Goal: Information Seeking & Learning: Find specific fact

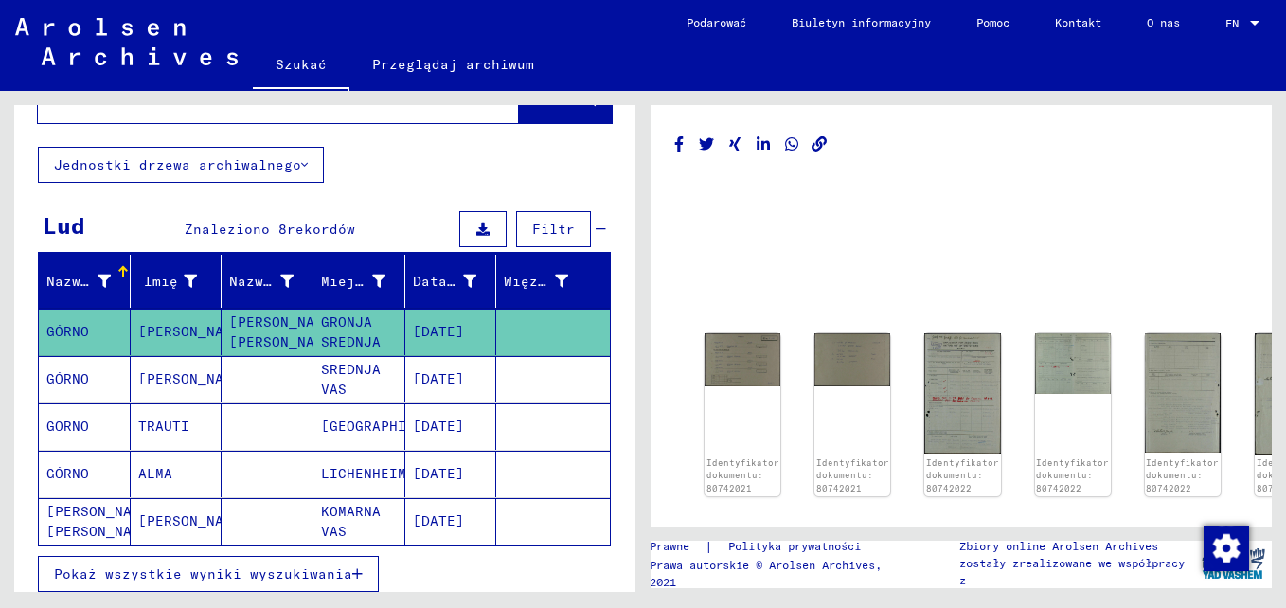
scroll to position [189, 0]
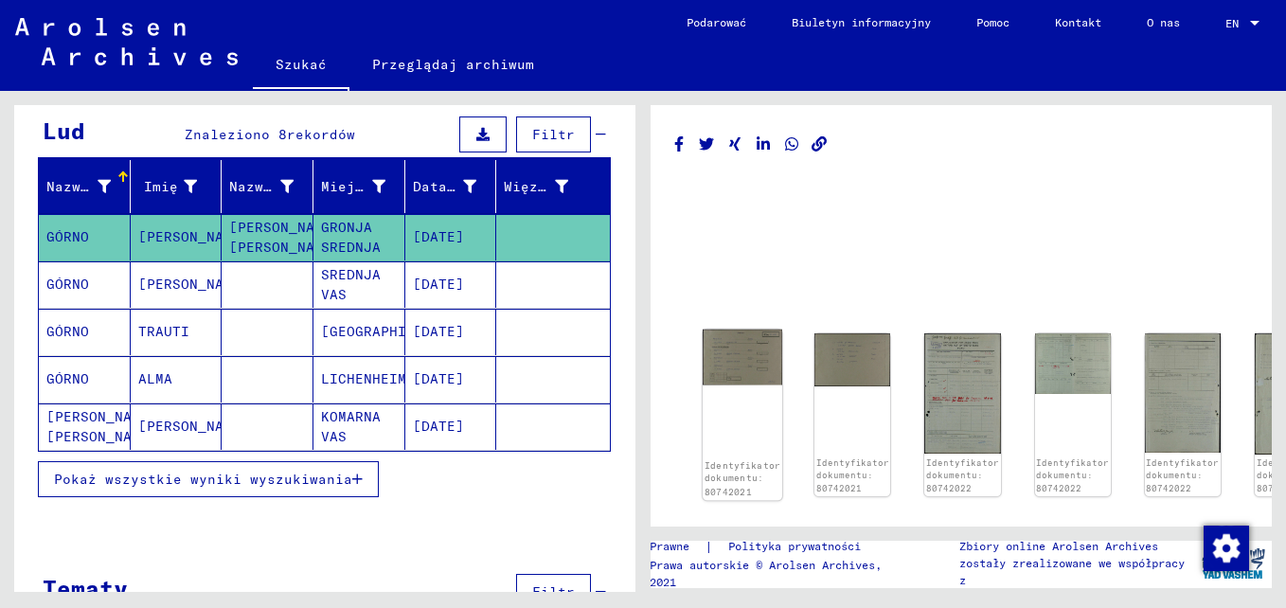
click at [732, 371] on img at bounding box center [743, 358] width 80 height 56
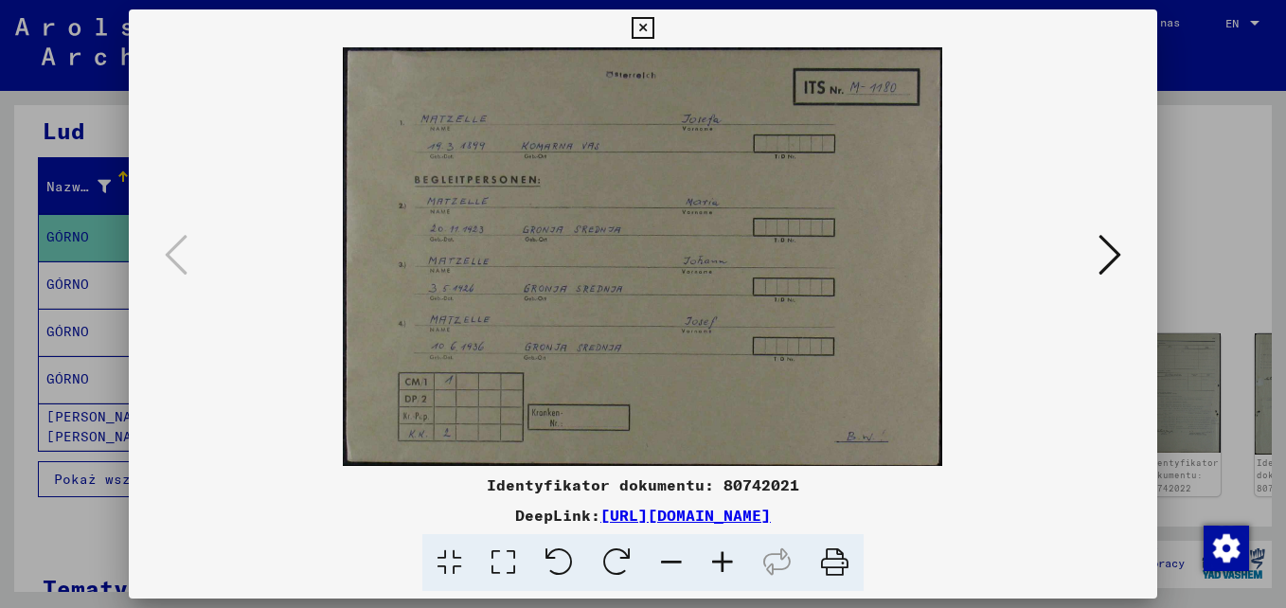
click at [730, 568] on icon at bounding box center [722, 563] width 51 height 58
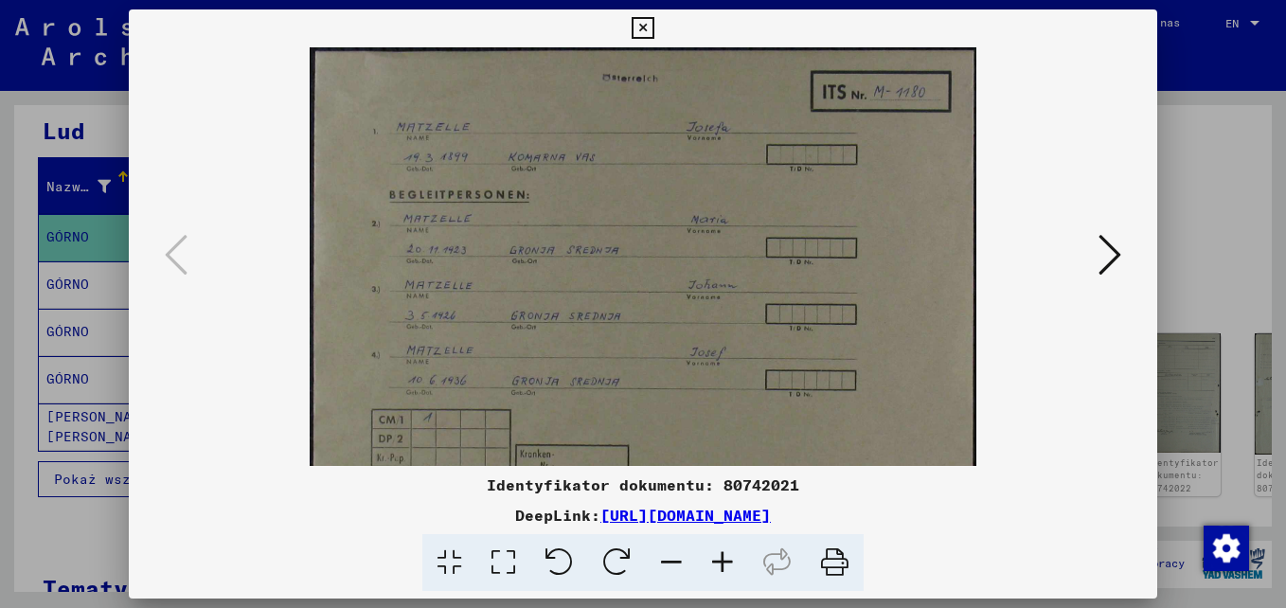
click at [733, 567] on icon at bounding box center [722, 563] width 51 height 58
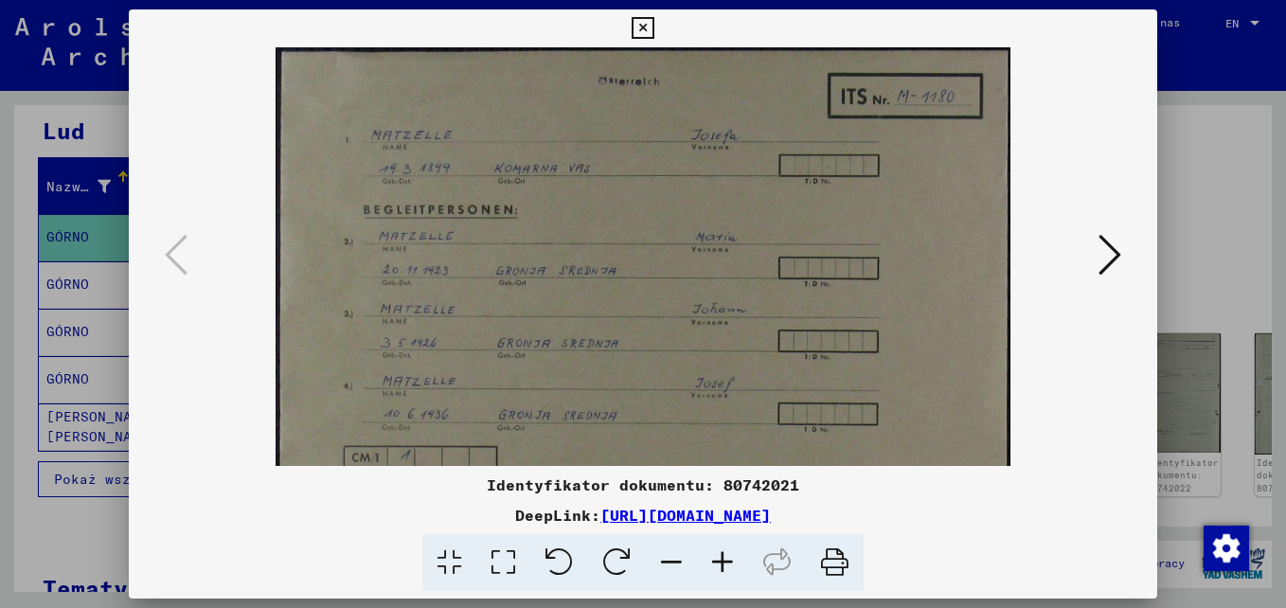
click at [733, 567] on icon at bounding box center [722, 563] width 51 height 58
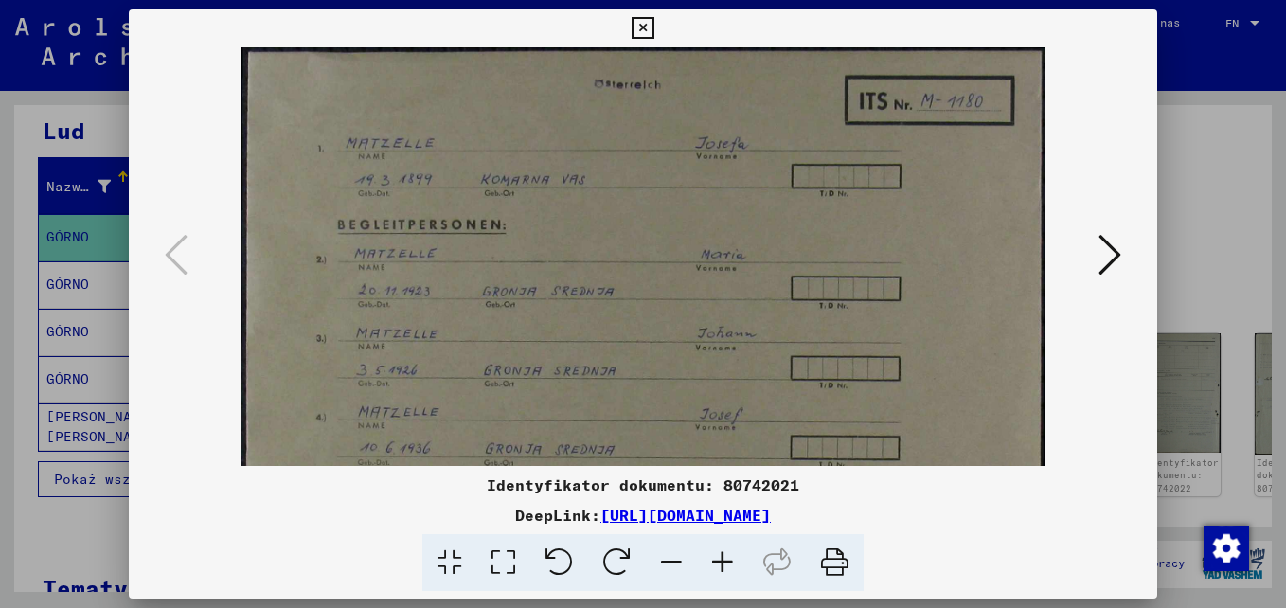
click at [734, 566] on icon at bounding box center [722, 563] width 51 height 58
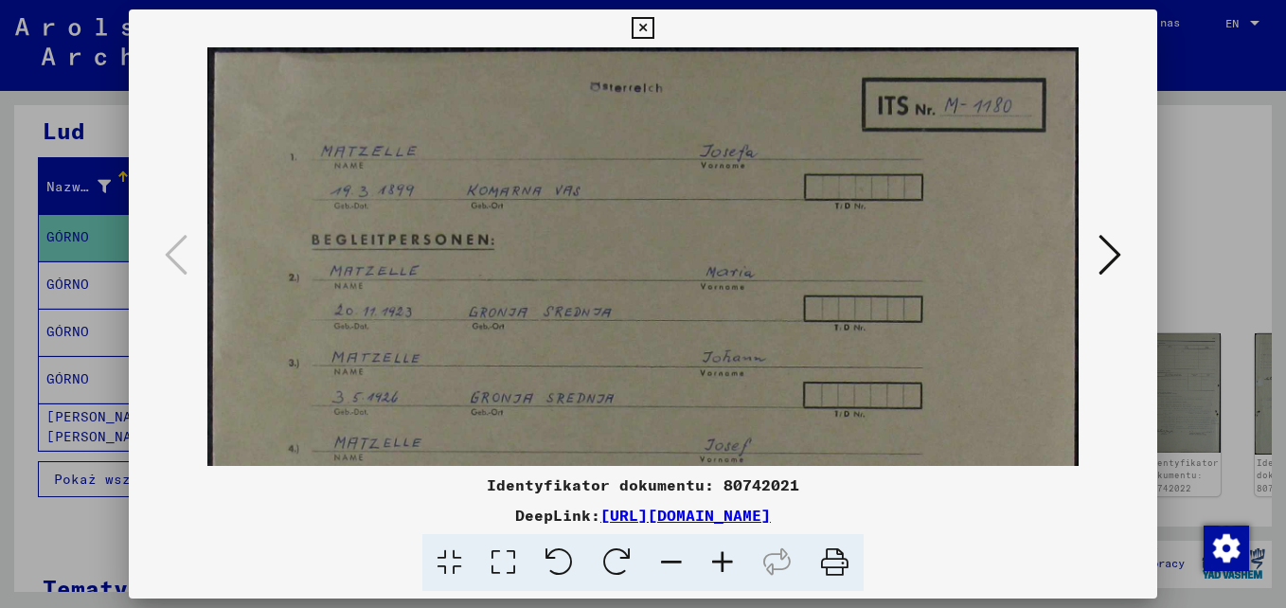
click at [735, 566] on icon at bounding box center [722, 563] width 51 height 58
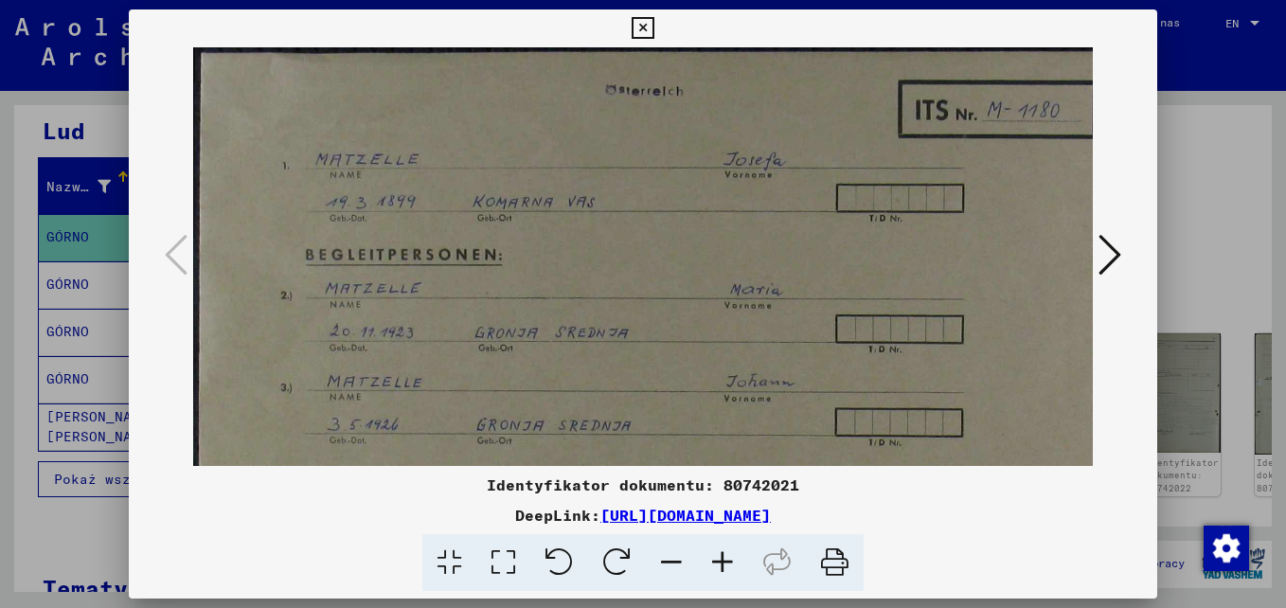
click at [735, 566] on icon at bounding box center [722, 563] width 51 height 58
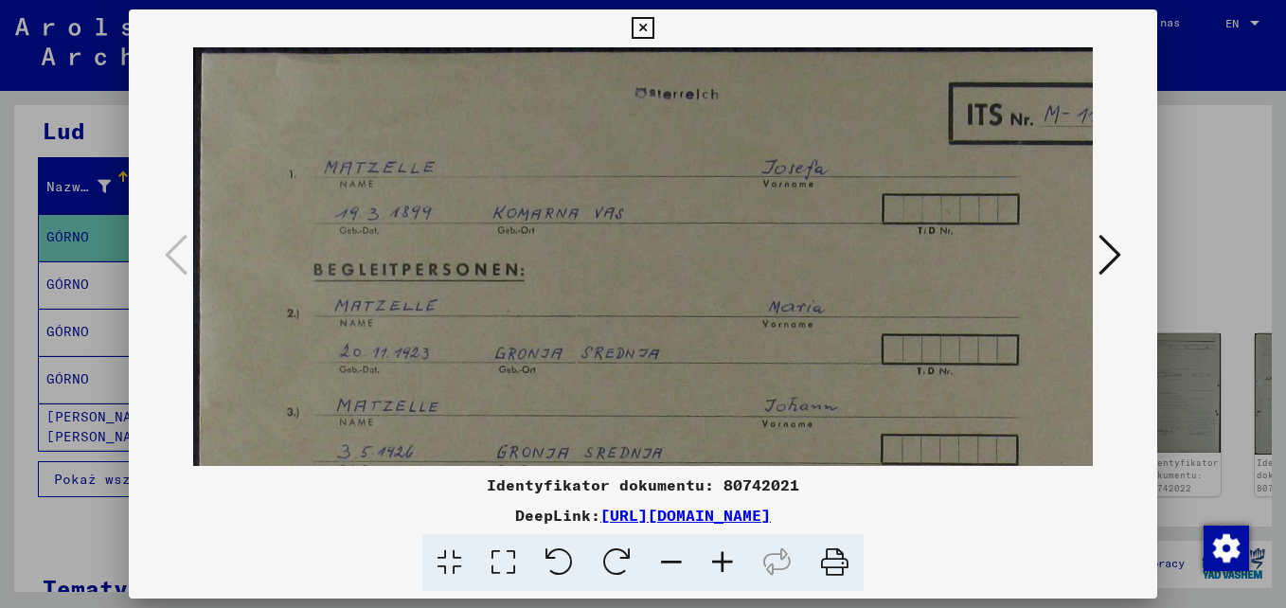
click at [736, 566] on icon at bounding box center [722, 563] width 51 height 58
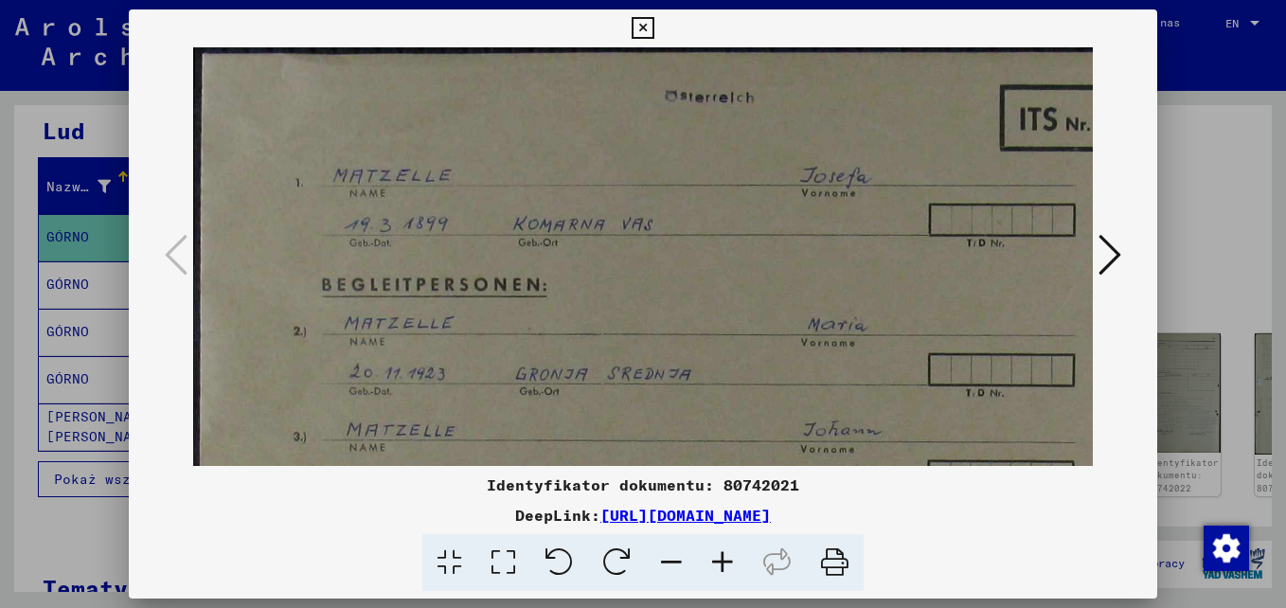
click at [736, 566] on icon at bounding box center [722, 563] width 51 height 58
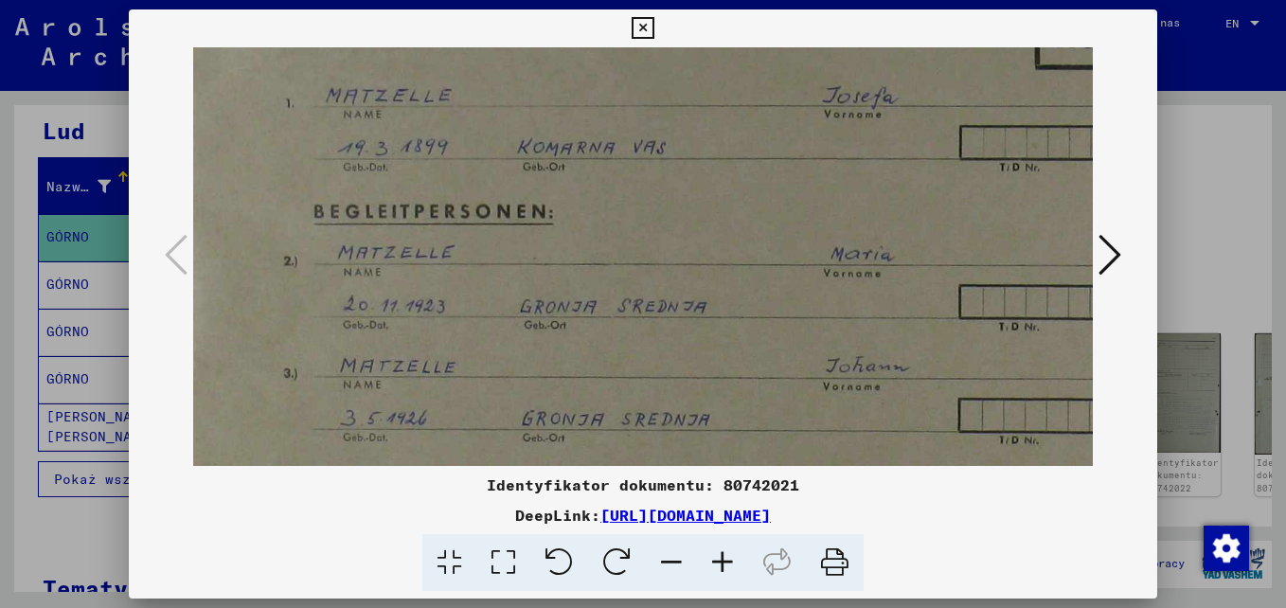
scroll to position [91, 17]
drag, startPoint x: 761, startPoint y: 371, endPoint x: 744, endPoint y: 280, distance: 92.5
click at [744, 280] on img at bounding box center [747, 355] width 1142 height 798
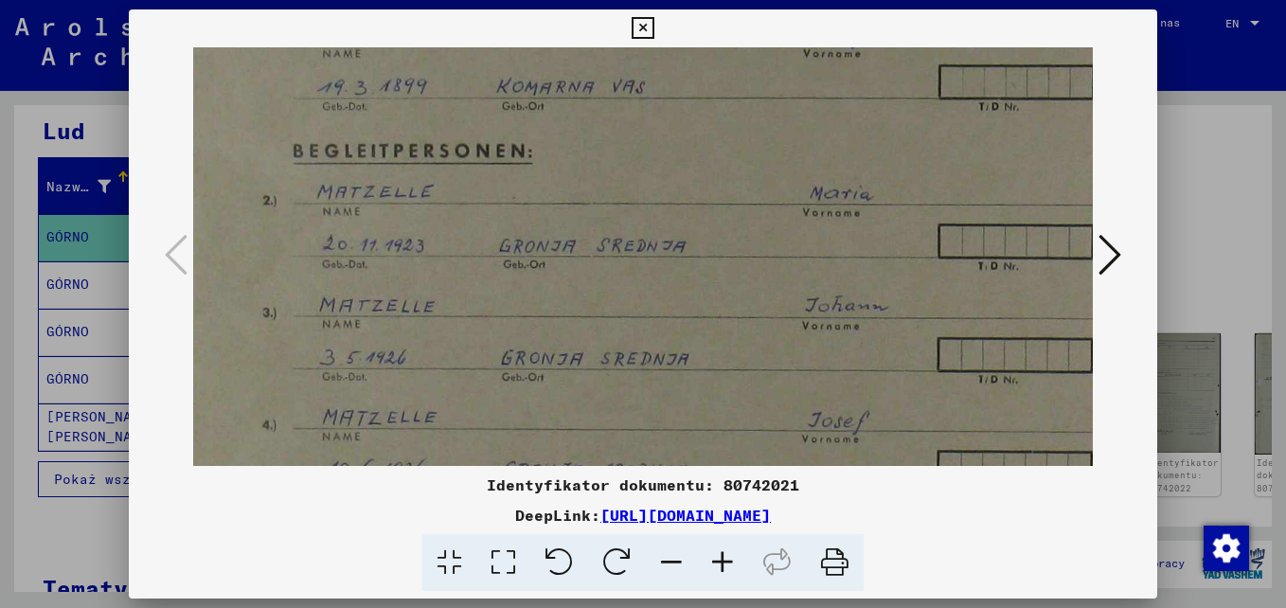
scroll to position [152, 37]
drag, startPoint x: 773, startPoint y: 386, endPoint x: 753, endPoint y: 324, distance: 64.7
click at [753, 324] on img at bounding box center [727, 294] width 1142 height 798
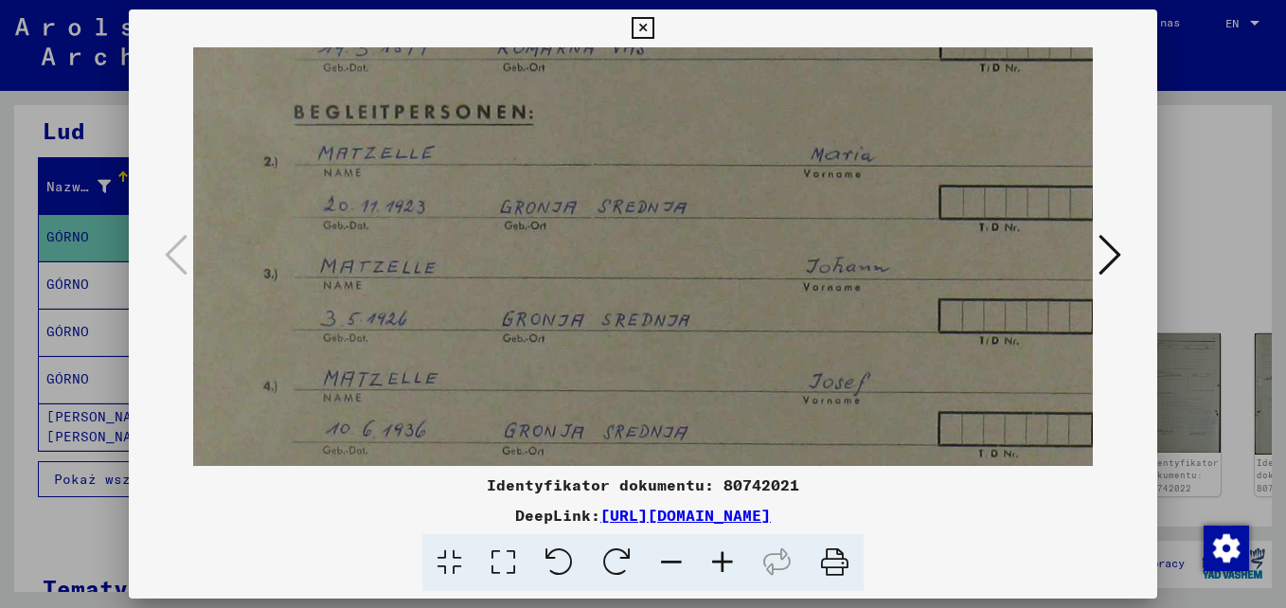
scroll to position [190, 36]
drag, startPoint x: 758, startPoint y: 369, endPoint x: 759, endPoint y: 332, distance: 37.9
click at [759, 332] on img at bounding box center [728, 256] width 1142 height 798
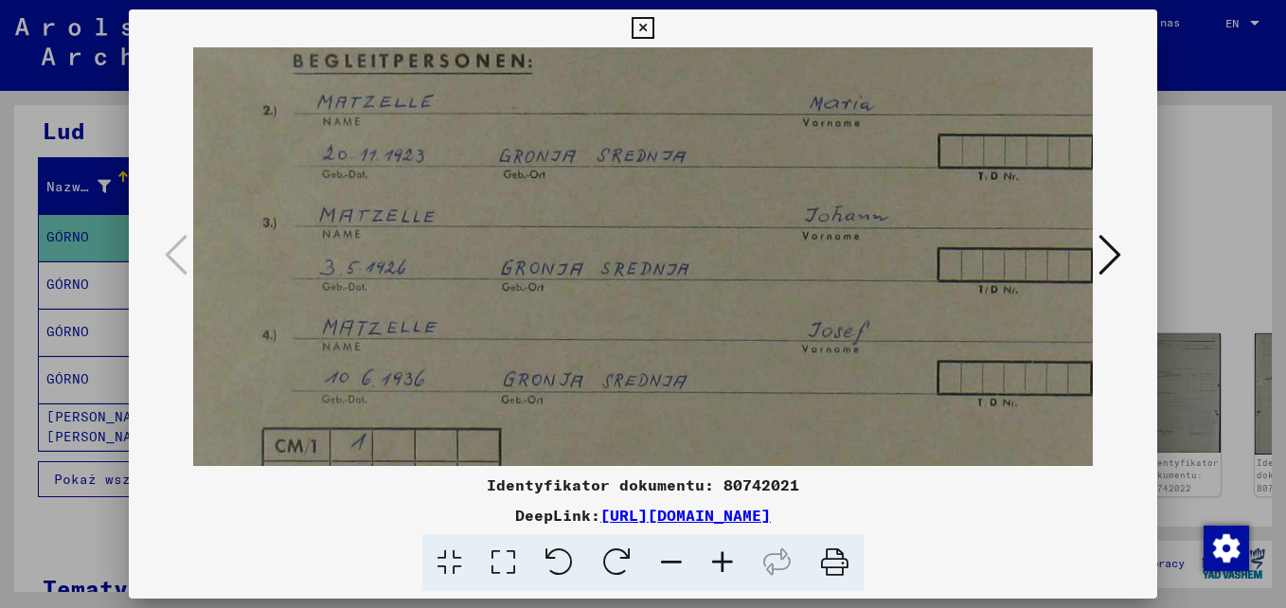
scroll to position [242, 37]
drag, startPoint x: 759, startPoint y: 406, endPoint x: 758, endPoint y: 355, distance: 51.2
click at [758, 355] on img at bounding box center [727, 205] width 1142 height 798
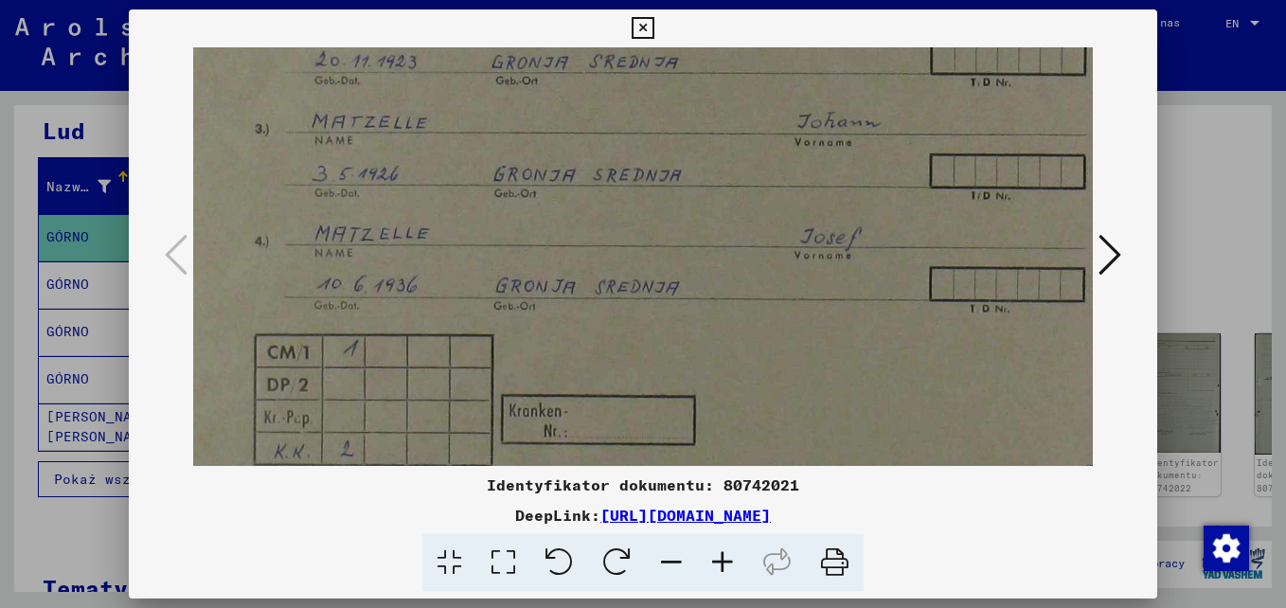
scroll to position [342, 45]
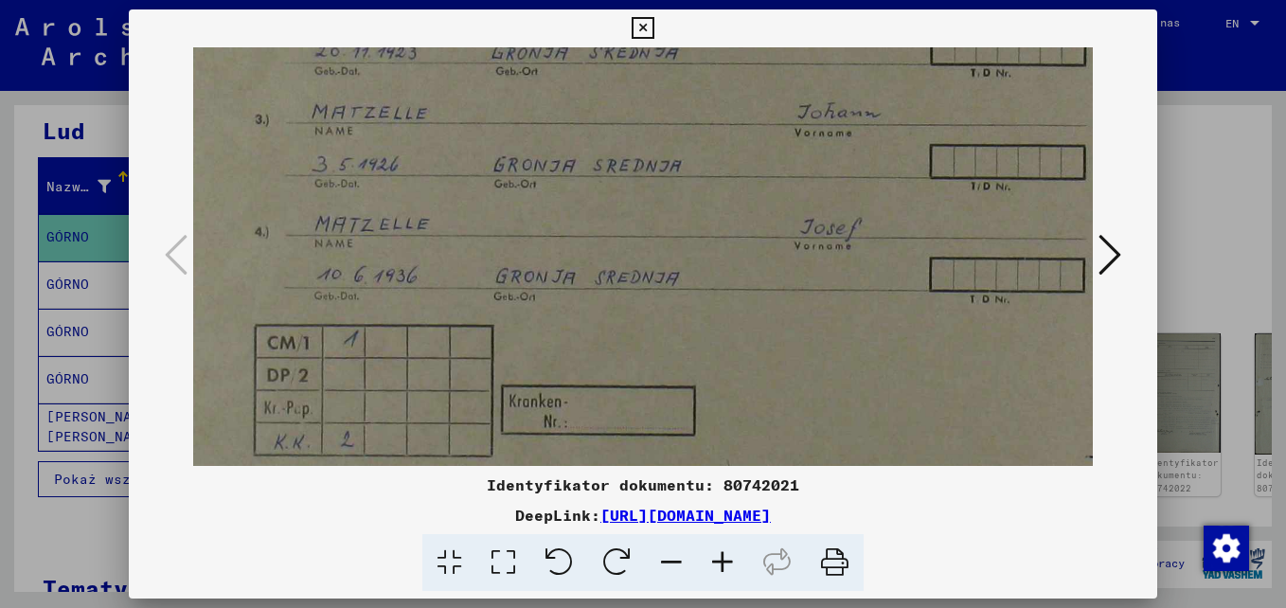
drag, startPoint x: 762, startPoint y: 426, endPoint x: 755, endPoint y: 326, distance: 100.7
click at [755, 326] on img at bounding box center [720, 104] width 1142 height 798
click at [1121, 260] on icon at bounding box center [1110, 254] width 23 height 45
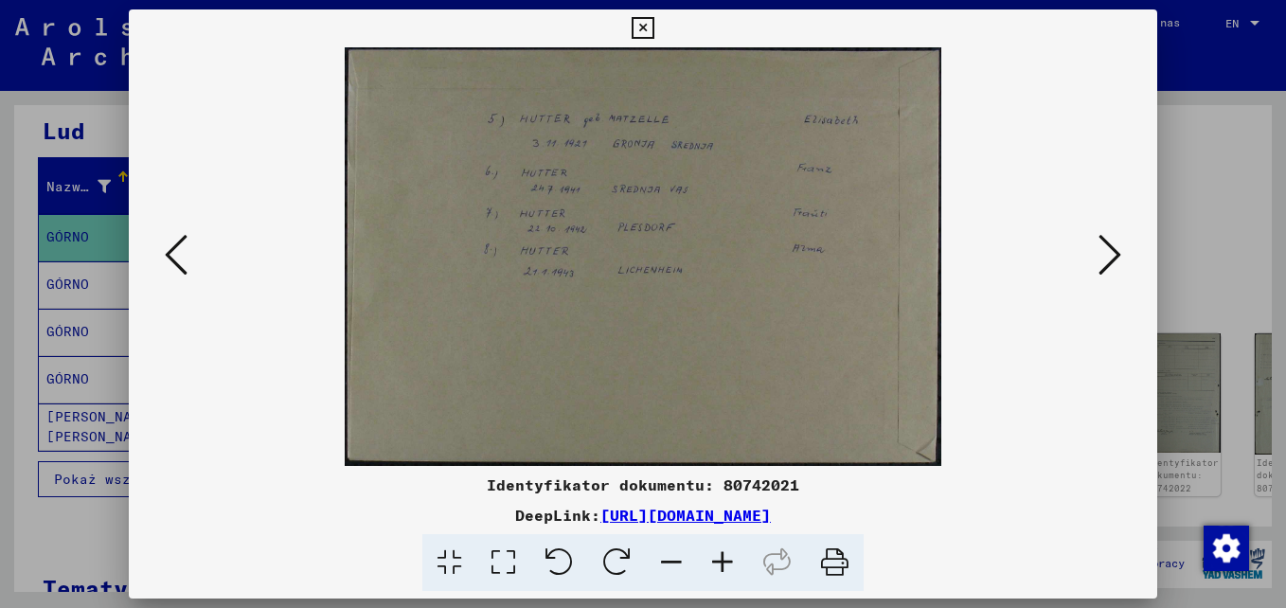
scroll to position [0, 0]
click at [724, 562] on icon at bounding box center [722, 563] width 51 height 58
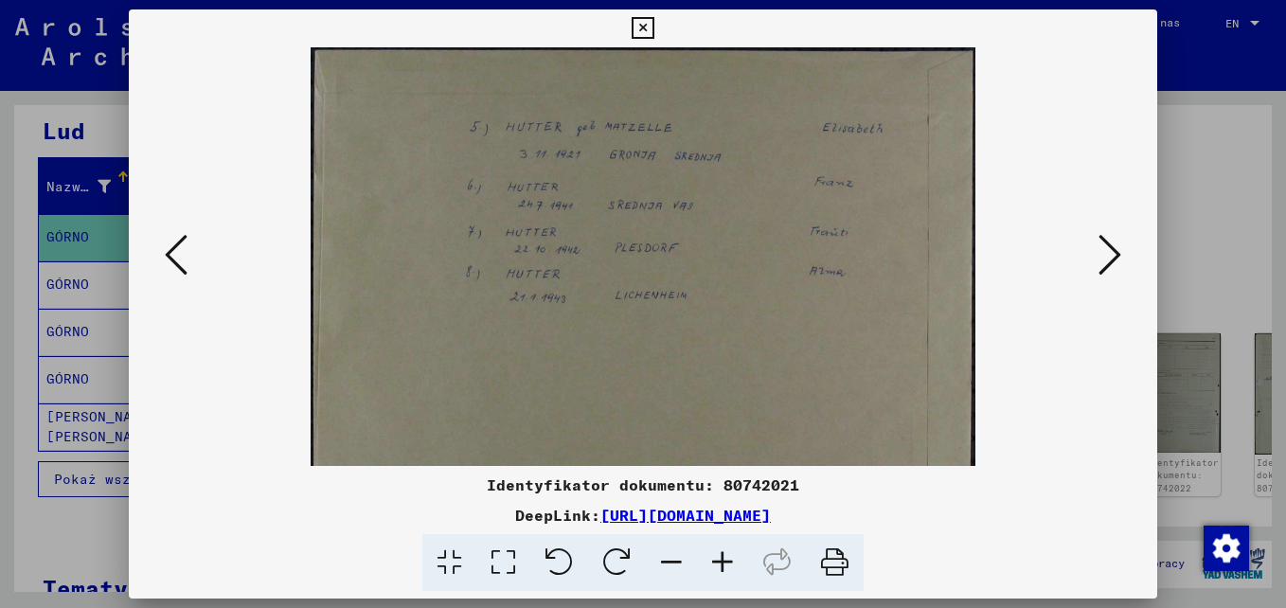
click at [725, 562] on icon at bounding box center [722, 563] width 51 height 58
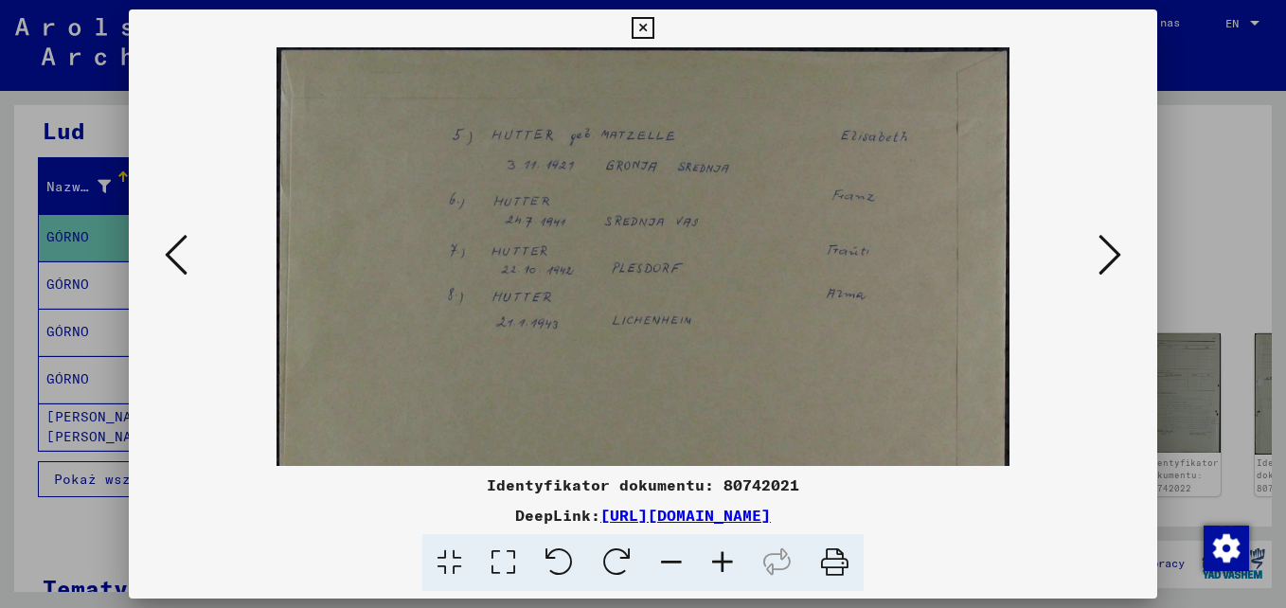
click at [725, 562] on icon at bounding box center [722, 563] width 51 height 58
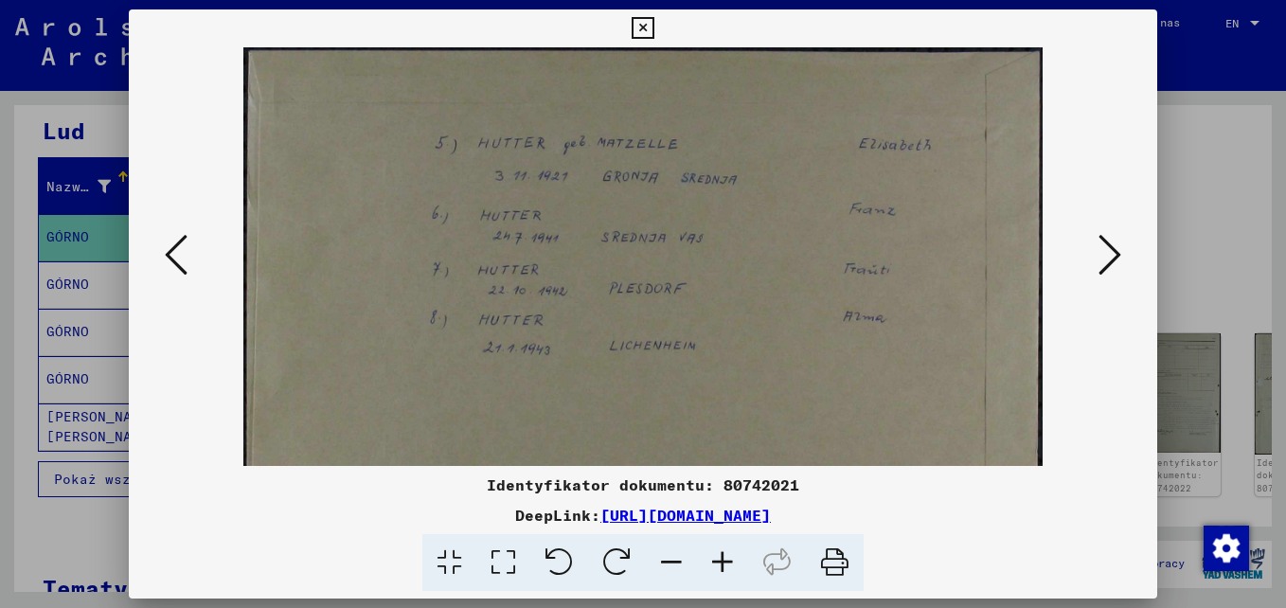
click at [725, 562] on icon at bounding box center [722, 563] width 51 height 58
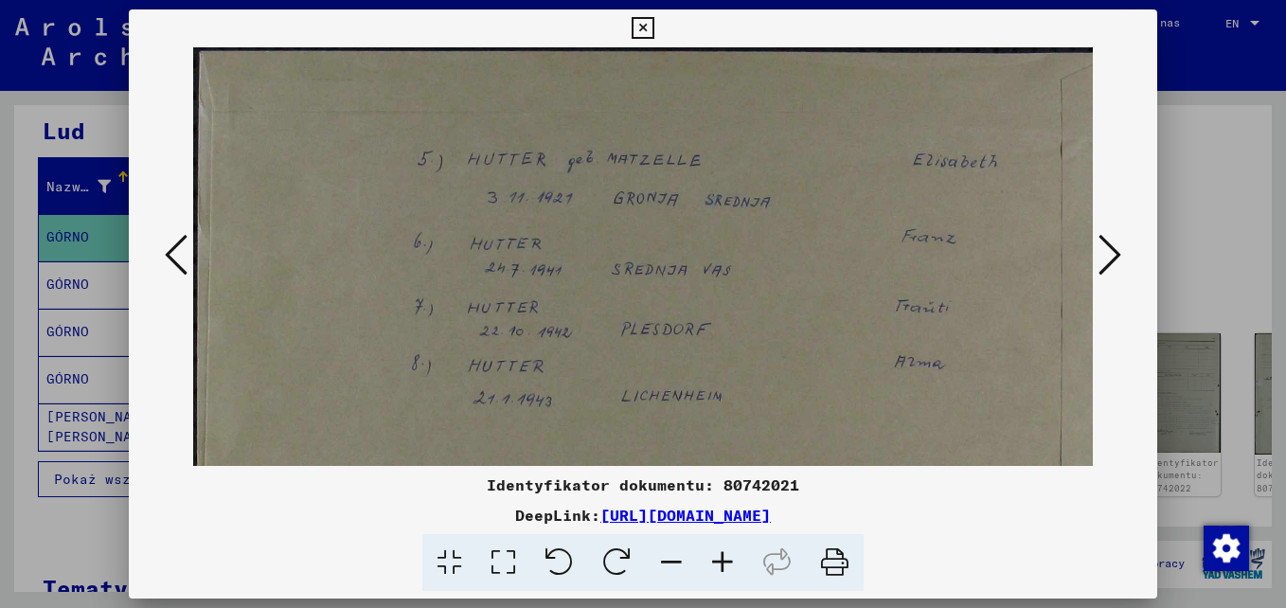
click at [725, 562] on icon at bounding box center [722, 563] width 51 height 58
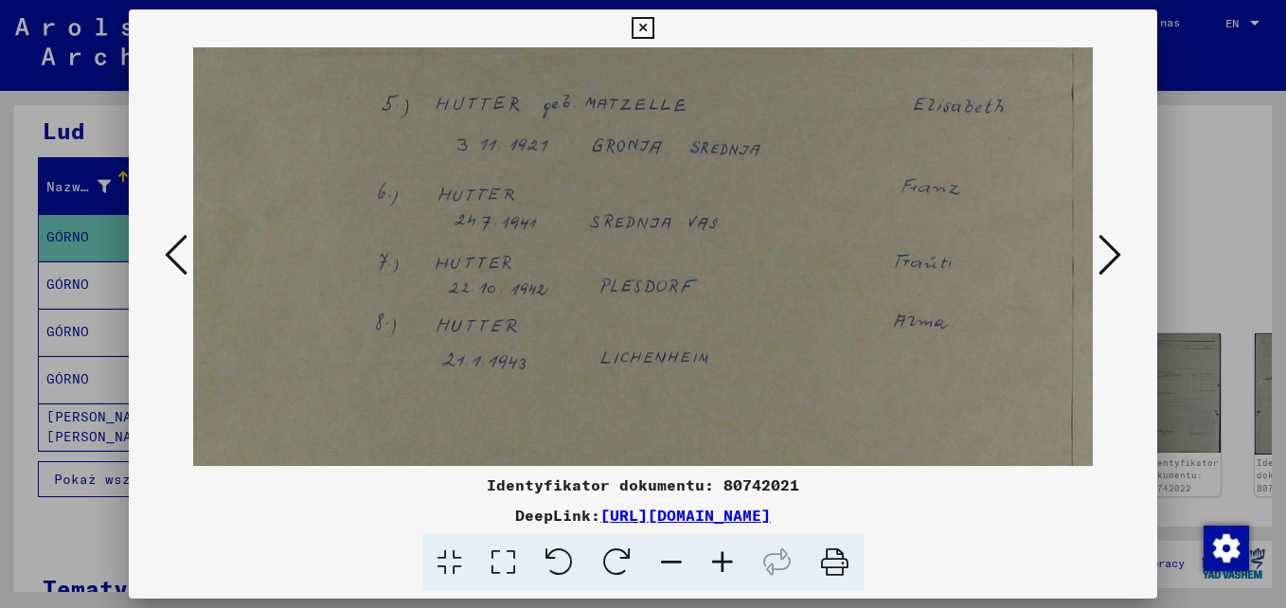
scroll to position [63, 53]
drag, startPoint x: 733, startPoint y: 354, endPoint x: 680, endPoint y: 291, distance: 82.7
click at [680, 291] on img at bounding box center [641, 335] width 1003 height 703
click at [1113, 262] on icon at bounding box center [1110, 254] width 23 height 45
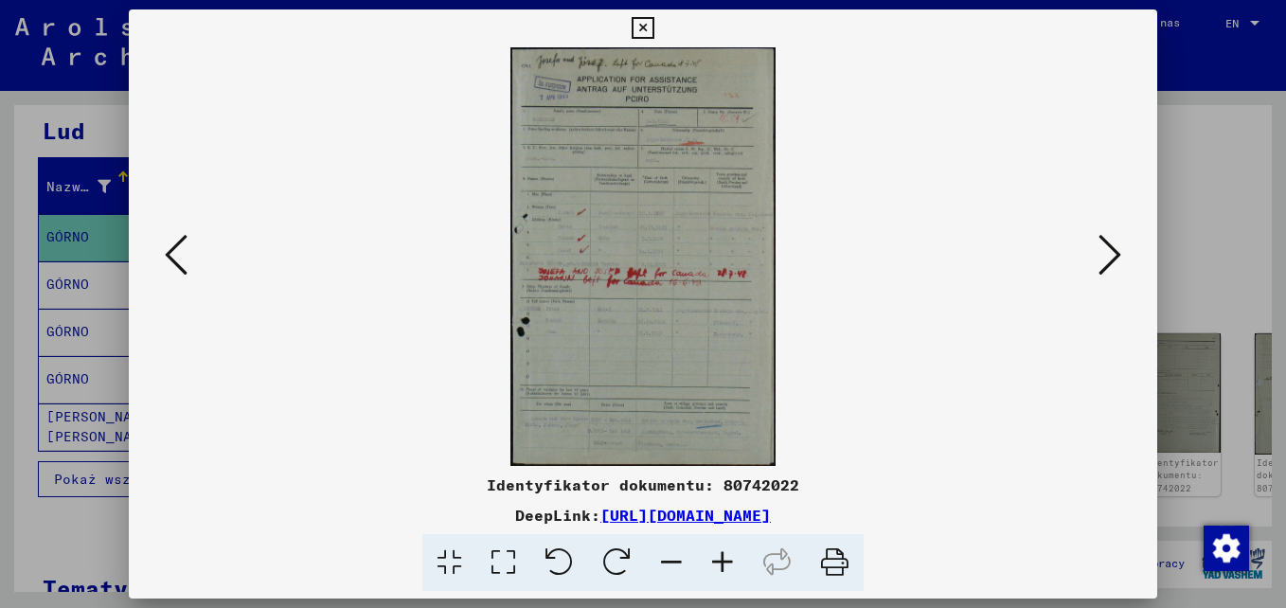
scroll to position [0, 0]
click at [725, 565] on icon at bounding box center [722, 563] width 51 height 58
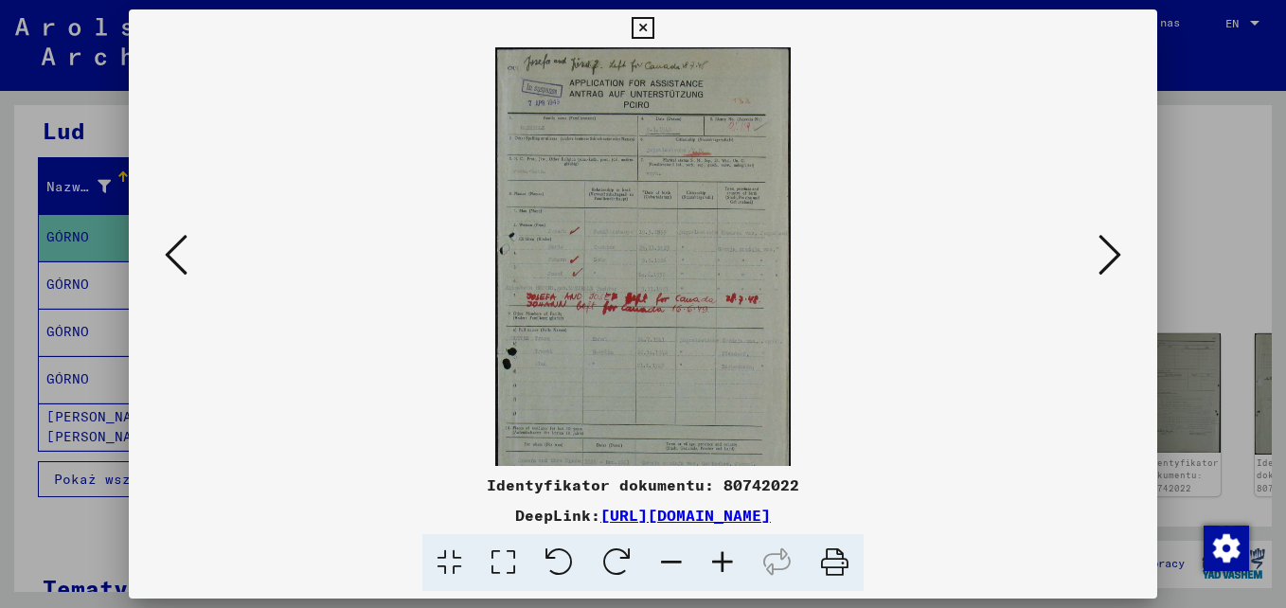
click at [725, 565] on icon at bounding box center [722, 563] width 51 height 58
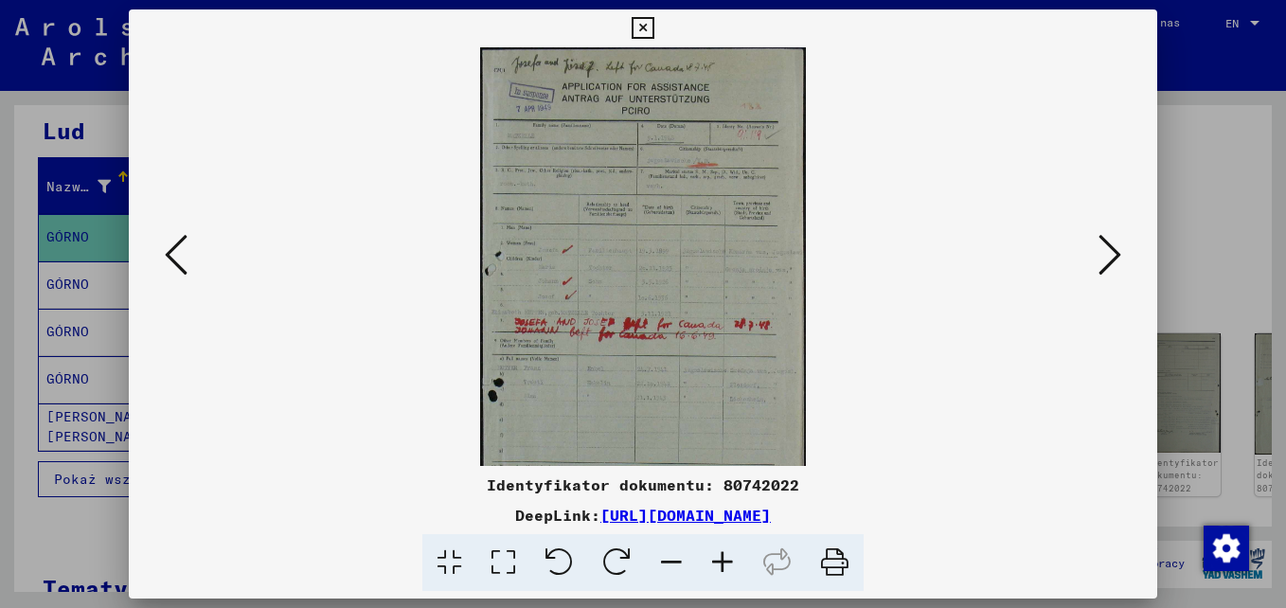
click at [726, 565] on icon at bounding box center [722, 563] width 51 height 58
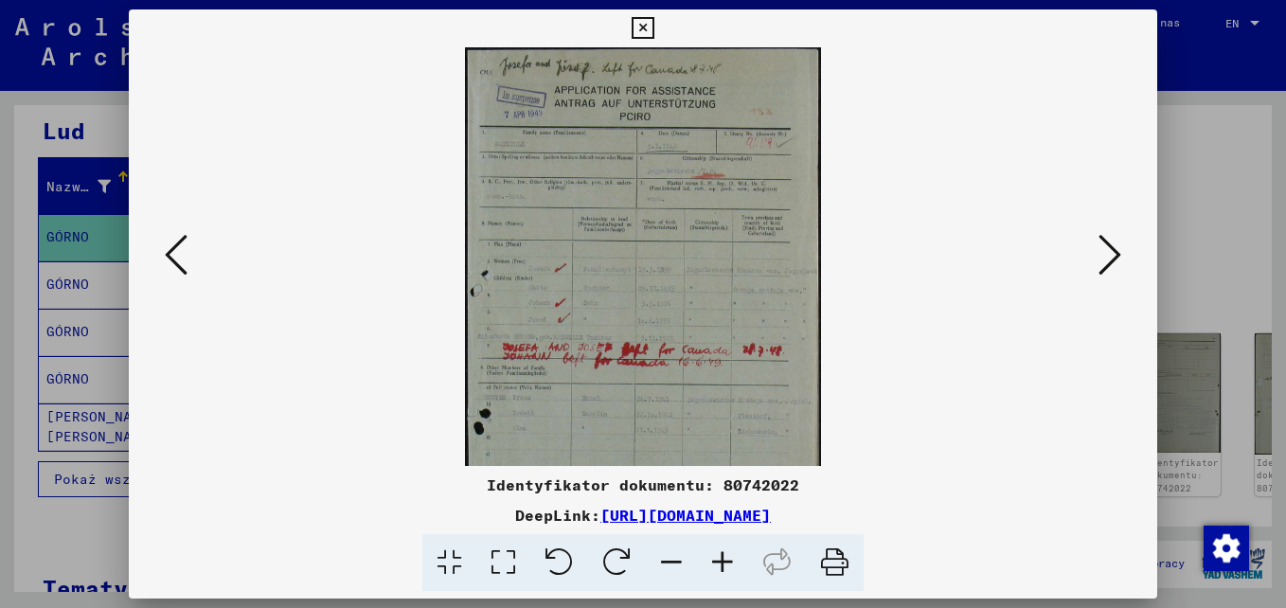
click at [726, 565] on icon at bounding box center [722, 563] width 51 height 58
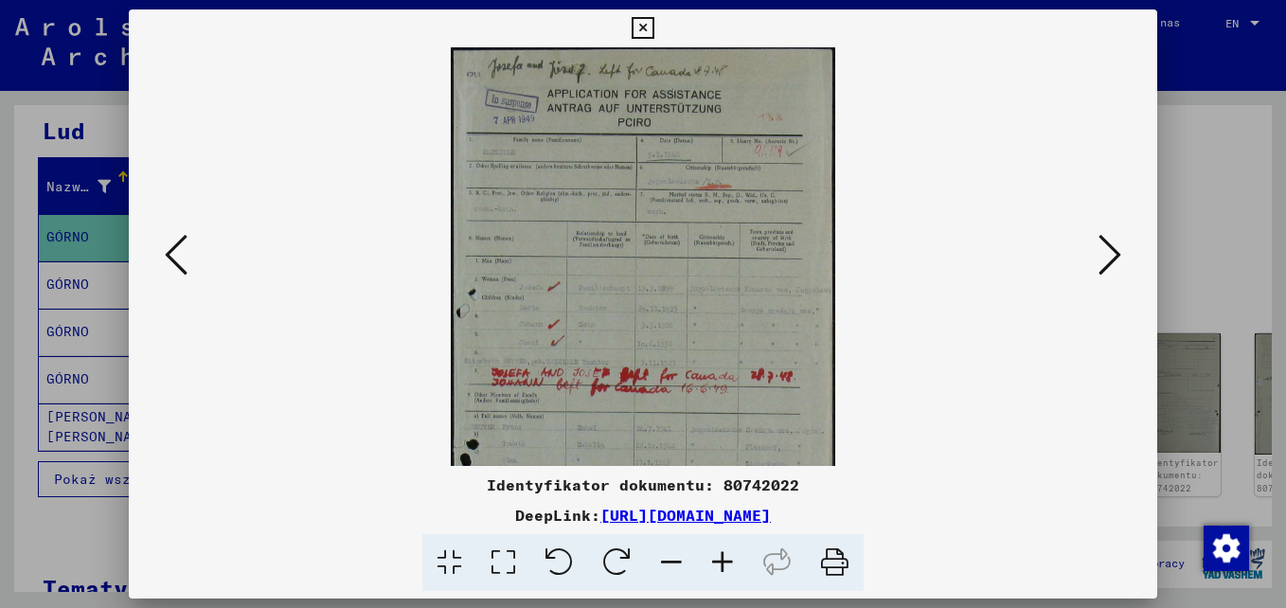
click at [727, 566] on icon at bounding box center [722, 563] width 51 height 58
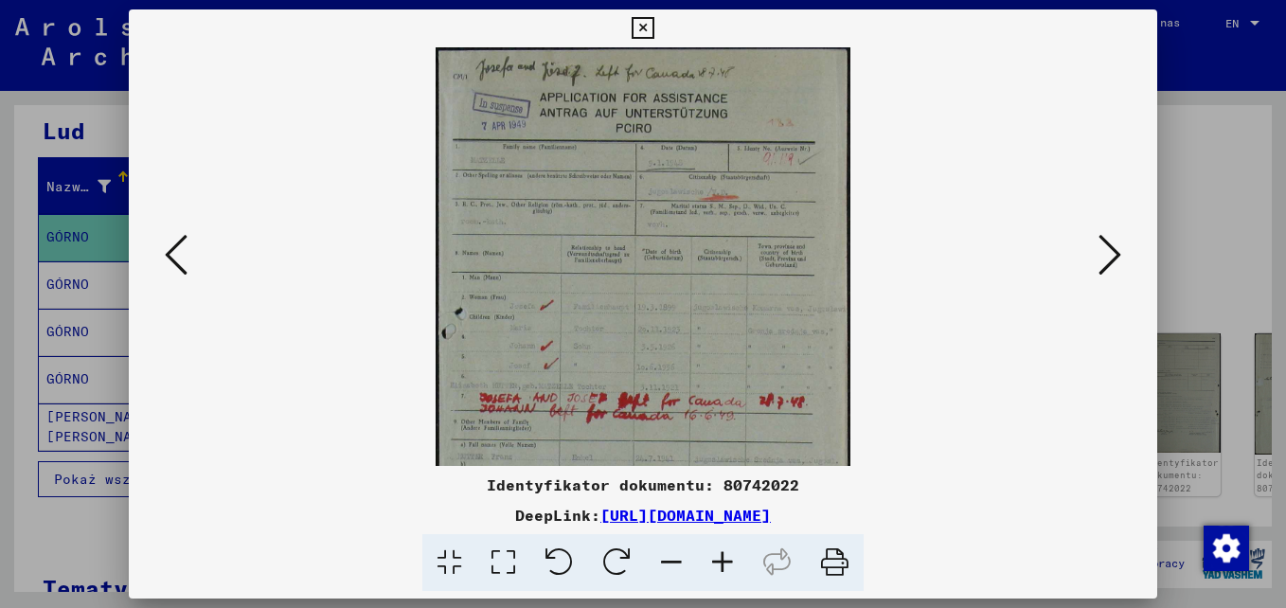
click at [727, 567] on icon at bounding box center [722, 563] width 51 height 58
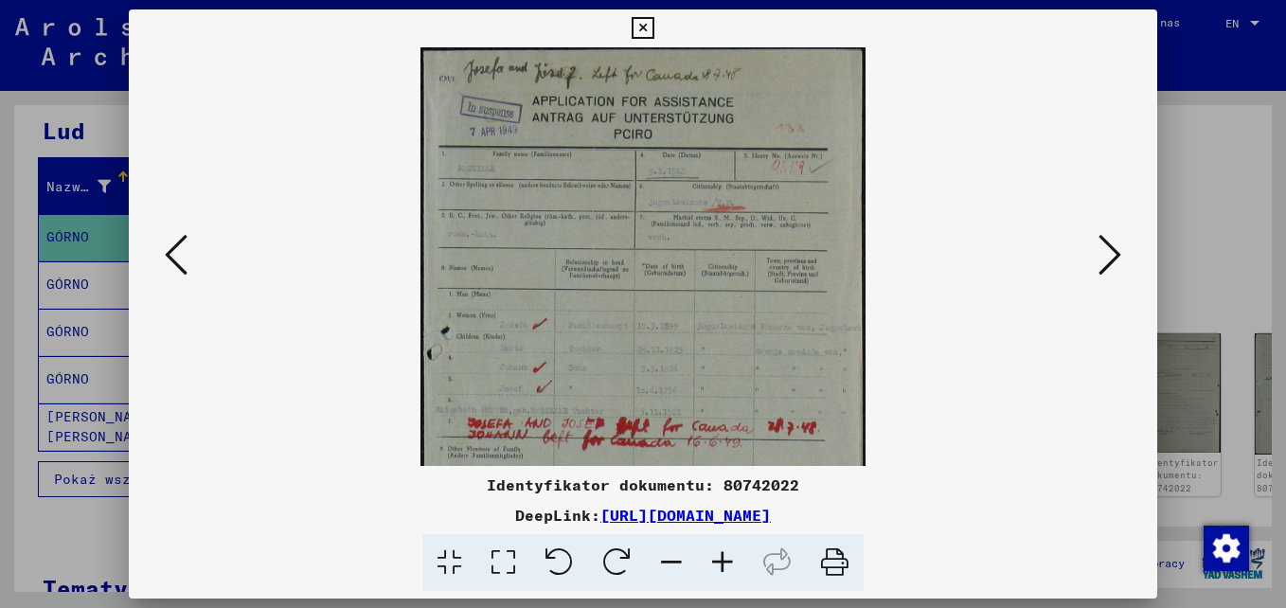
click at [726, 567] on icon at bounding box center [722, 563] width 51 height 58
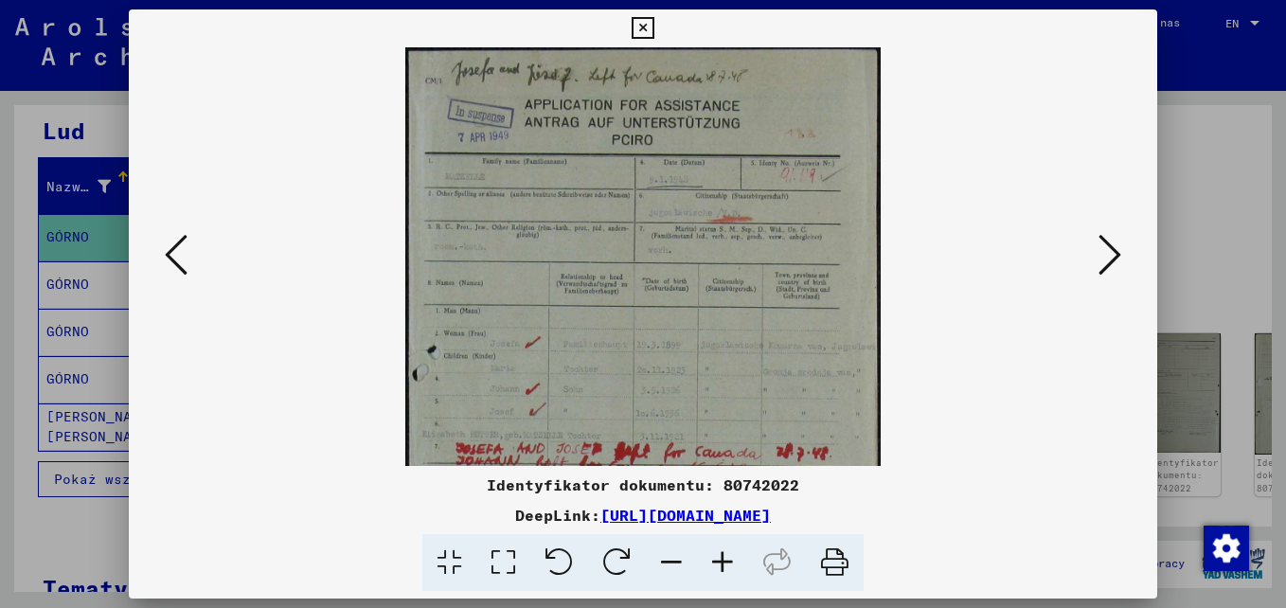
click at [726, 567] on icon at bounding box center [722, 563] width 51 height 58
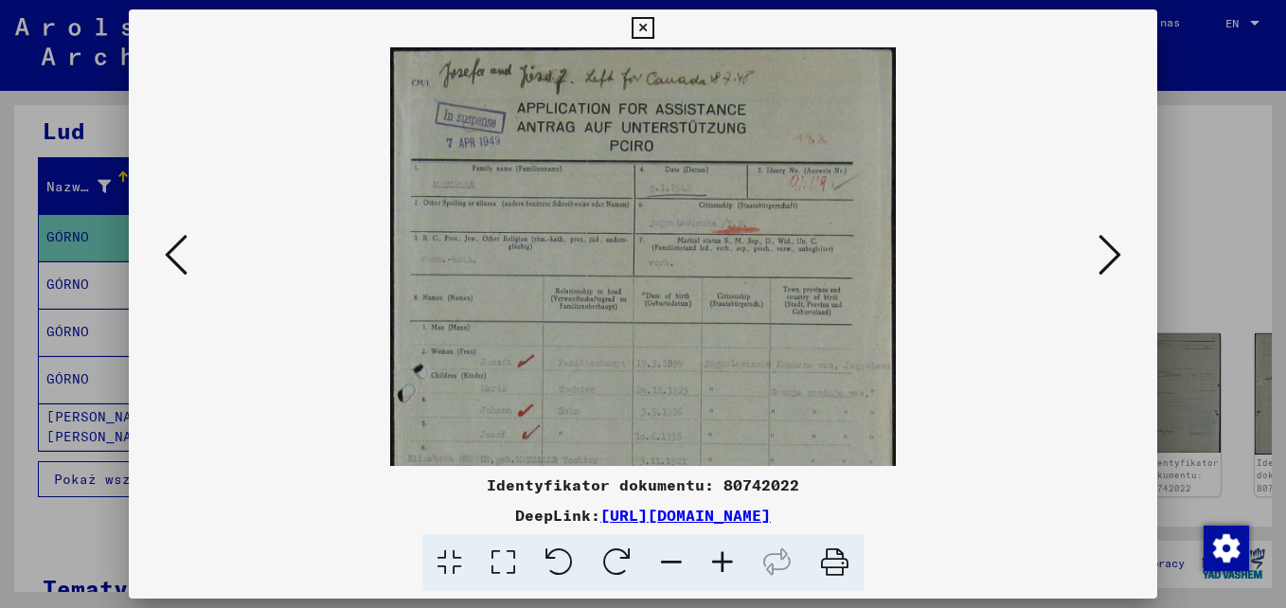
click at [726, 567] on icon at bounding box center [722, 563] width 51 height 58
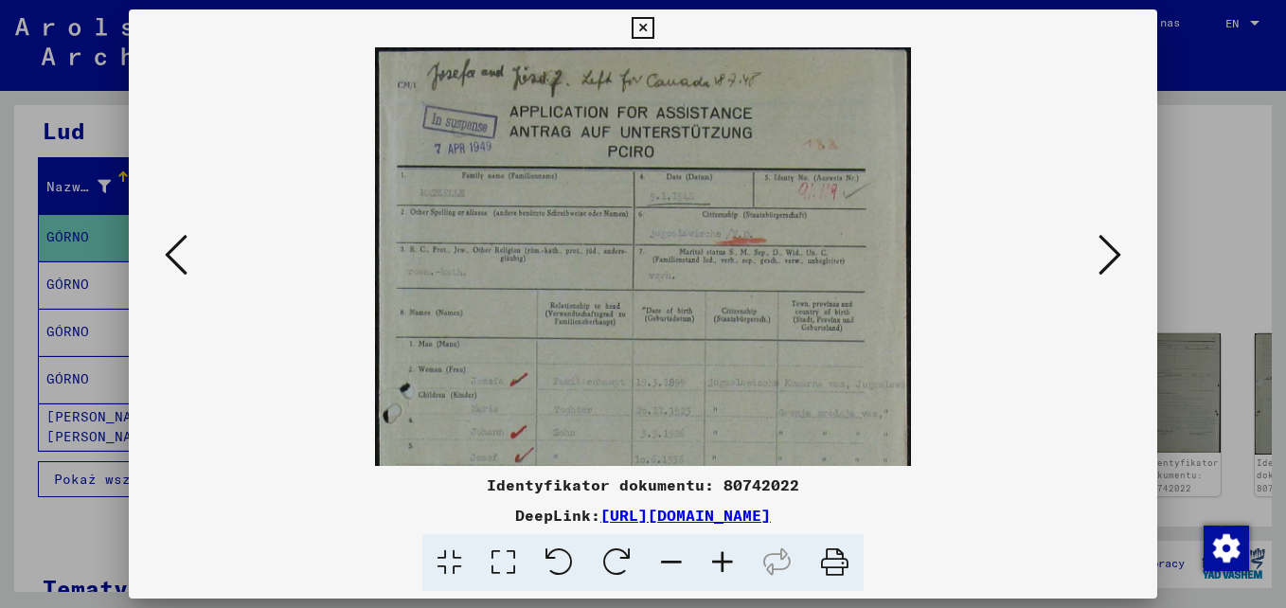
click at [727, 567] on icon at bounding box center [722, 563] width 51 height 58
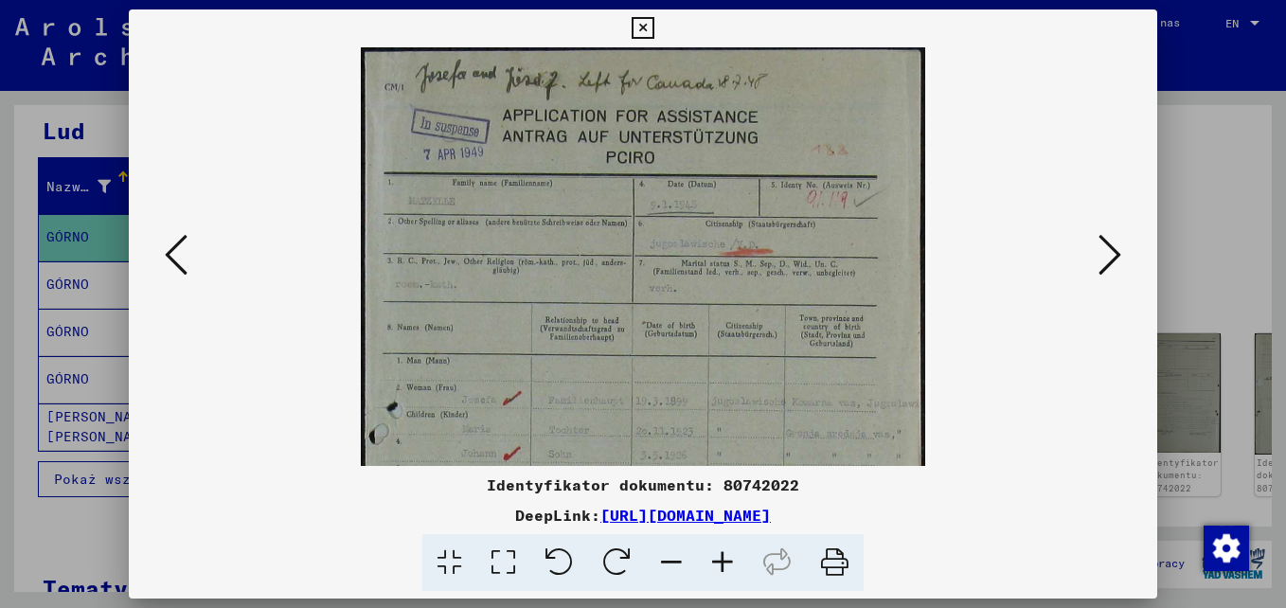
click at [726, 567] on icon at bounding box center [722, 563] width 51 height 58
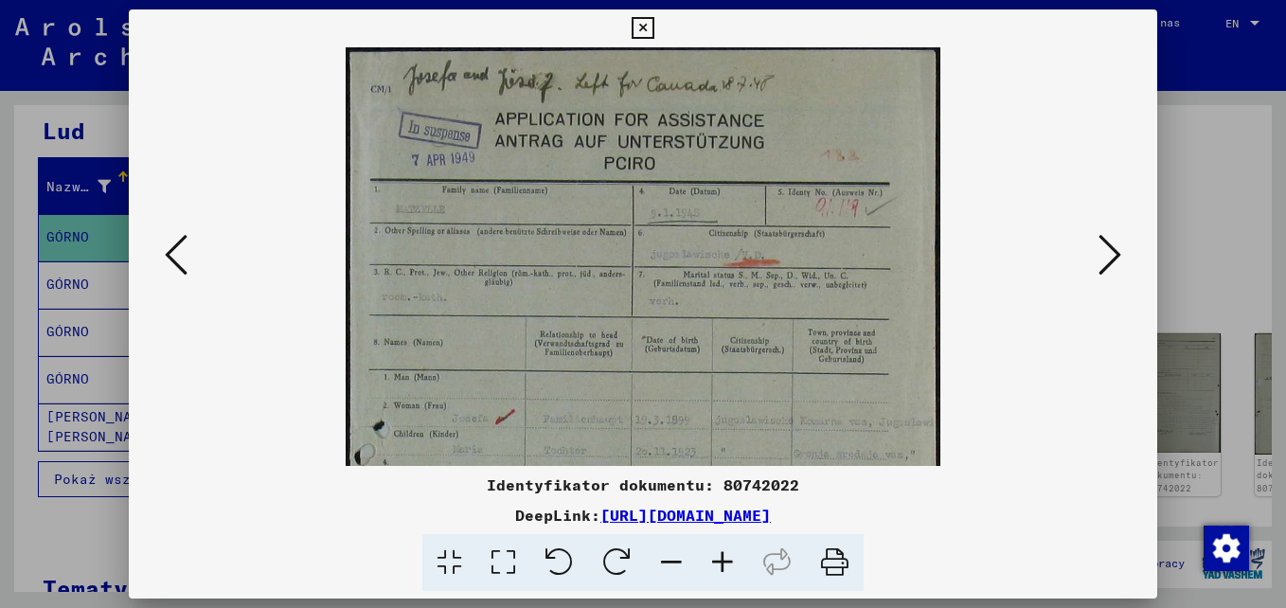
click at [726, 567] on icon at bounding box center [722, 563] width 51 height 58
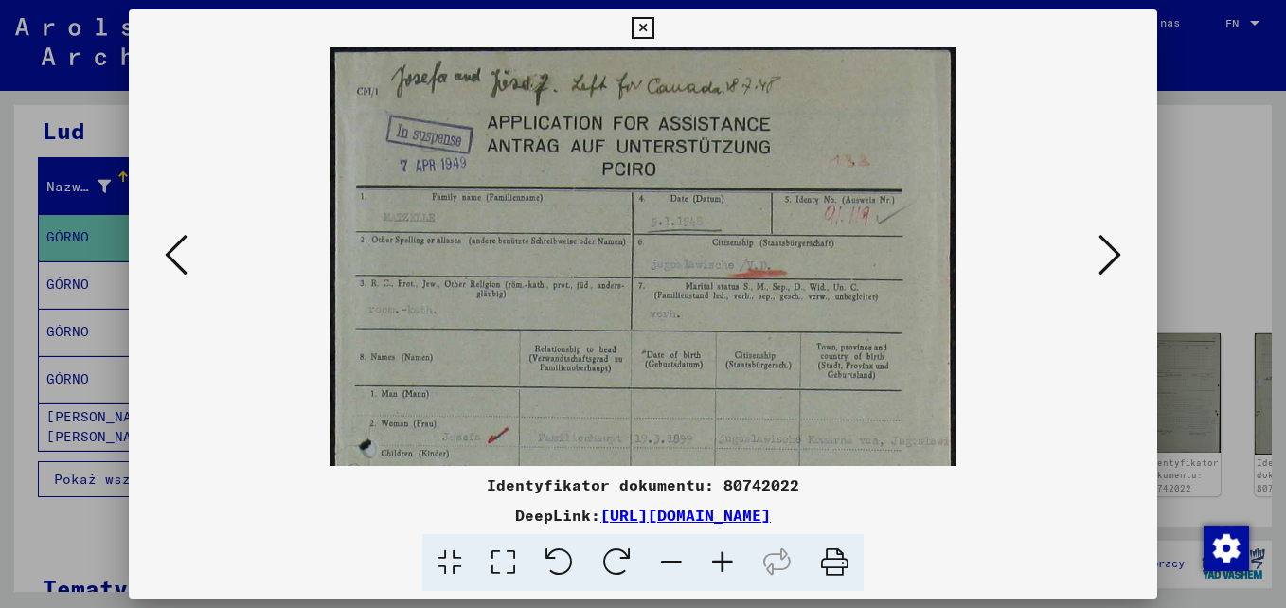
click at [726, 567] on icon at bounding box center [722, 563] width 51 height 58
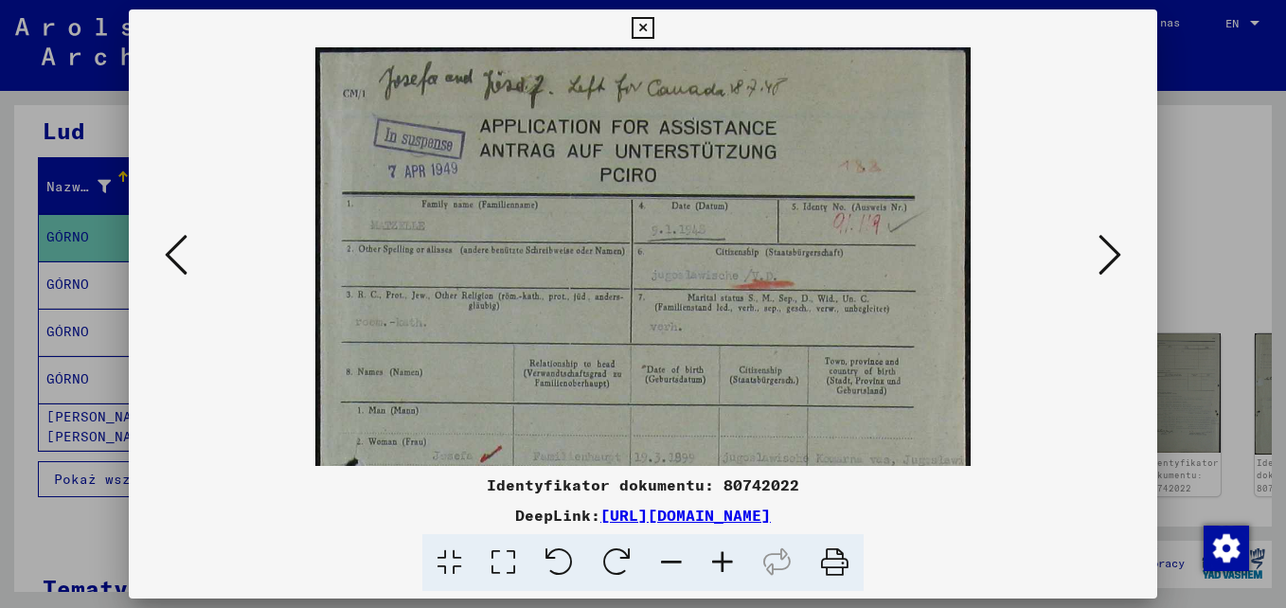
click at [726, 567] on icon at bounding box center [722, 563] width 51 height 58
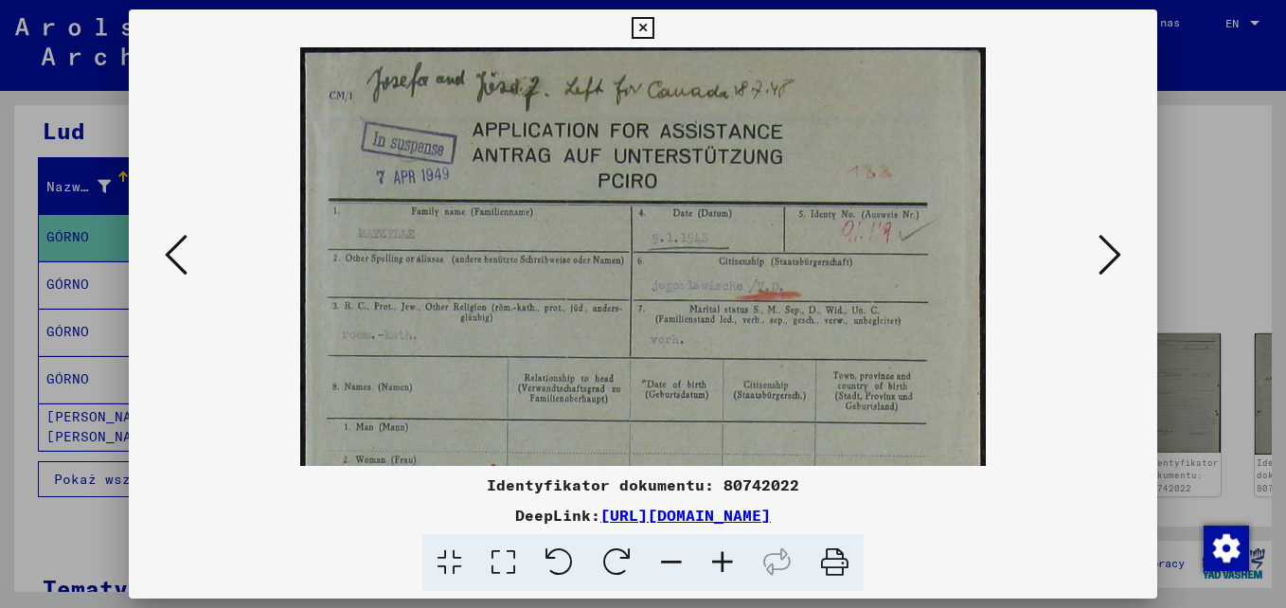
click at [726, 568] on icon at bounding box center [722, 563] width 51 height 58
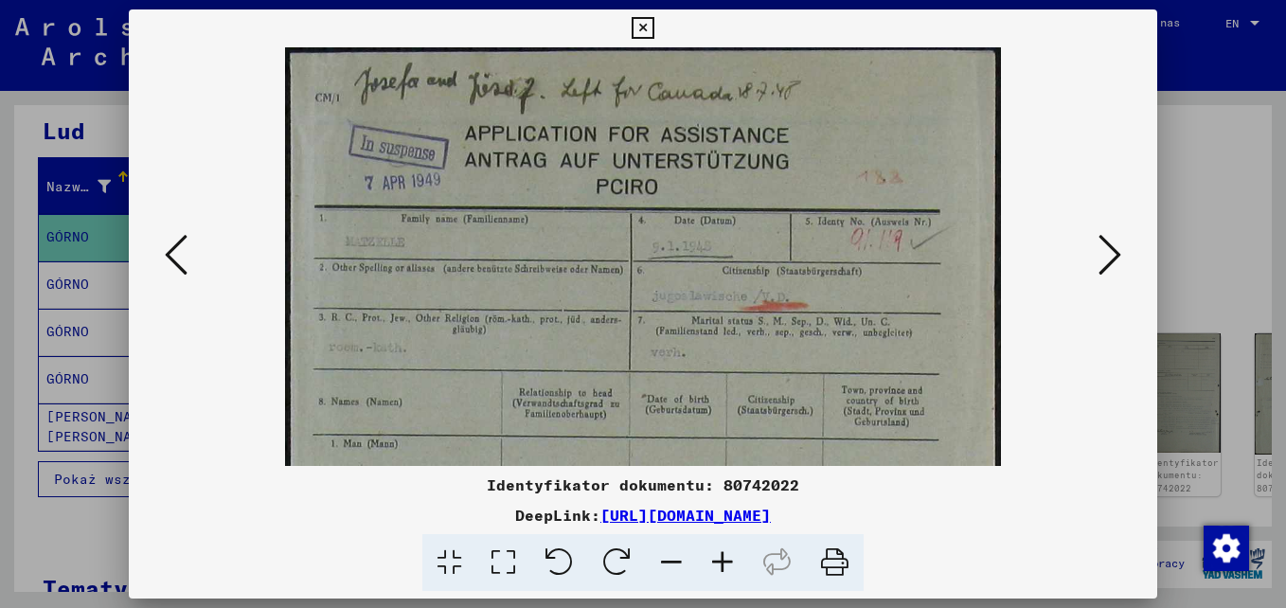
click at [726, 568] on icon at bounding box center [722, 563] width 51 height 58
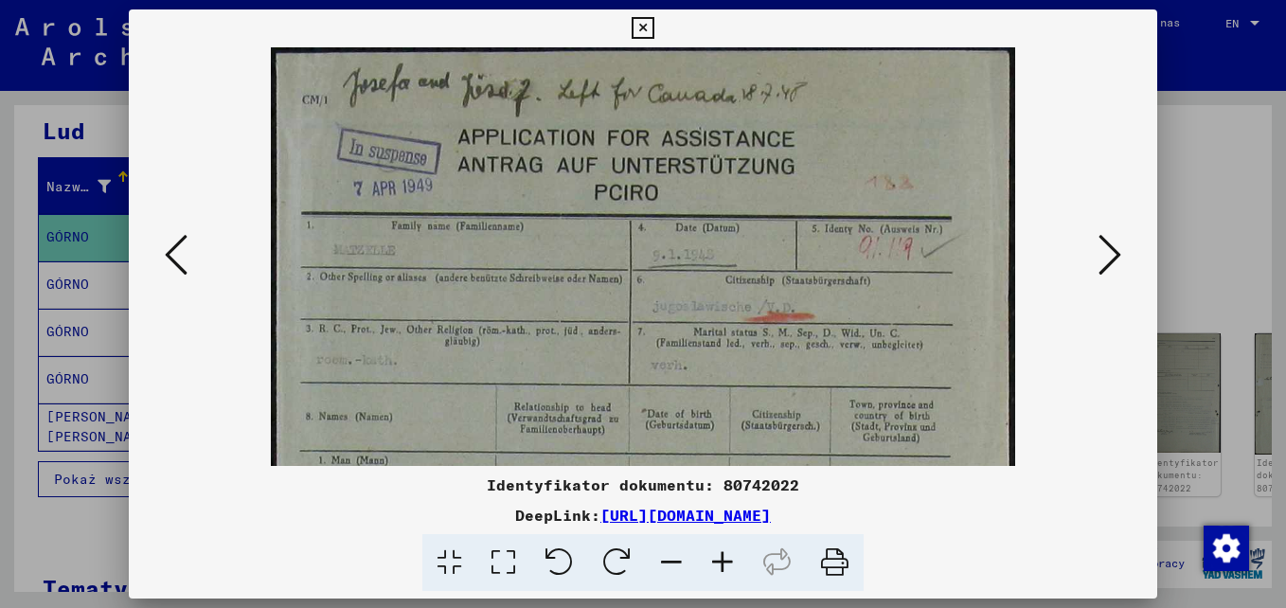
click at [726, 568] on icon at bounding box center [722, 563] width 51 height 58
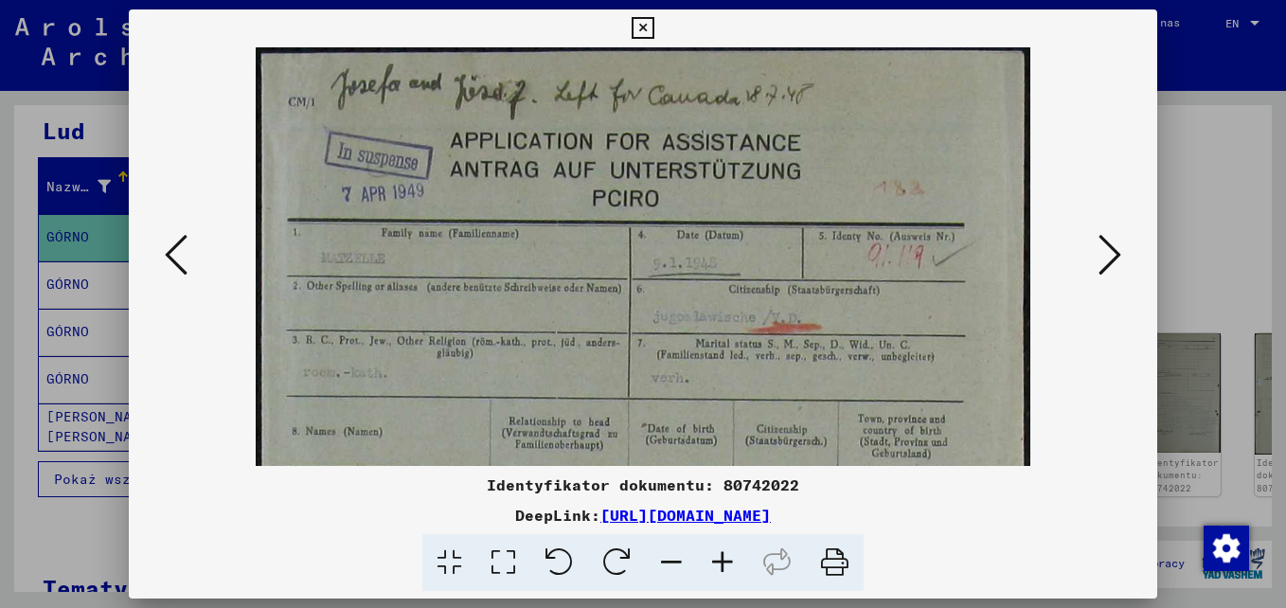
click at [726, 568] on icon at bounding box center [722, 563] width 51 height 58
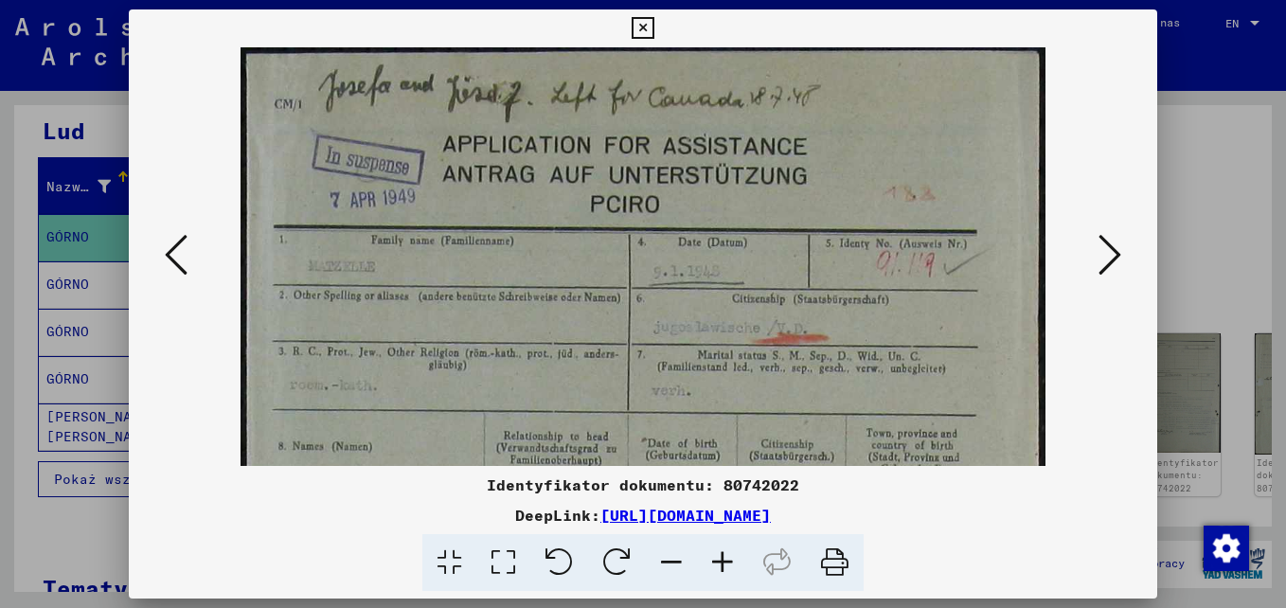
click at [726, 568] on icon at bounding box center [722, 563] width 51 height 58
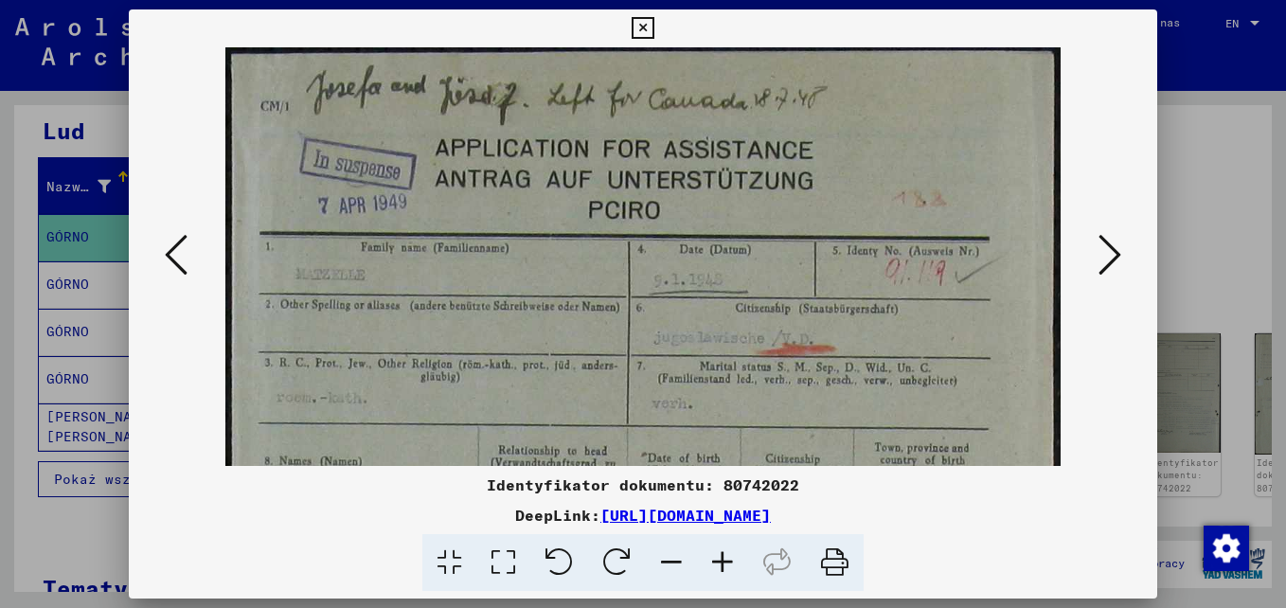
click at [726, 569] on icon at bounding box center [722, 563] width 51 height 58
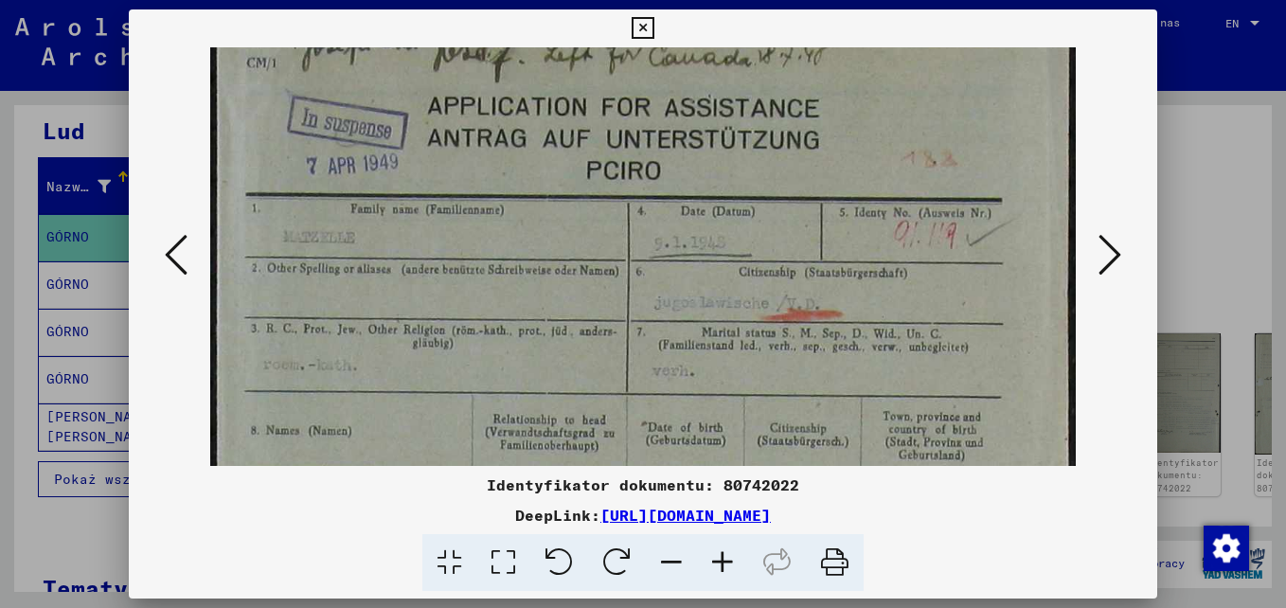
scroll to position [59, 0]
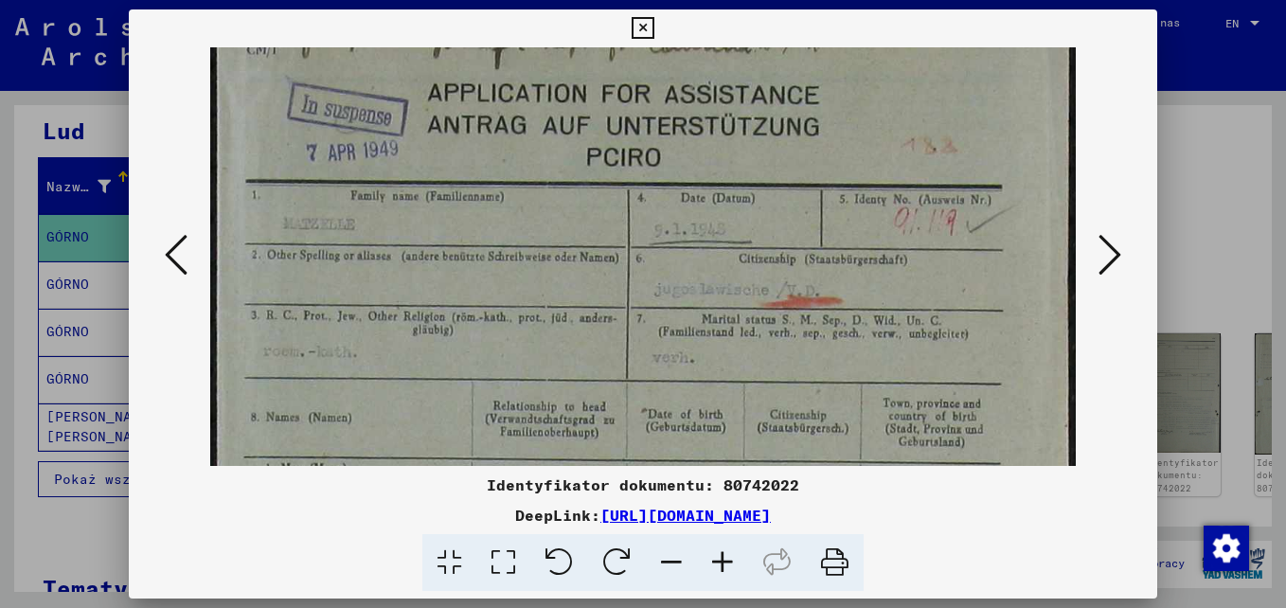
drag, startPoint x: 591, startPoint y: 426, endPoint x: 593, endPoint y: 368, distance: 58.8
click at [727, 565] on icon at bounding box center [722, 563] width 51 height 58
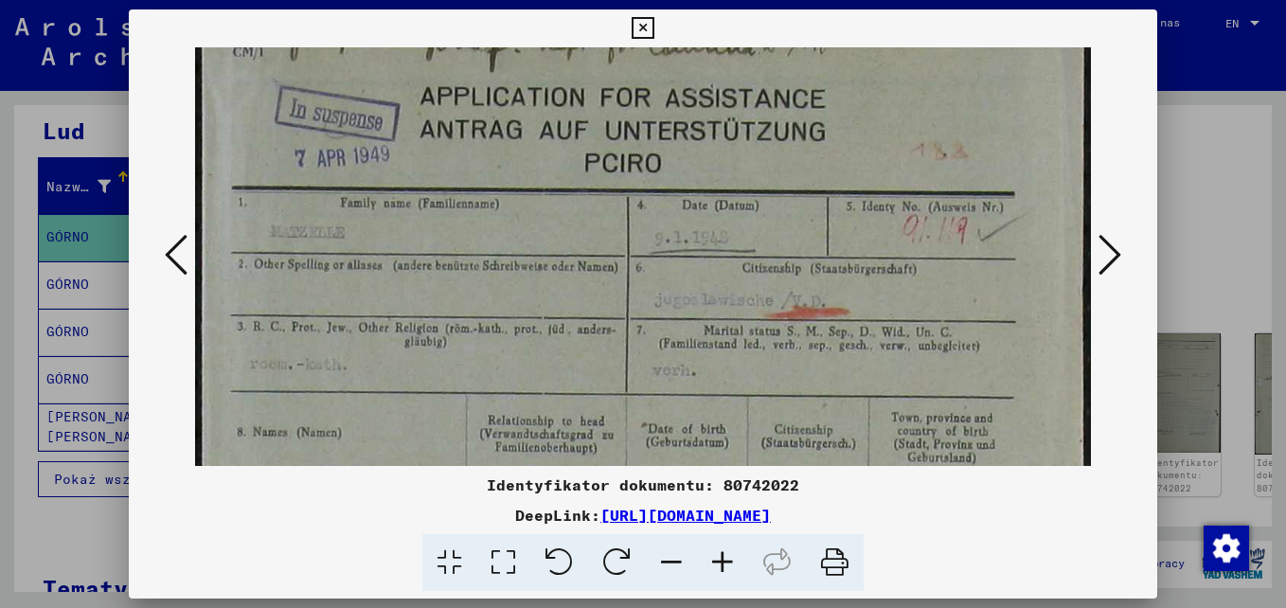
click at [727, 565] on icon at bounding box center [722, 563] width 51 height 58
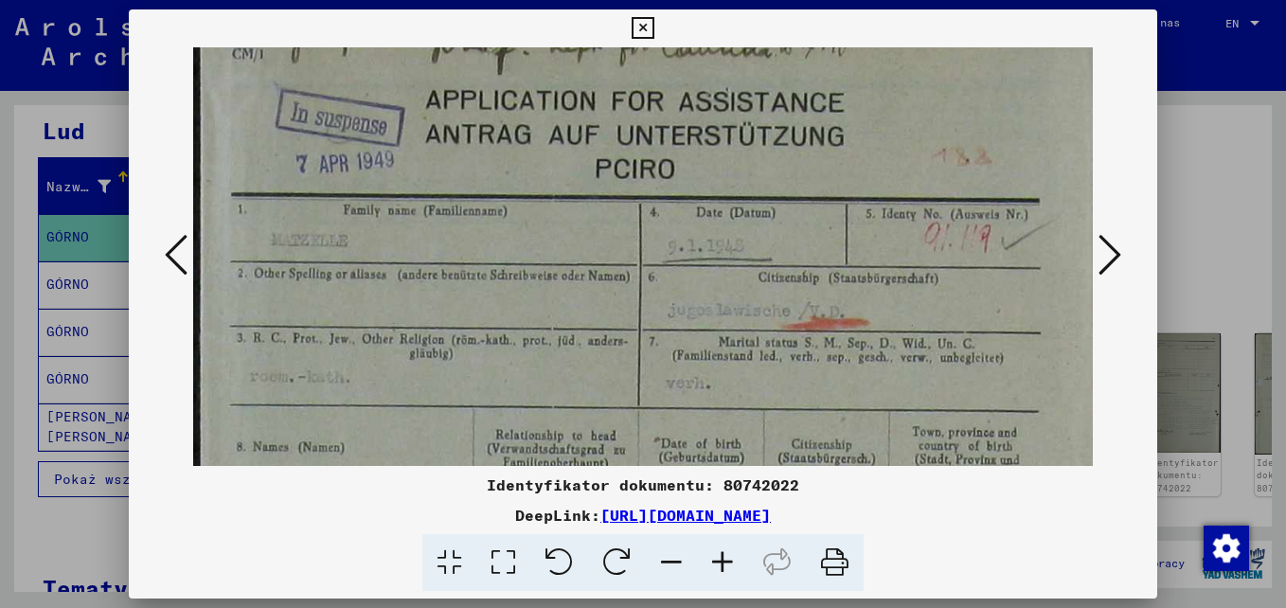
click at [727, 565] on icon at bounding box center [722, 563] width 51 height 58
click at [728, 565] on icon at bounding box center [722, 563] width 51 height 58
click at [729, 566] on icon at bounding box center [722, 563] width 51 height 58
click at [731, 566] on icon at bounding box center [722, 563] width 51 height 58
click at [731, 567] on icon at bounding box center [722, 563] width 51 height 58
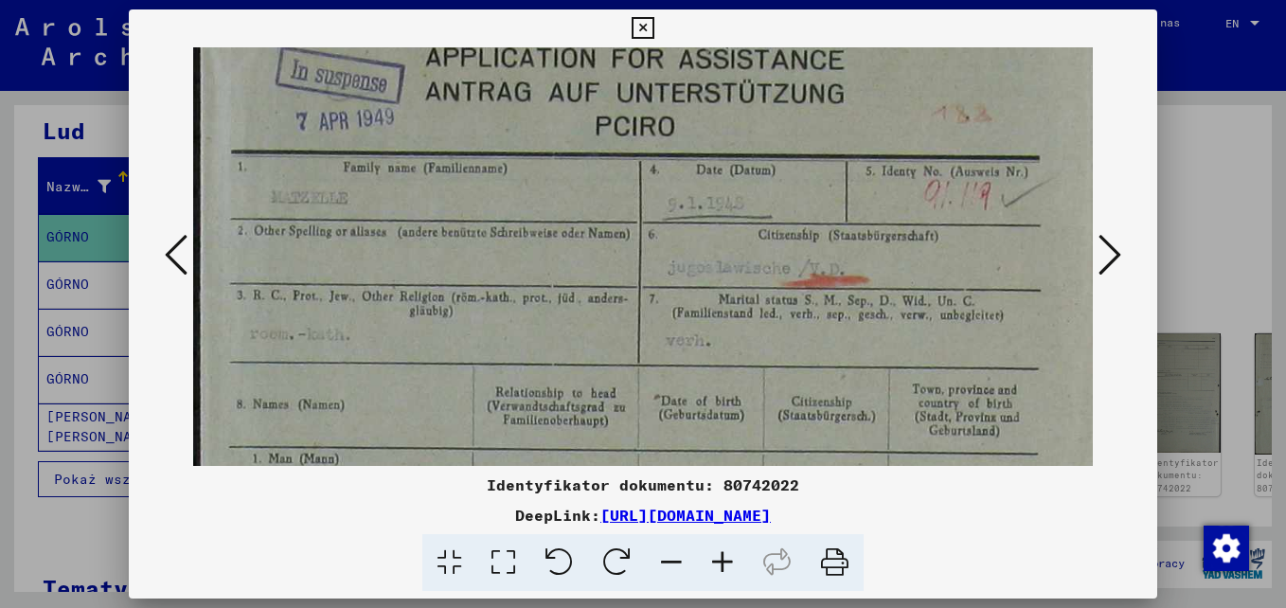
scroll to position [104, 0]
drag, startPoint x: 576, startPoint y: 349, endPoint x: 585, endPoint y: 303, distance: 46.4
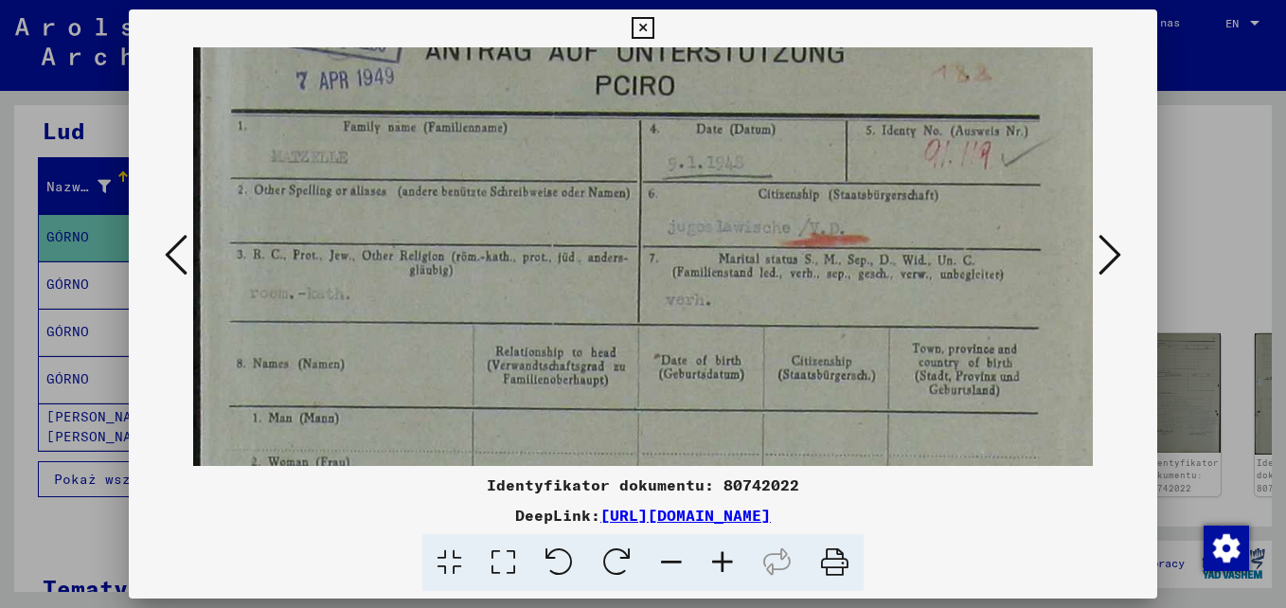
drag, startPoint x: 552, startPoint y: 402, endPoint x: 564, endPoint y: 362, distance: 41.4
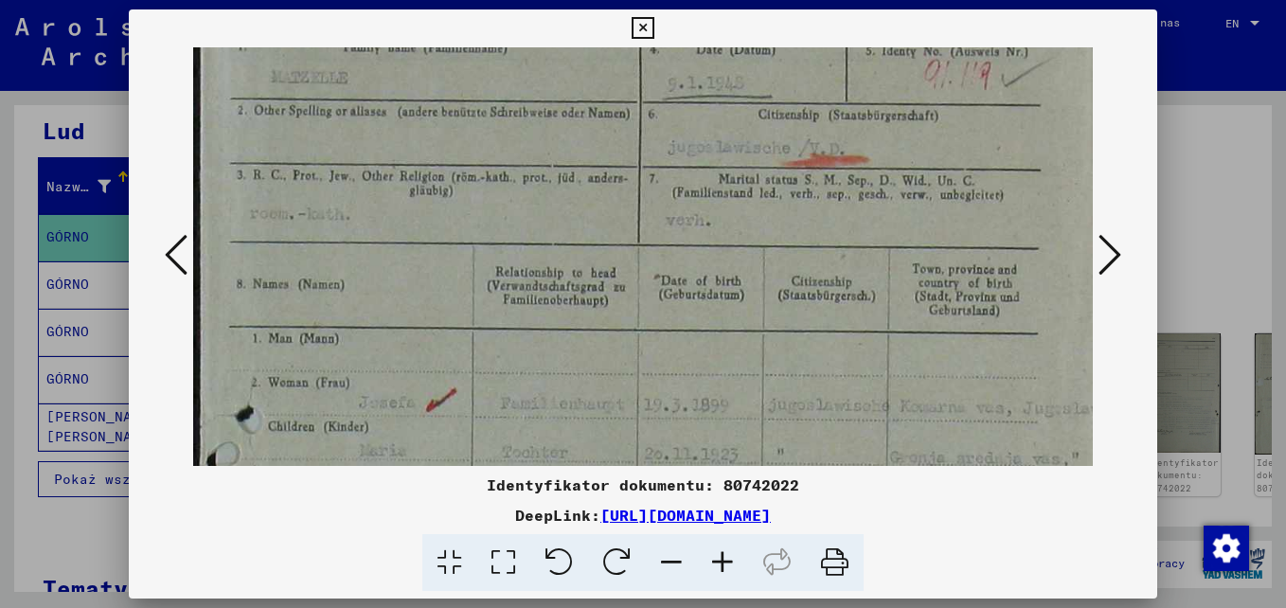
scroll to position [254, 0]
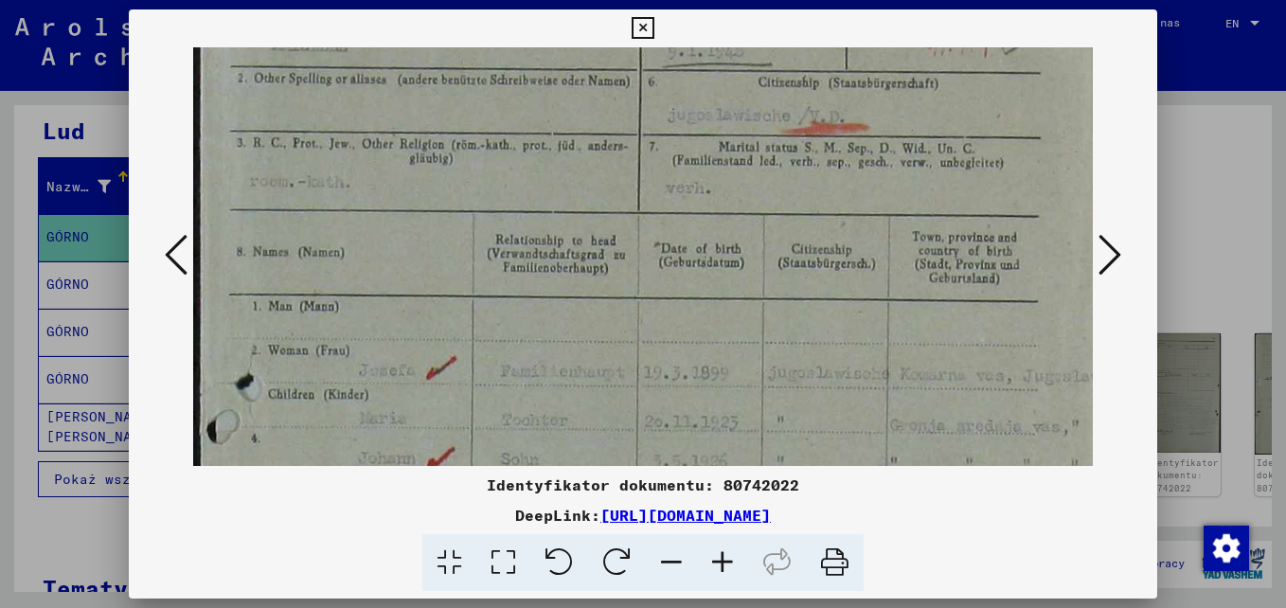
drag, startPoint x: 559, startPoint y: 430, endPoint x: 585, endPoint y: 320, distance: 113.0
click at [585, 320] on img at bounding box center [655, 524] width 925 height 1461
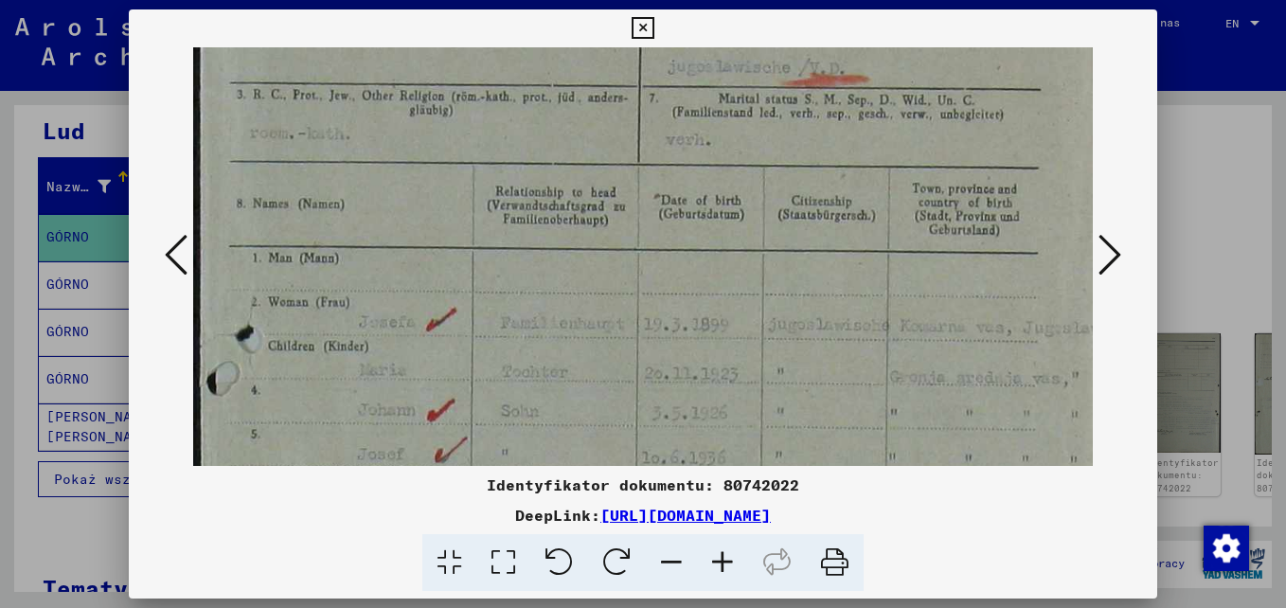
scroll to position [307, 0]
drag, startPoint x: 584, startPoint y: 434, endPoint x: 586, endPoint y: 382, distance: 52.1
click at [586, 382] on img at bounding box center [655, 470] width 925 height 1461
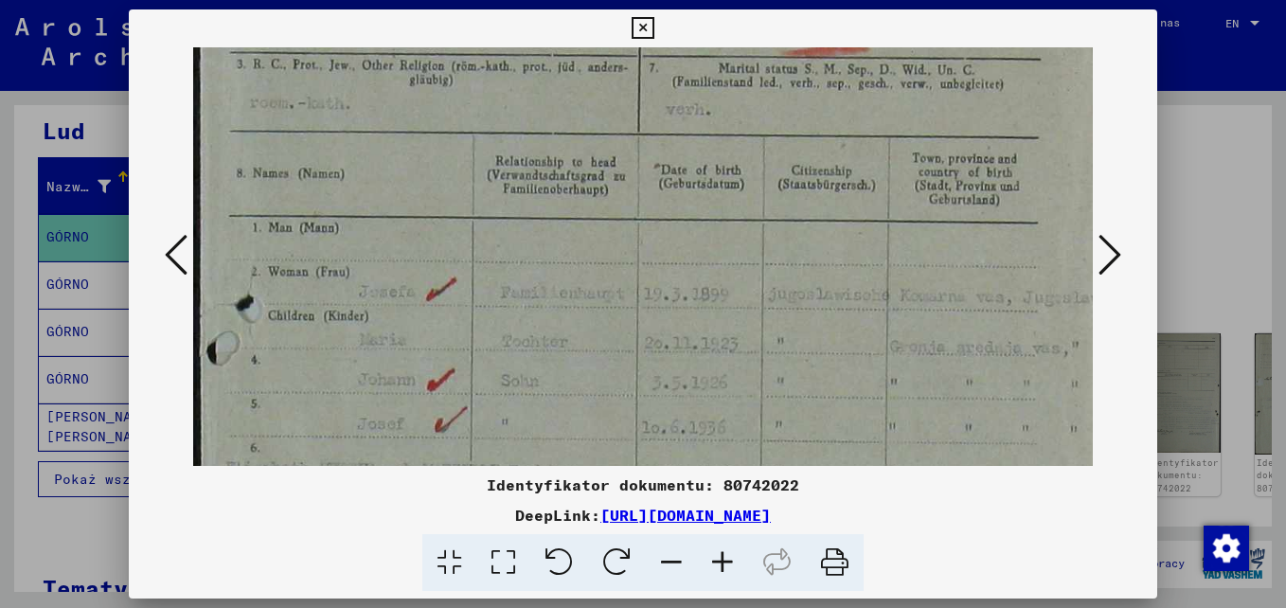
scroll to position [335, 0]
drag, startPoint x: 586, startPoint y: 417, endPoint x: 588, endPoint y: 388, distance: 28.5
click at [588, 388] on img at bounding box center [655, 442] width 925 height 1461
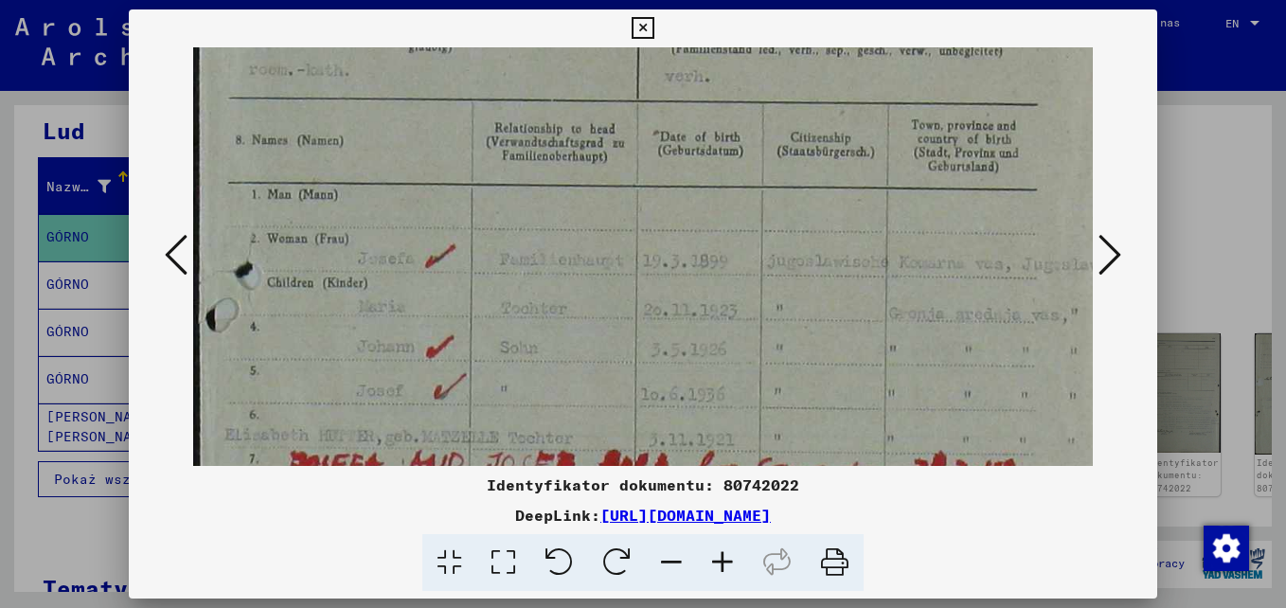
scroll to position [371, 0]
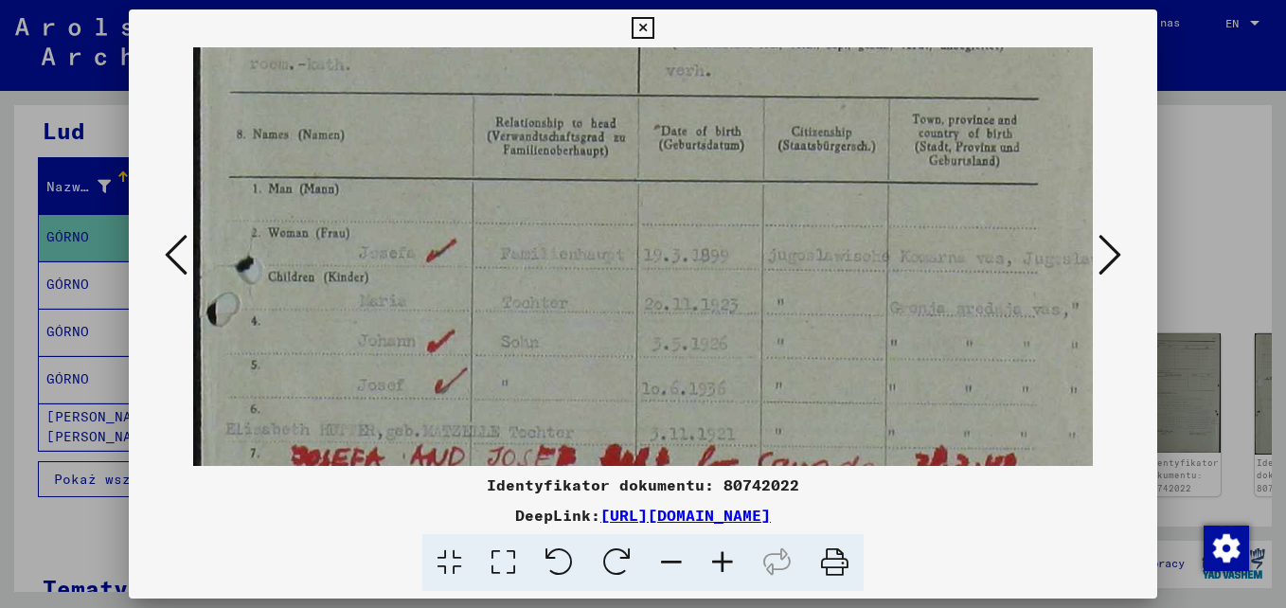
drag, startPoint x: 584, startPoint y: 429, endPoint x: 584, endPoint y: 393, distance: 36.0
click at [584, 393] on img at bounding box center [655, 406] width 925 height 1461
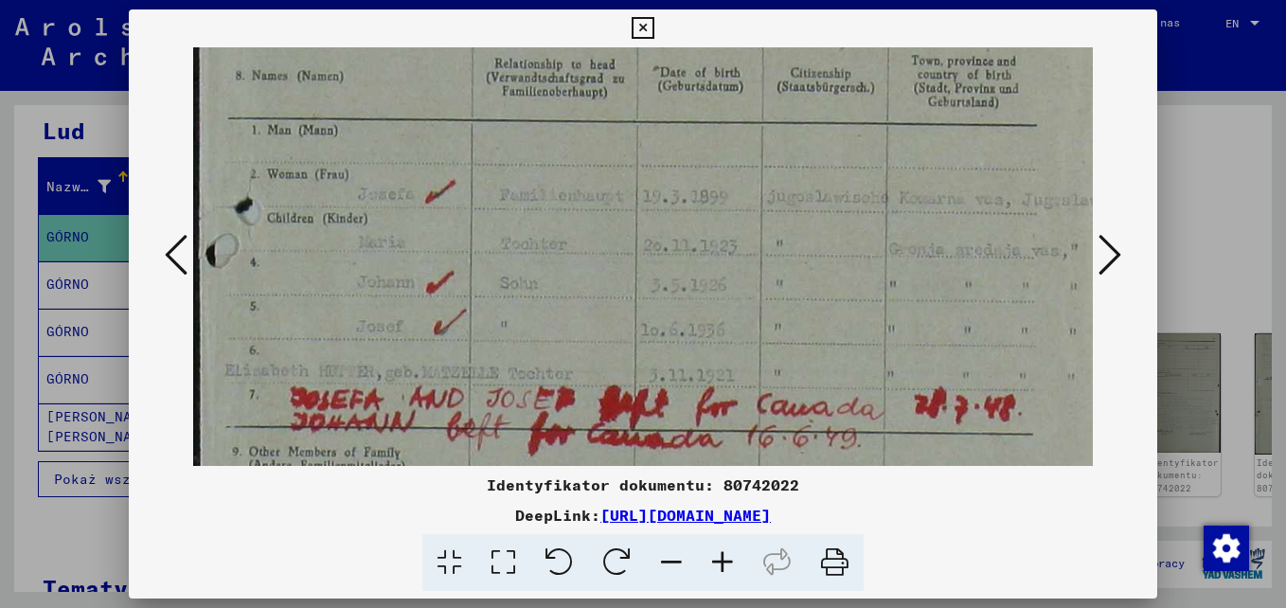
scroll to position [432, 1]
drag, startPoint x: 577, startPoint y: 405, endPoint x: 576, endPoint y: 347, distance: 58.7
click at [576, 347] on img at bounding box center [654, 345] width 925 height 1461
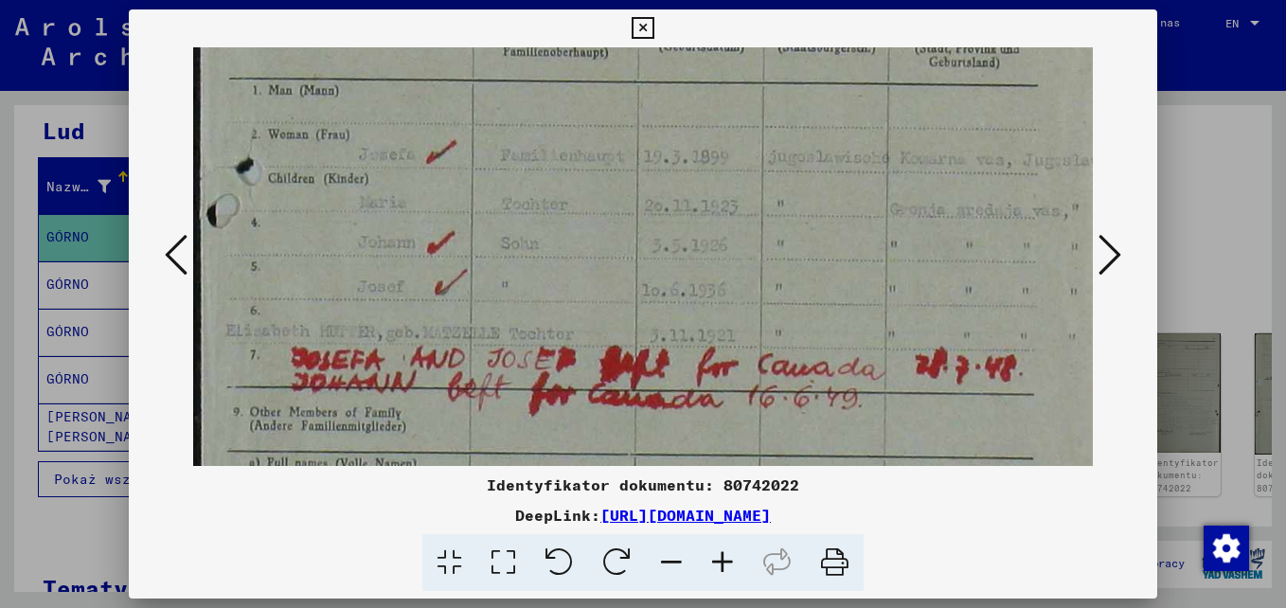
scroll to position [472, 0]
drag, startPoint x: 728, startPoint y: 358, endPoint x: 731, endPoint y: 318, distance: 39.9
click at [731, 318] on img at bounding box center [655, 306] width 925 height 1461
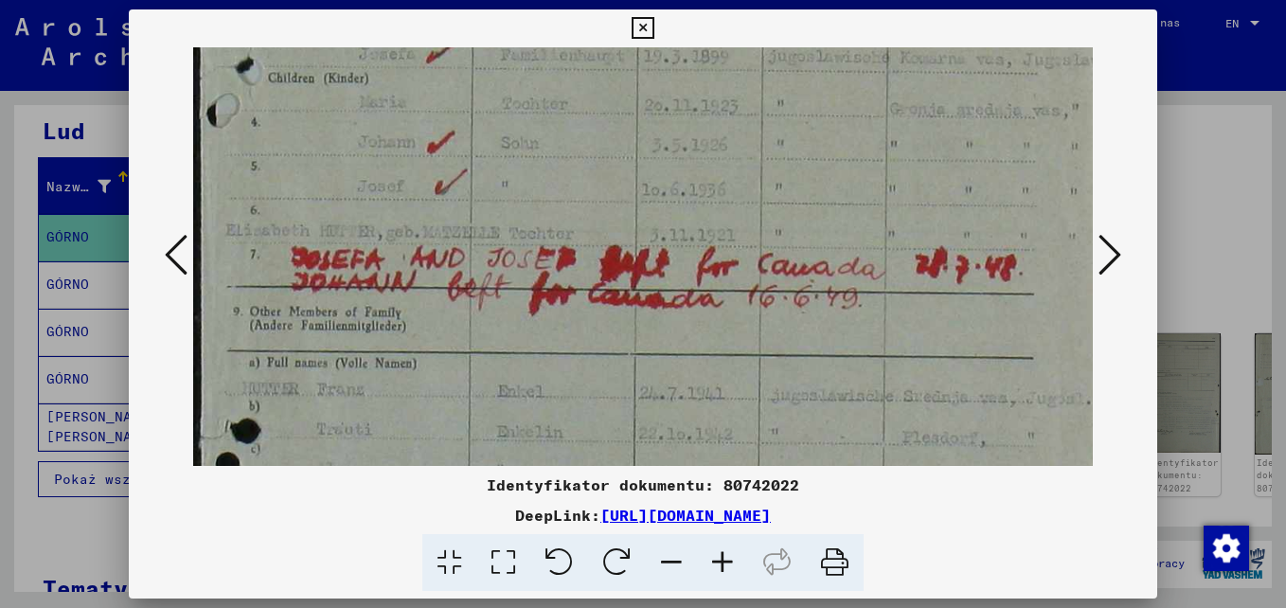
scroll to position [563, 0]
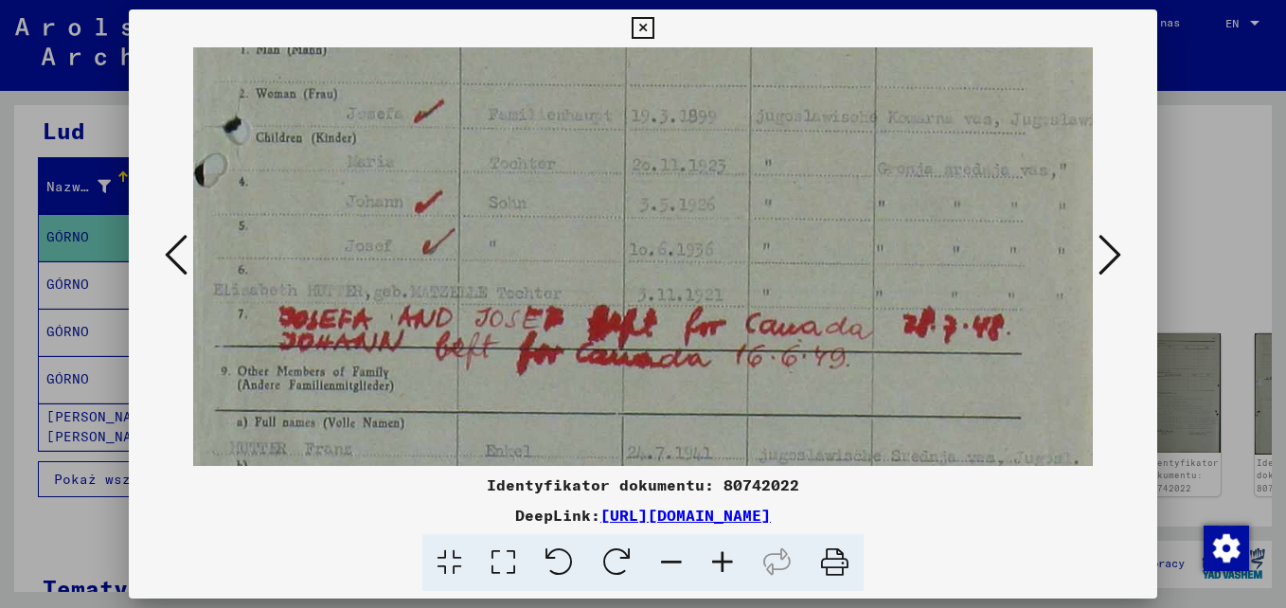
drag, startPoint x: 516, startPoint y: 435, endPoint x: 518, endPoint y: 398, distance: 37.0
click at [518, 398] on img at bounding box center [643, 267] width 925 height 1461
click at [1125, 256] on button at bounding box center [1110, 256] width 34 height 54
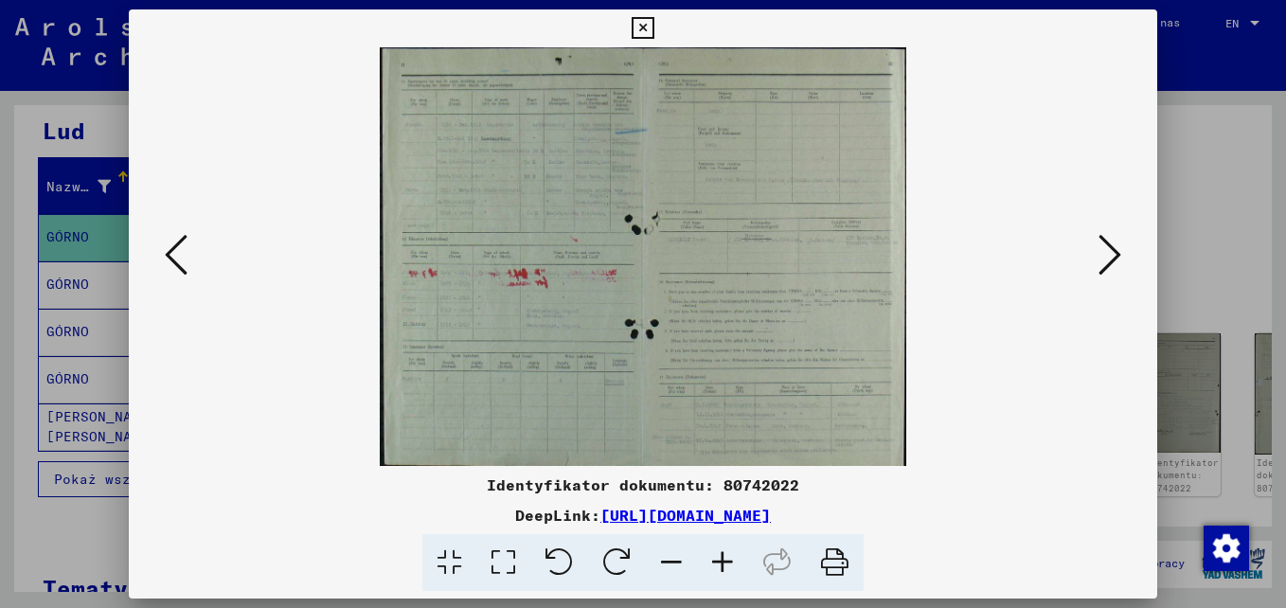
scroll to position [0, 0]
click at [714, 564] on icon at bounding box center [722, 563] width 51 height 58
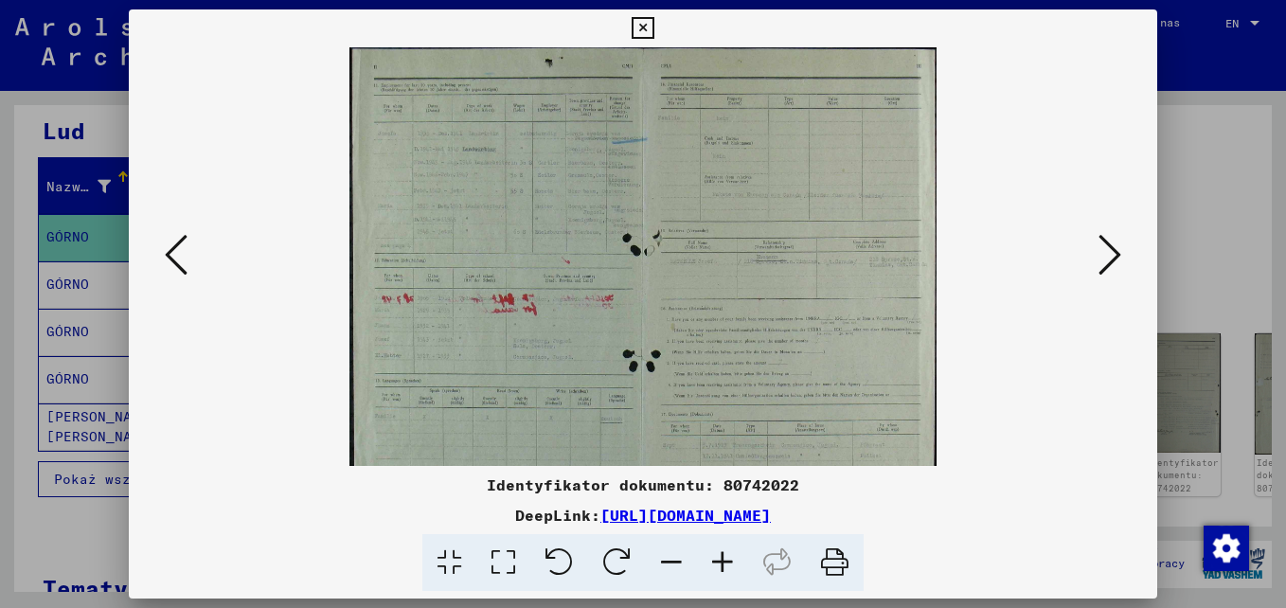
click at [716, 563] on icon at bounding box center [722, 563] width 51 height 58
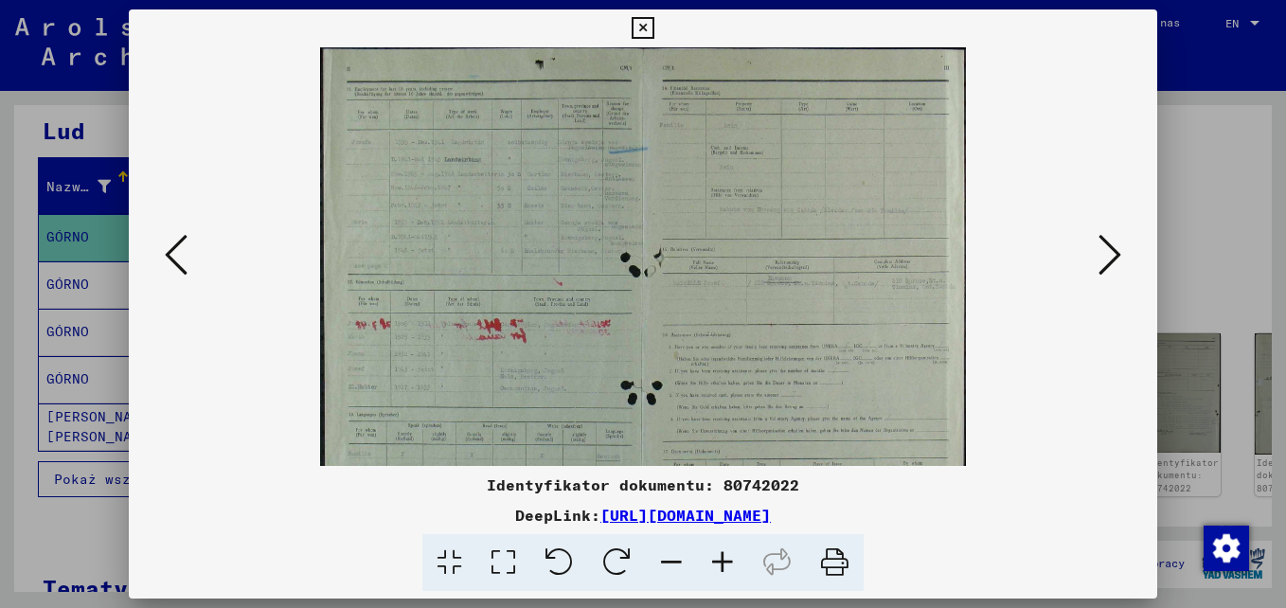
click at [716, 563] on icon at bounding box center [722, 563] width 51 height 58
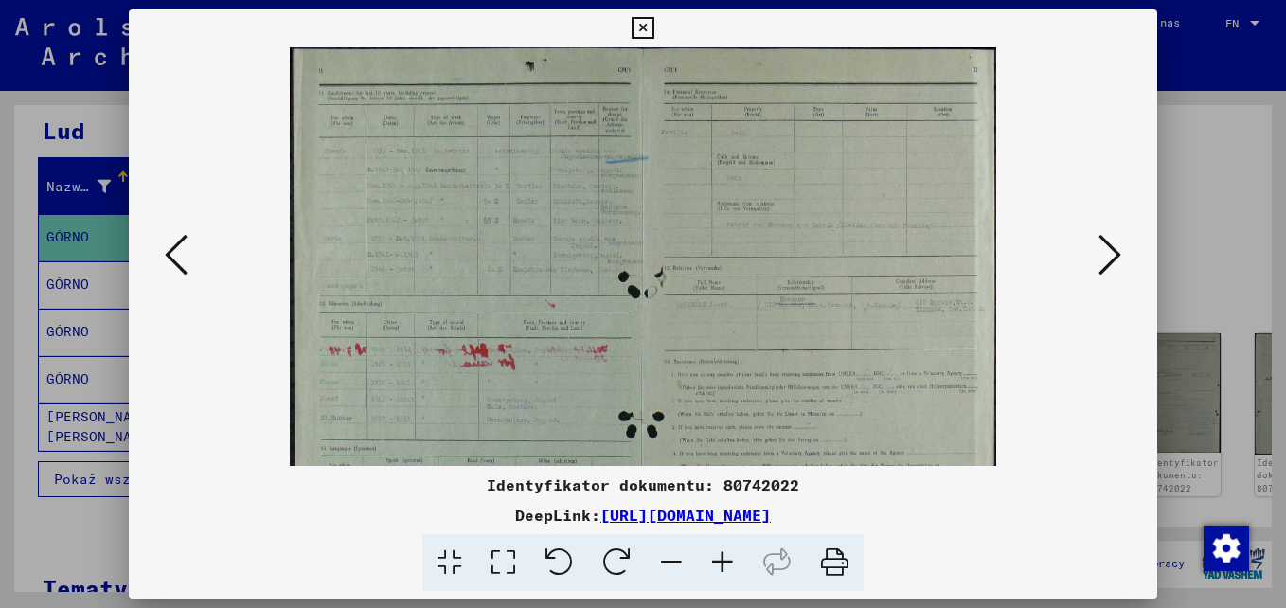
click at [717, 563] on icon at bounding box center [722, 563] width 51 height 58
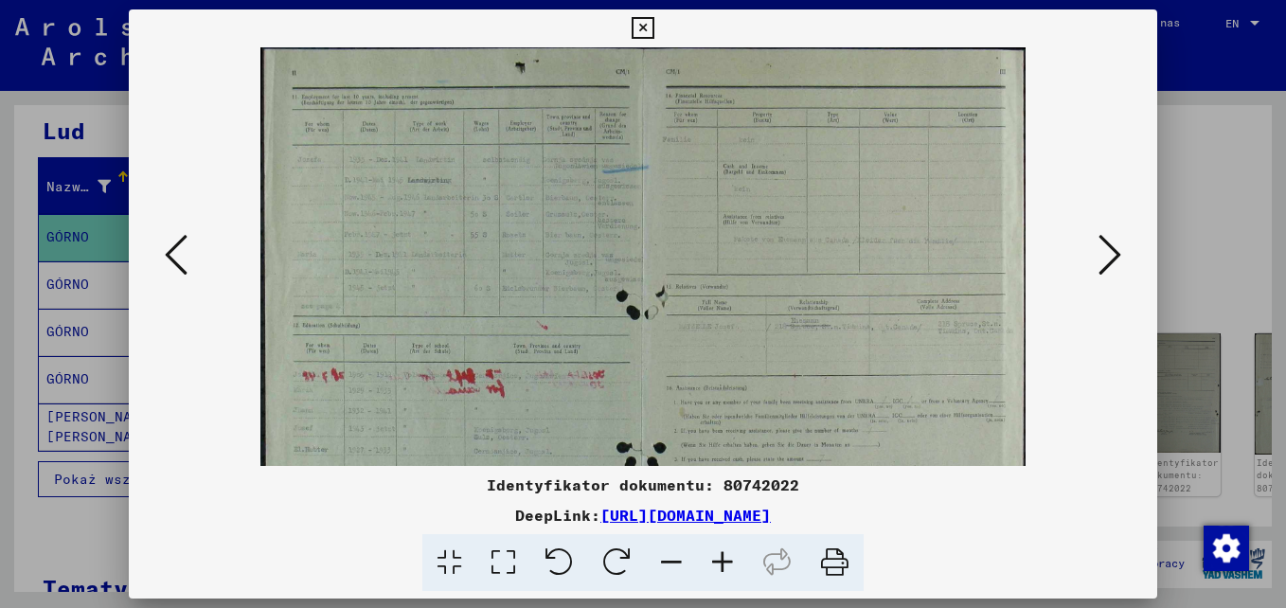
click at [717, 563] on icon at bounding box center [722, 563] width 51 height 58
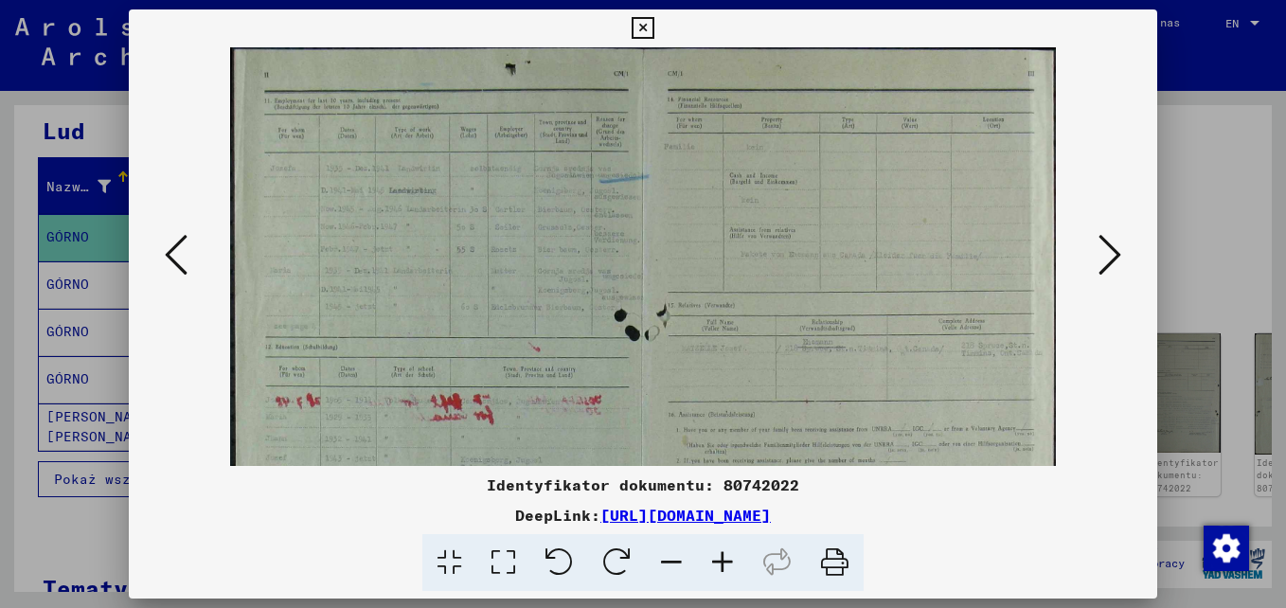
click at [717, 563] on icon at bounding box center [722, 563] width 51 height 58
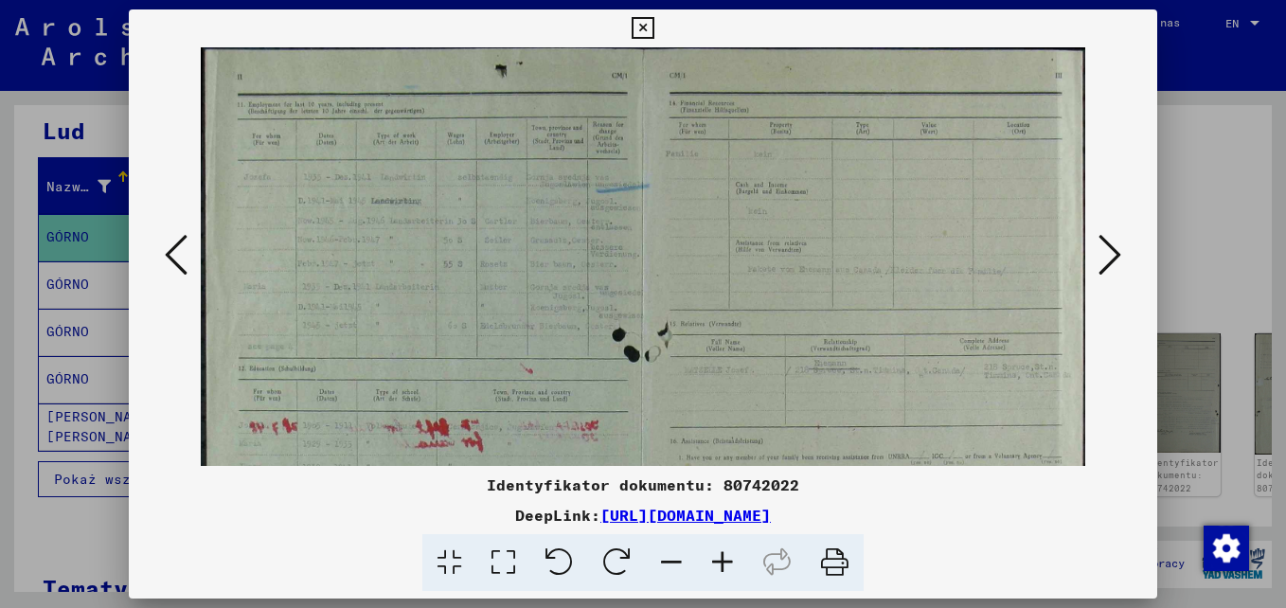
click at [717, 563] on icon at bounding box center [722, 563] width 51 height 58
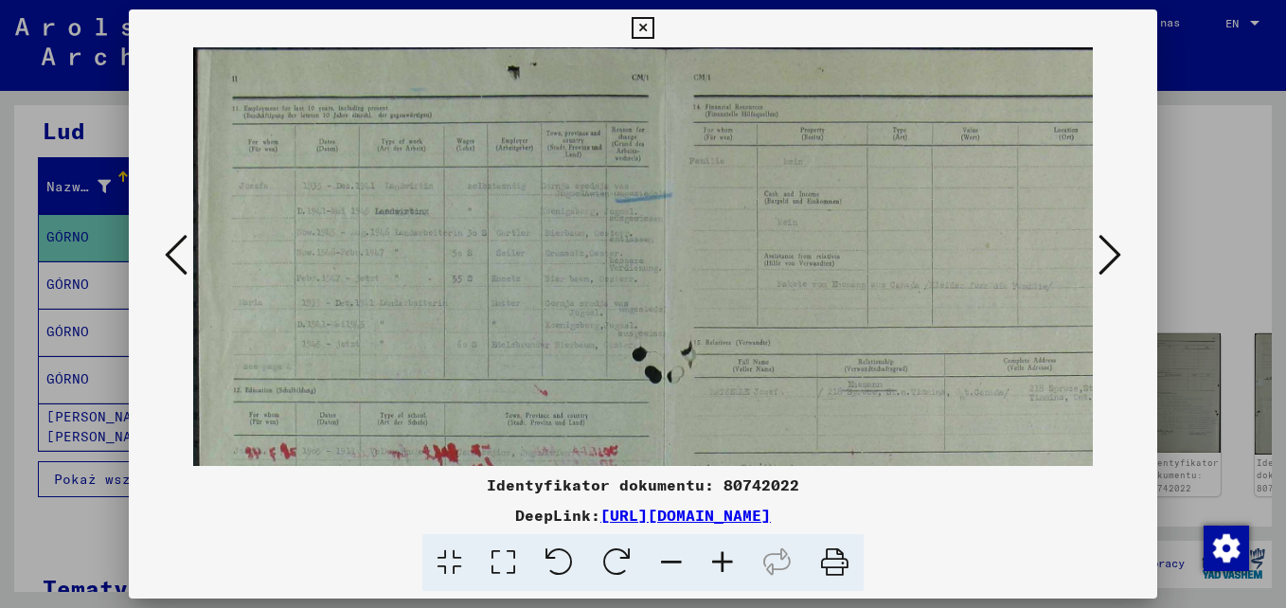
click at [717, 563] on icon at bounding box center [722, 563] width 51 height 58
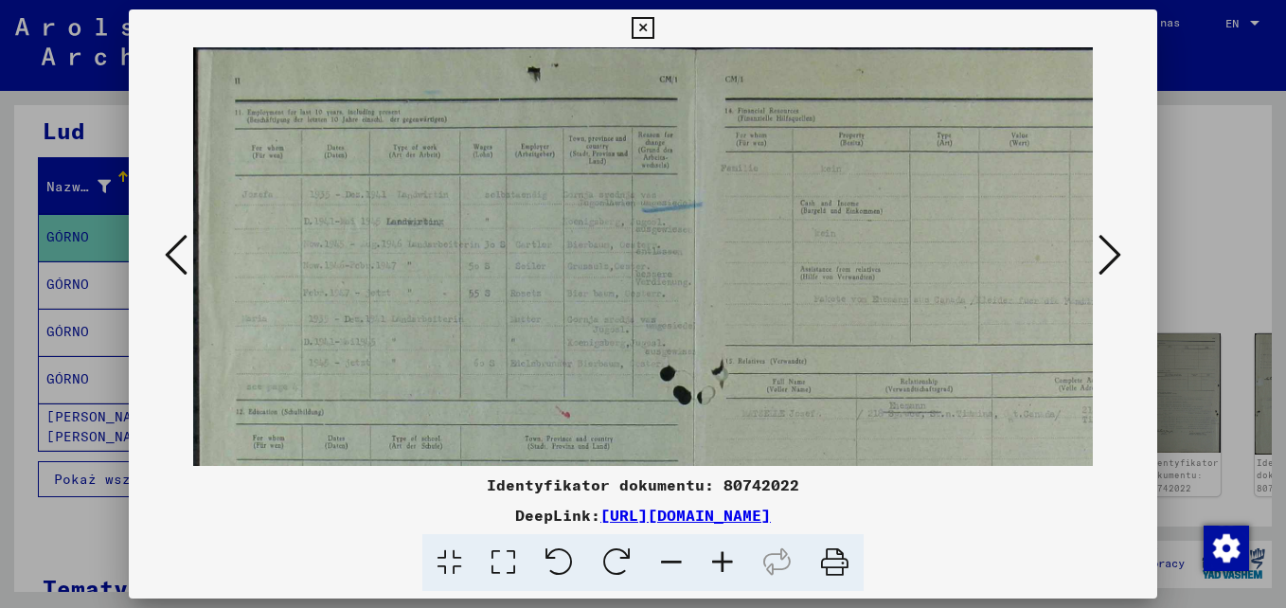
click at [718, 563] on icon at bounding box center [722, 563] width 51 height 58
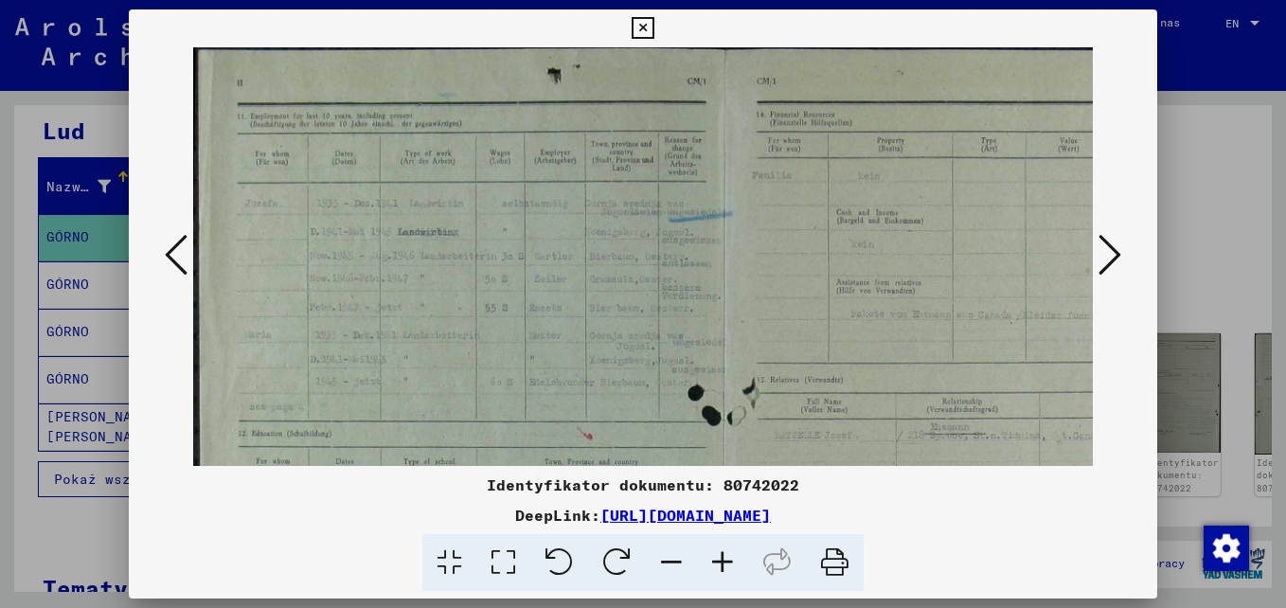
click at [718, 563] on icon at bounding box center [722, 563] width 51 height 58
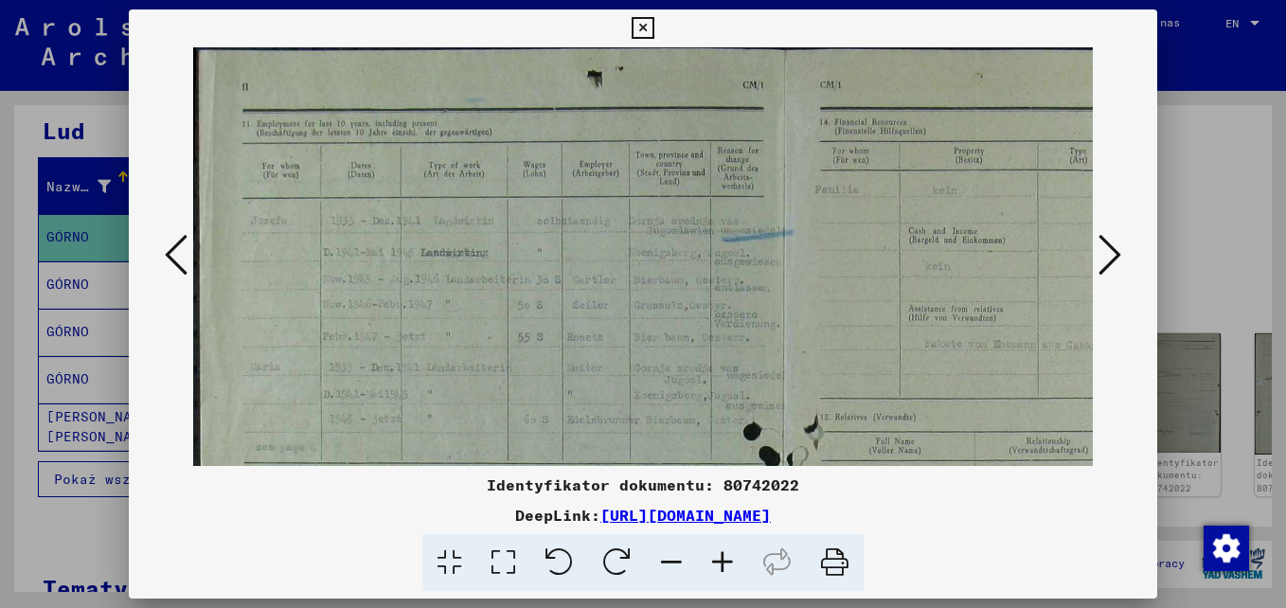
click at [717, 563] on icon at bounding box center [722, 563] width 51 height 58
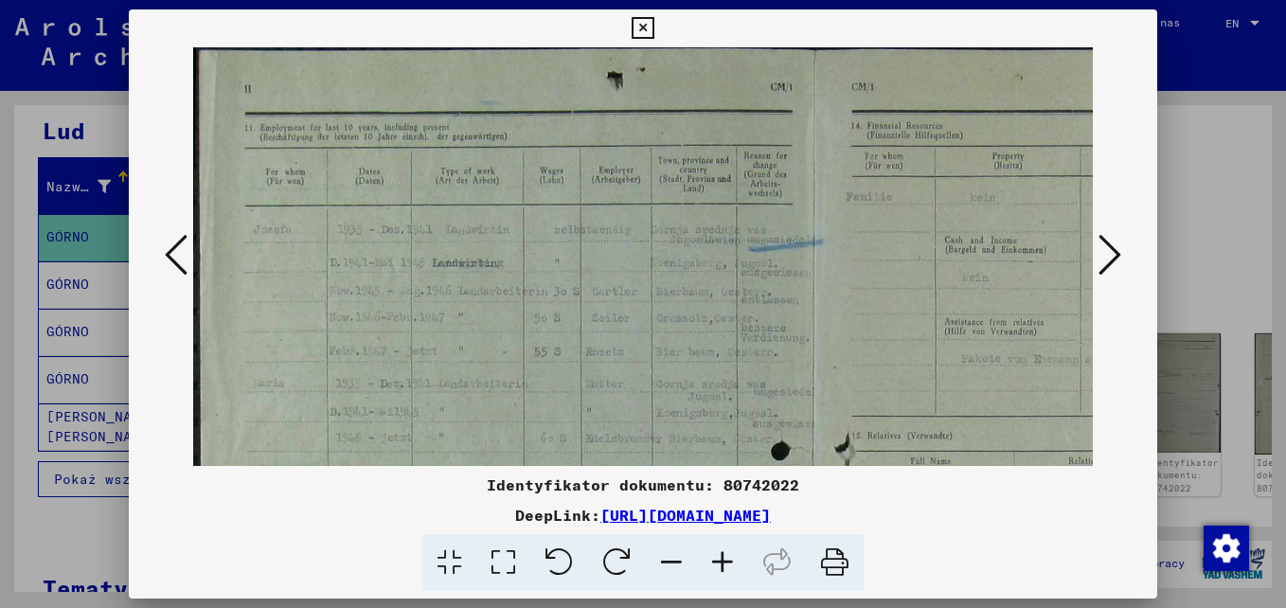
click at [716, 563] on icon at bounding box center [722, 563] width 51 height 58
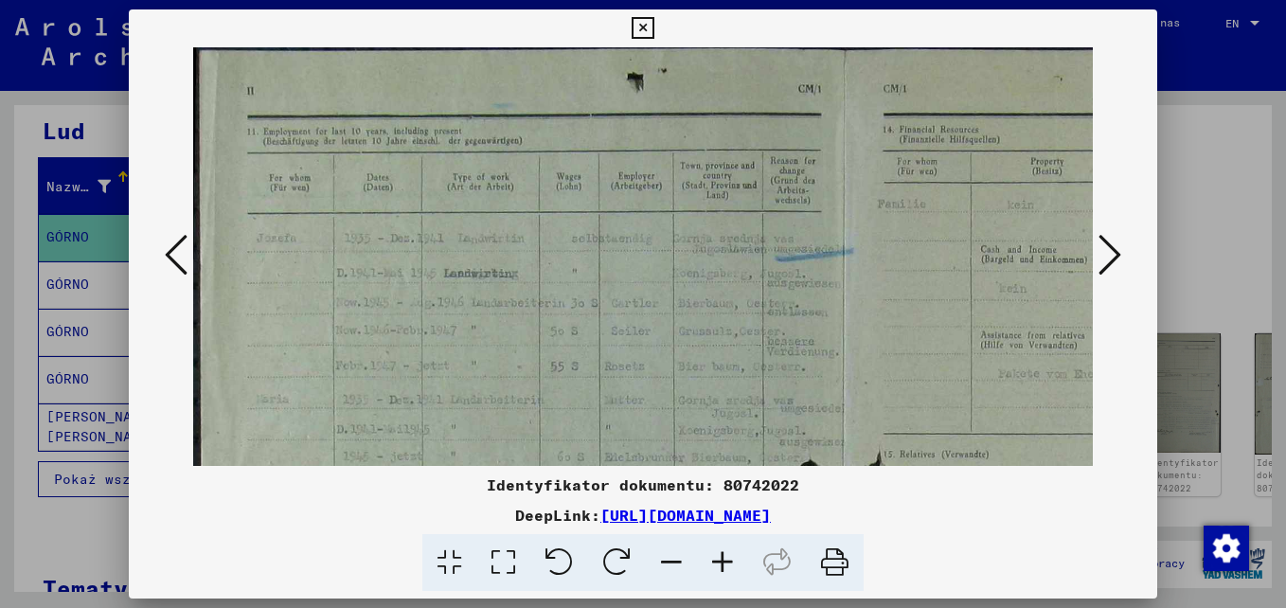
click at [716, 563] on icon at bounding box center [722, 563] width 51 height 58
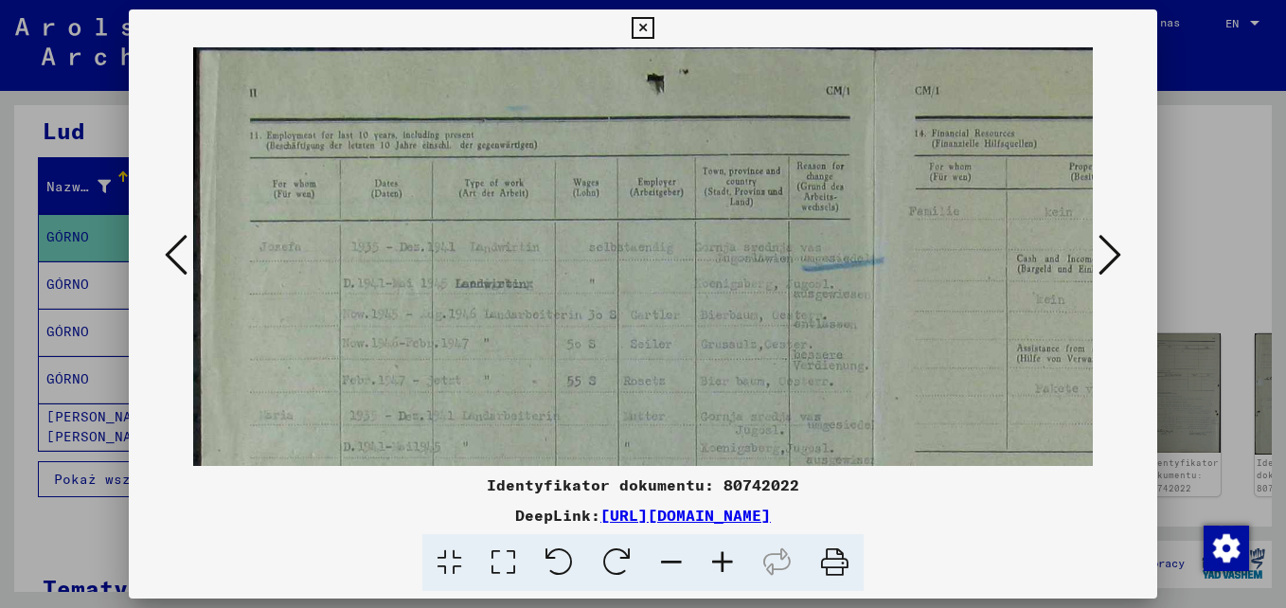
click at [716, 563] on icon at bounding box center [722, 563] width 51 height 58
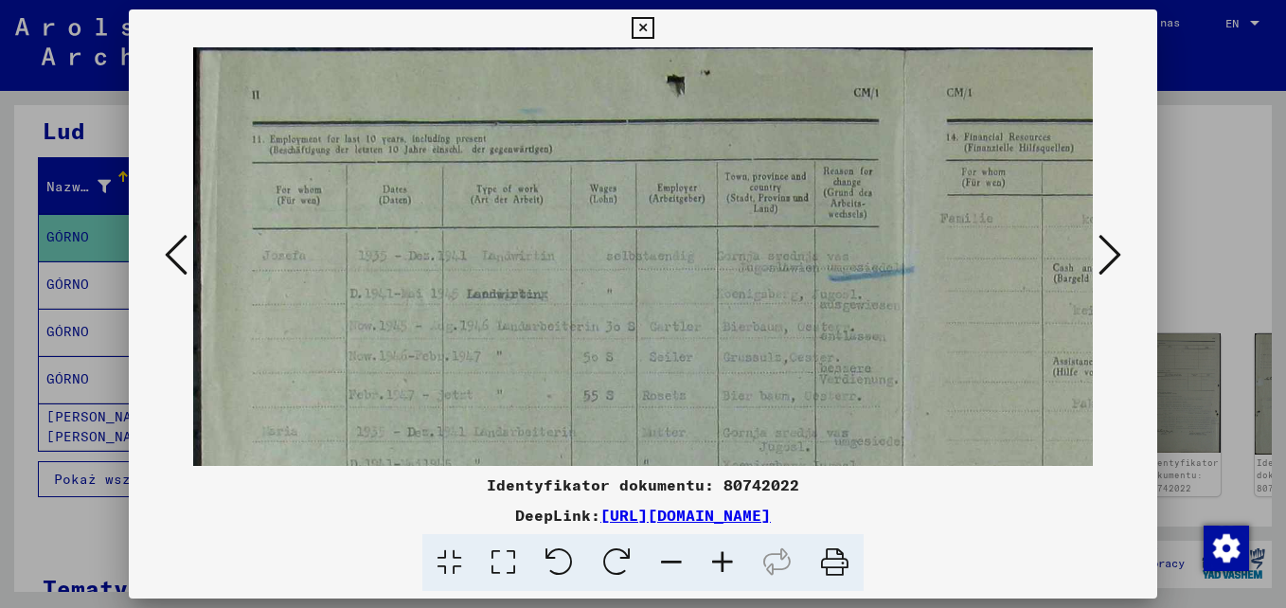
click at [716, 563] on icon at bounding box center [722, 563] width 51 height 58
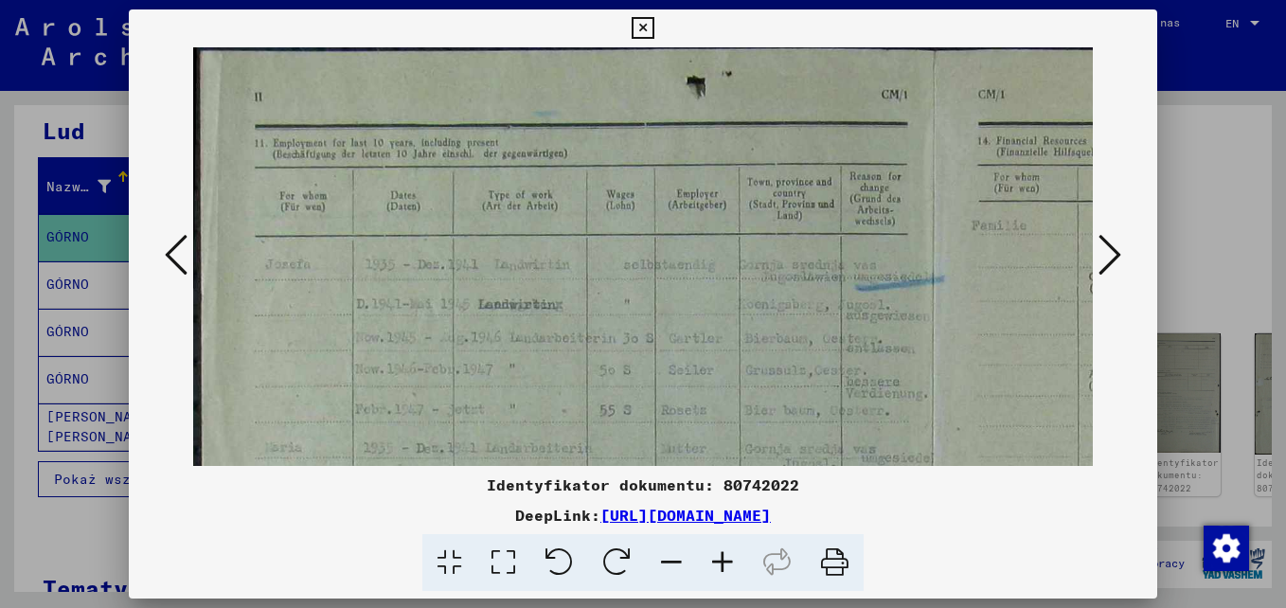
click at [716, 563] on icon at bounding box center [722, 563] width 51 height 58
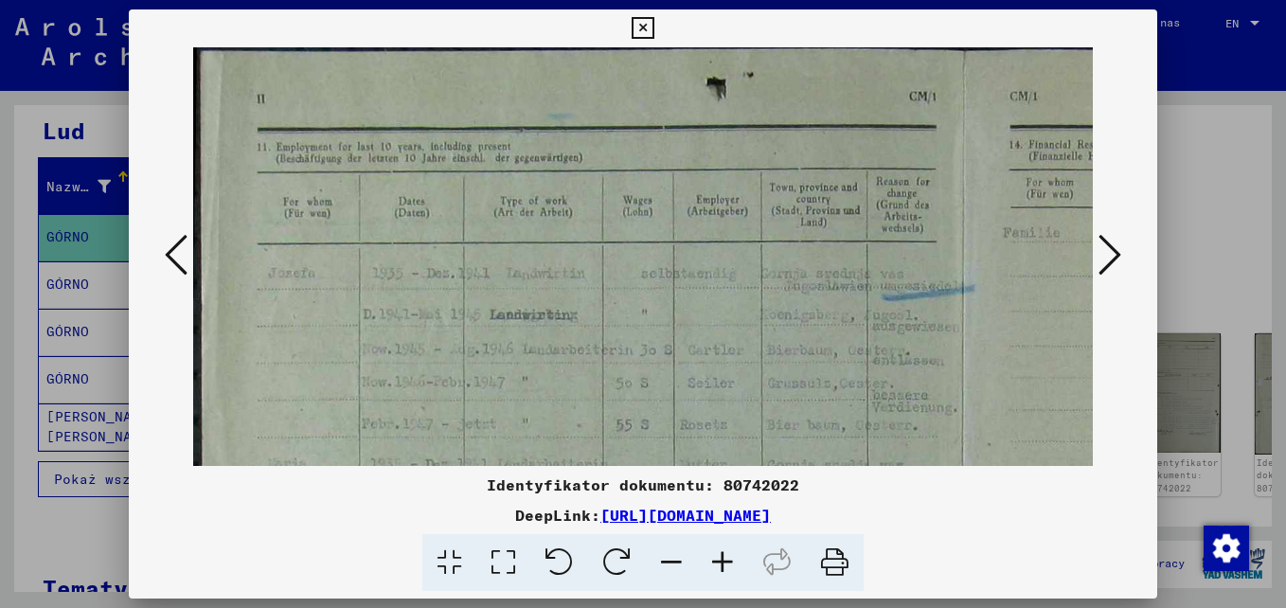
click at [716, 563] on icon at bounding box center [722, 563] width 51 height 58
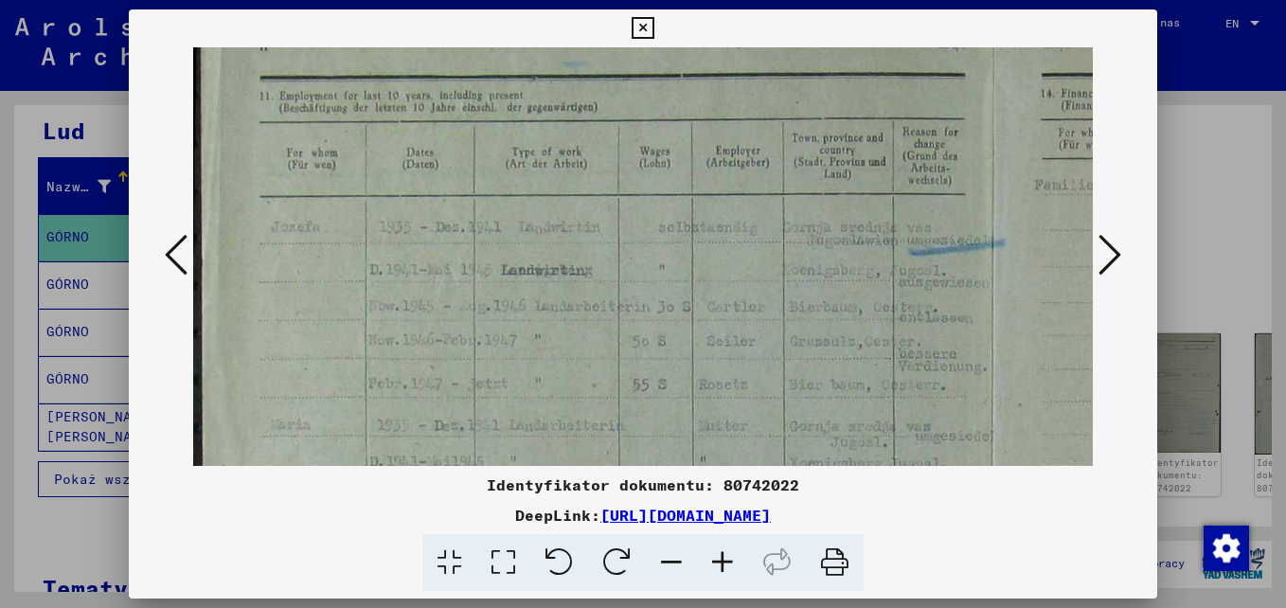
scroll to position [58, 0]
drag, startPoint x: 600, startPoint y: 419, endPoint x: 601, endPoint y: 361, distance: 57.8
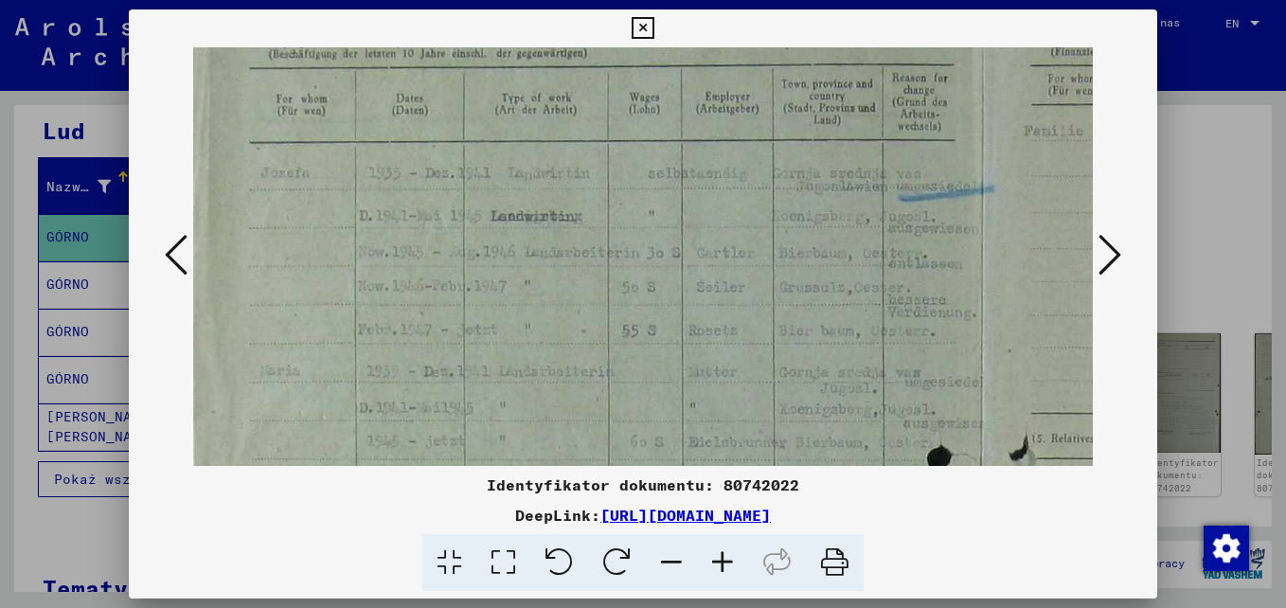
scroll to position [112, 10]
drag, startPoint x: 597, startPoint y: 422, endPoint x: 586, endPoint y: 368, distance: 55.0
click at [586, 368] on img at bounding box center [983, 571] width 1601 height 1271
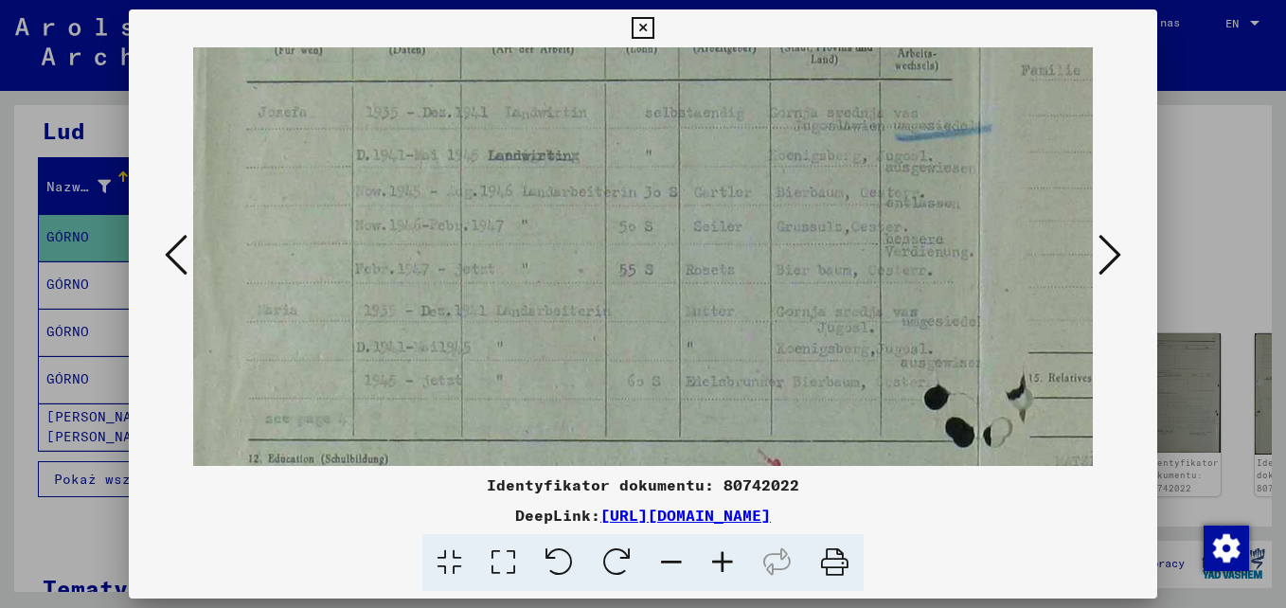
drag, startPoint x: 642, startPoint y: 432, endPoint x: 640, endPoint y: 371, distance: 60.6
click at [640, 371] on img at bounding box center [980, 513] width 1601 height 1271
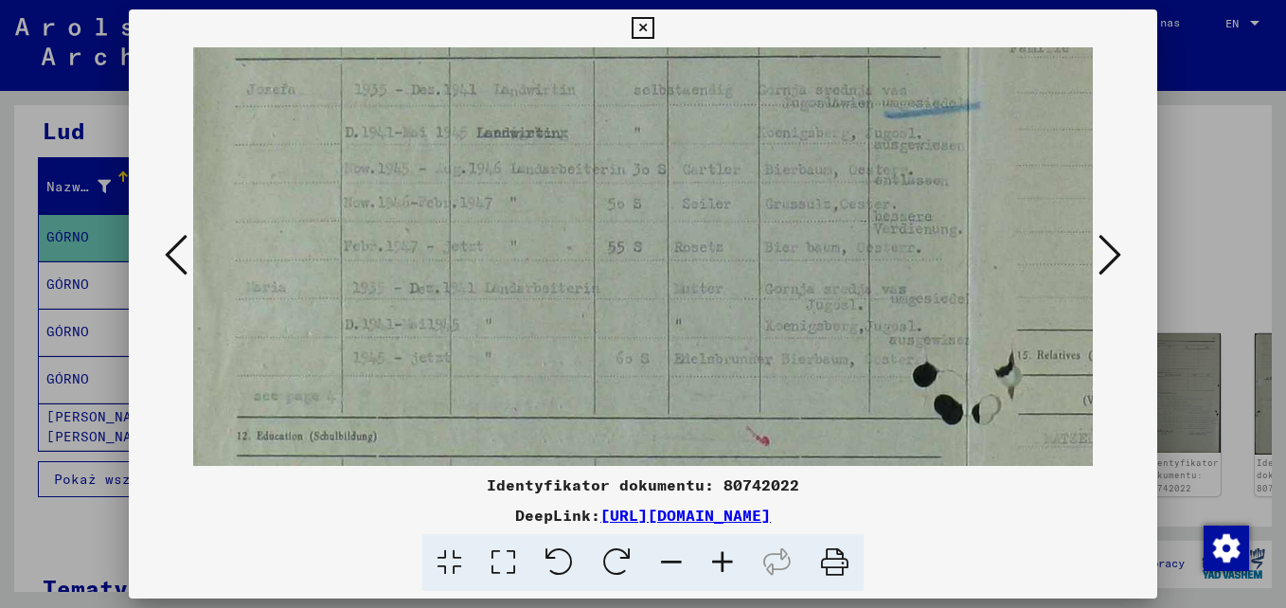
drag, startPoint x: 631, startPoint y: 420, endPoint x: 618, endPoint y: 400, distance: 23.9
click at [618, 400] on img at bounding box center [969, 490] width 1601 height 1271
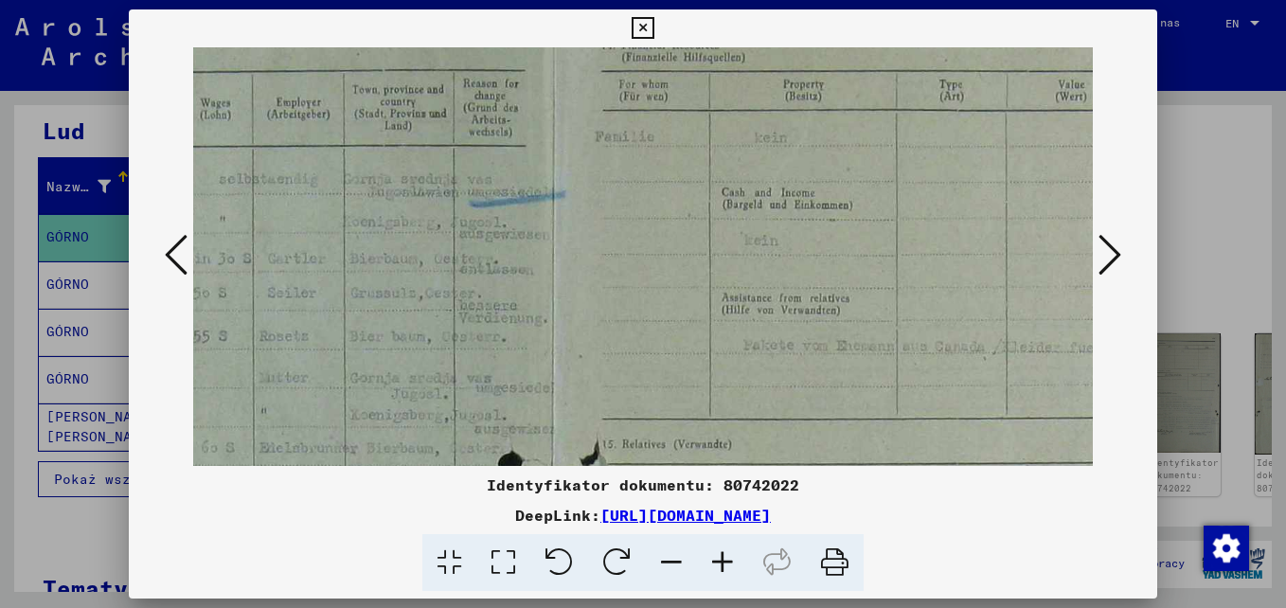
scroll to position [98, 441]
drag, startPoint x: 603, startPoint y: 365, endPoint x: 314, endPoint y: 434, distance: 298.0
click at [300, 436] on img at bounding box center [552, 585] width 1601 height 1271
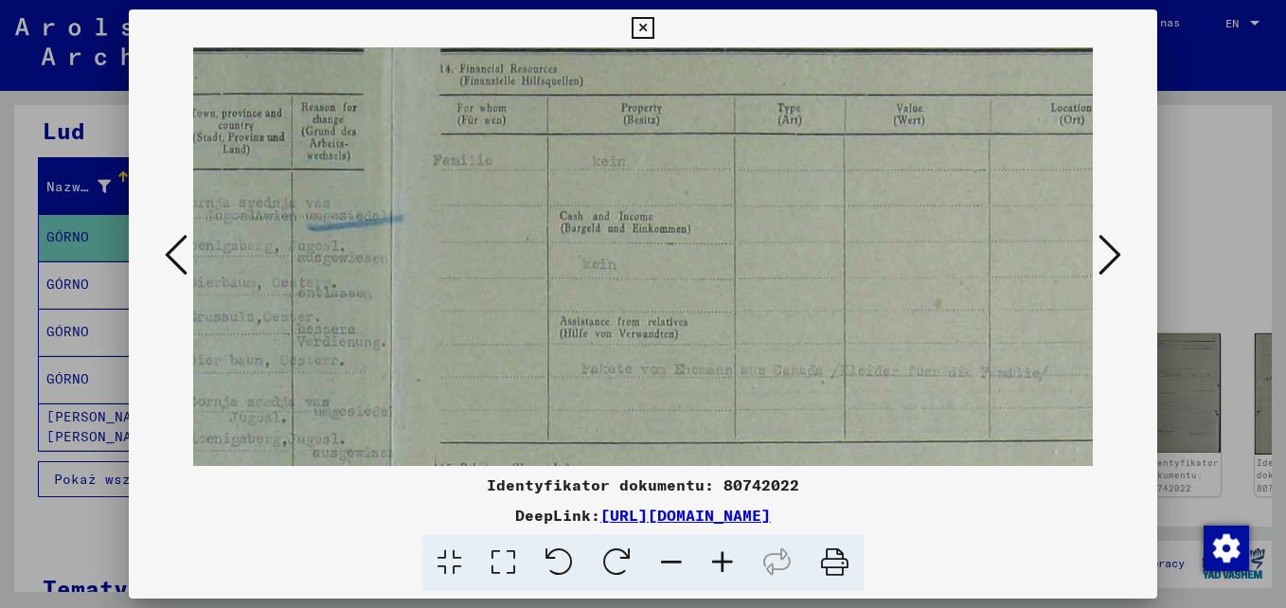
scroll to position [80, 637]
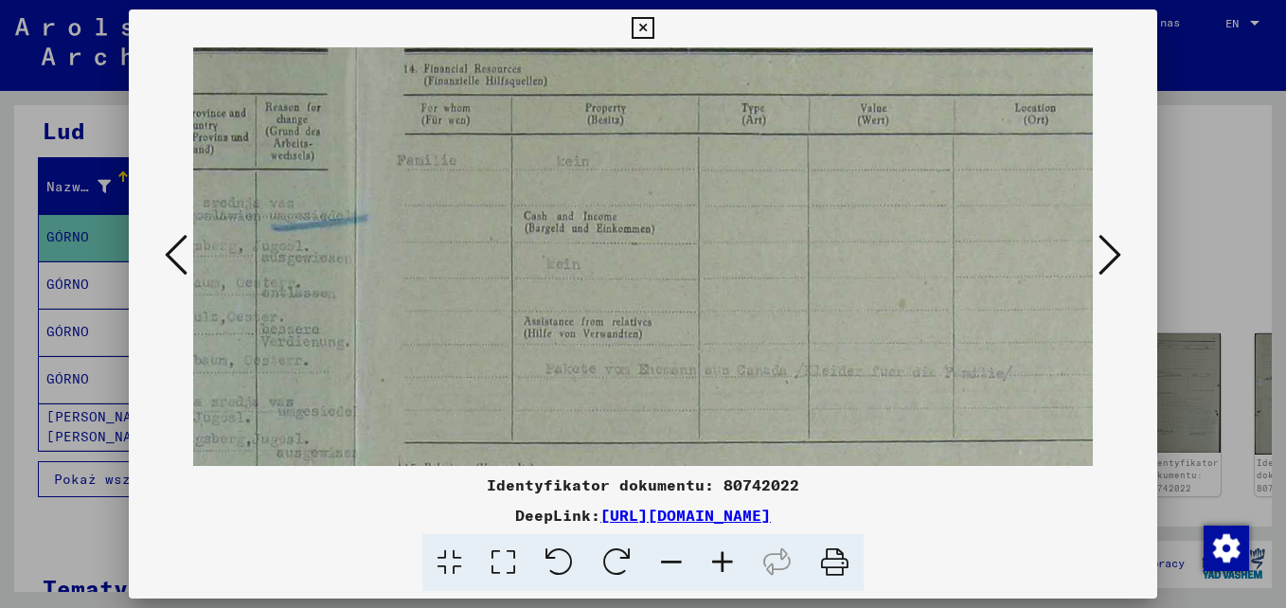
drag, startPoint x: 529, startPoint y: 350, endPoint x: 332, endPoint y: 368, distance: 196.9
click at [332, 368] on img at bounding box center [356, 603] width 1601 height 1271
click at [1109, 255] on icon at bounding box center [1110, 254] width 23 height 45
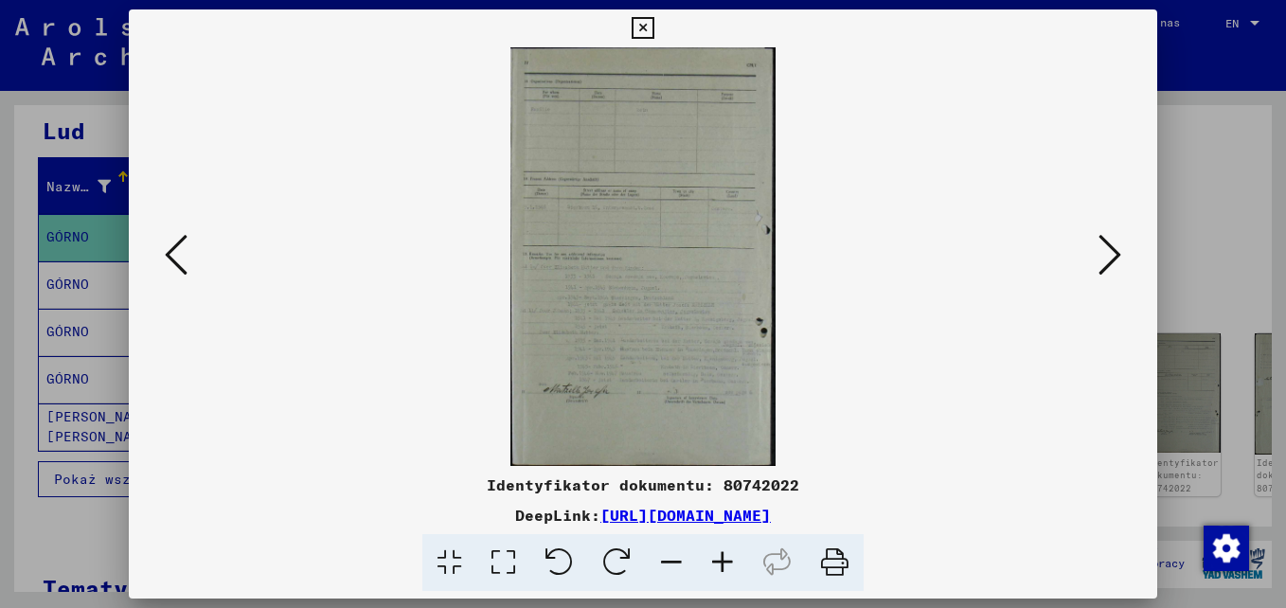
click at [717, 551] on icon at bounding box center [722, 563] width 51 height 58
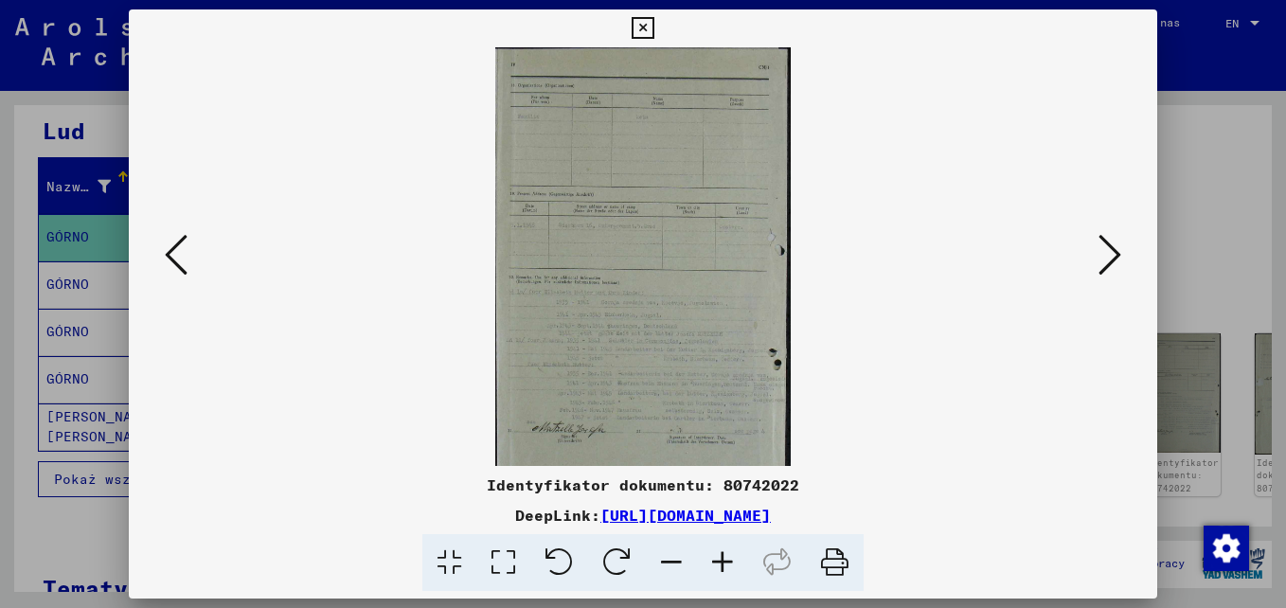
click at [718, 551] on icon at bounding box center [722, 563] width 51 height 58
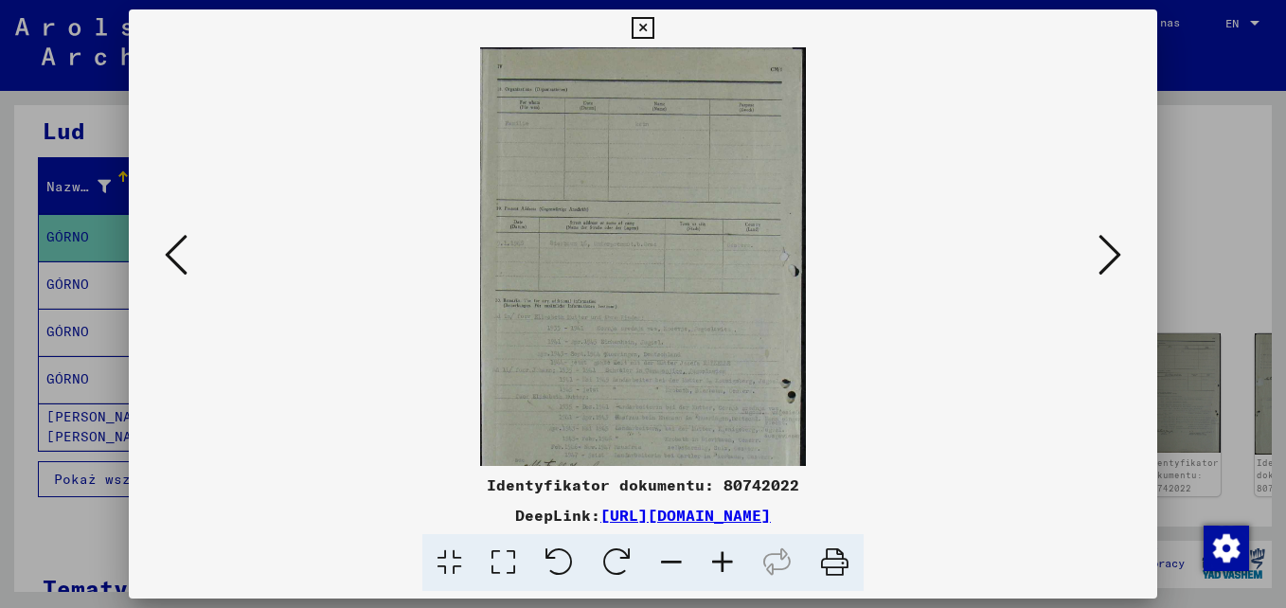
click at [718, 551] on icon at bounding box center [722, 563] width 51 height 58
click at [717, 551] on icon at bounding box center [722, 563] width 51 height 58
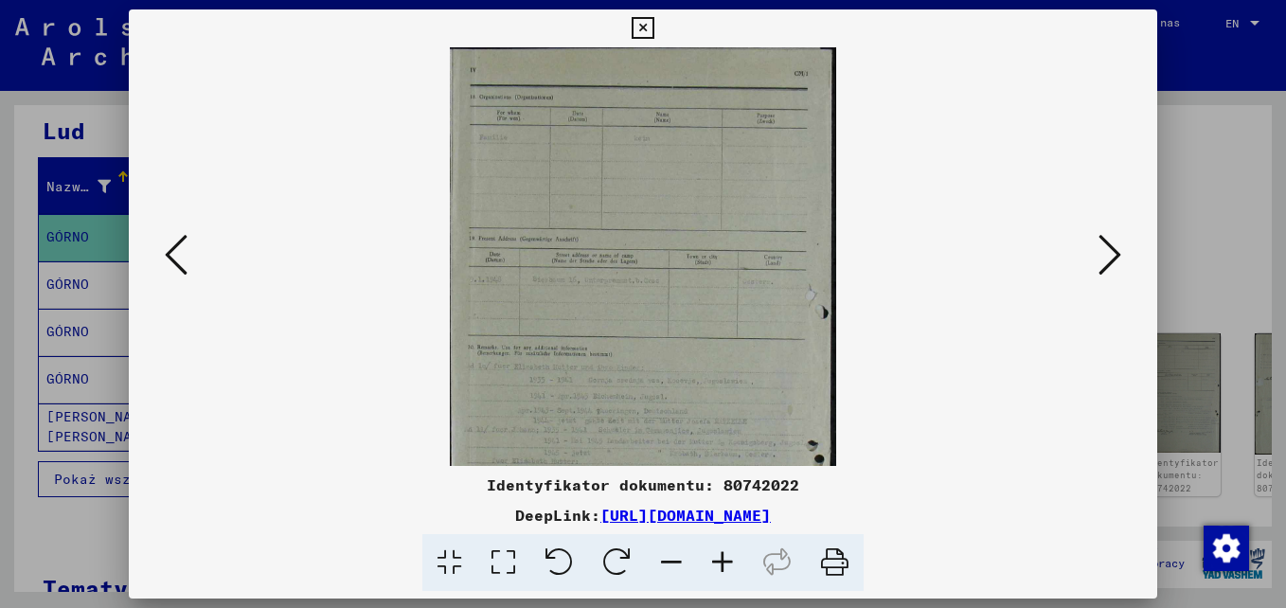
click at [717, 551] on icon at bounding box center [722, 563] width 51 height 58
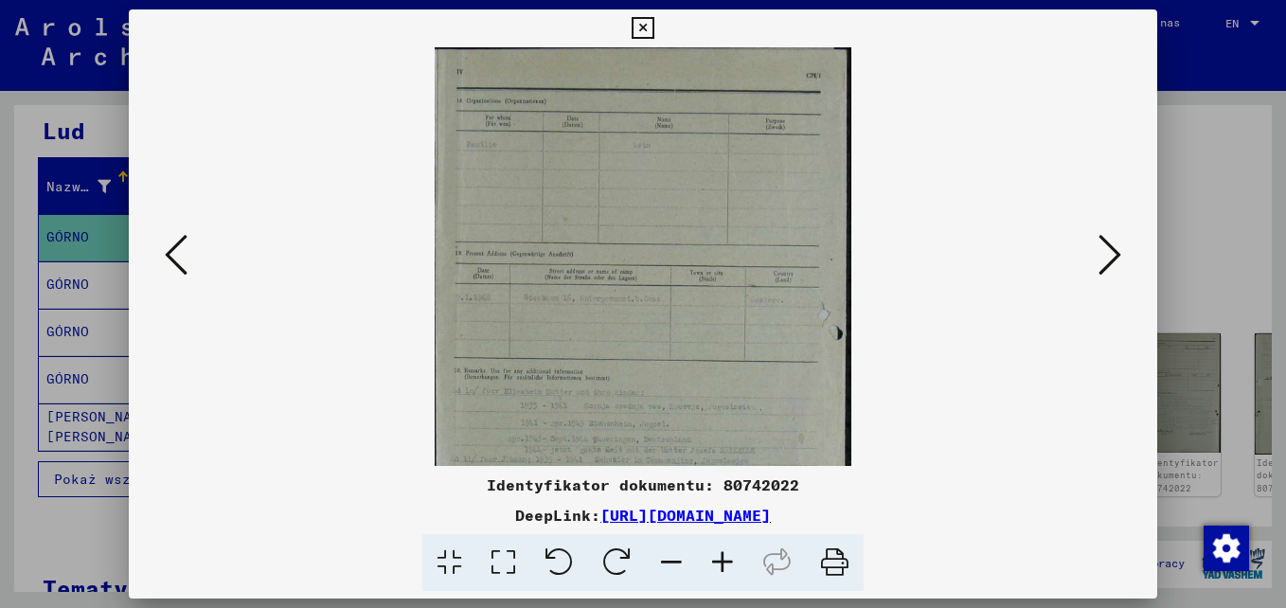
click at [718, 551] on icon at bounding box center [722, 563] width 51 height 58
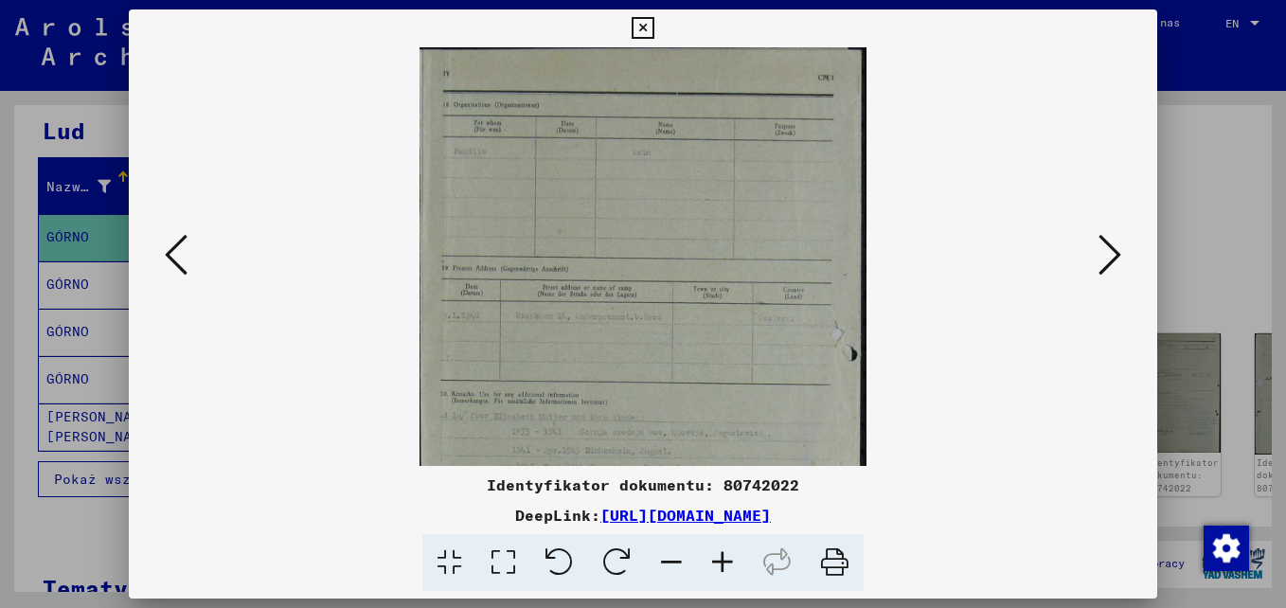
click at [718, 551] on icon at bounding box center [722, 563] width 51 height 58
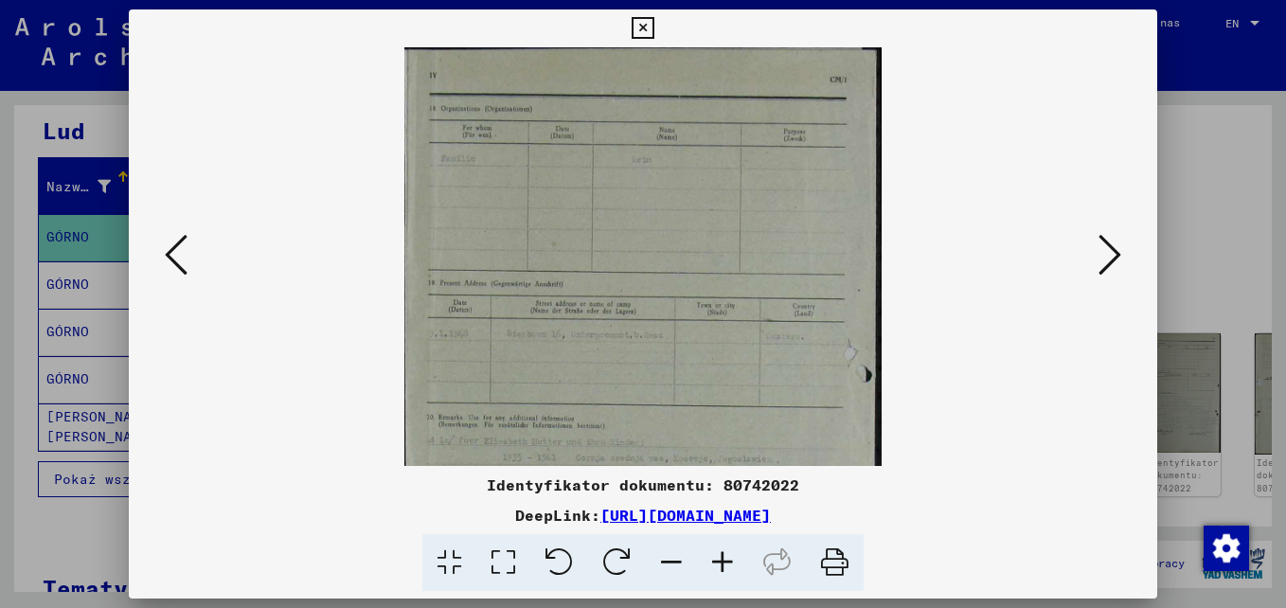
click at [718, 550] on icon at bounding box center [722, 563] width 51 height 58
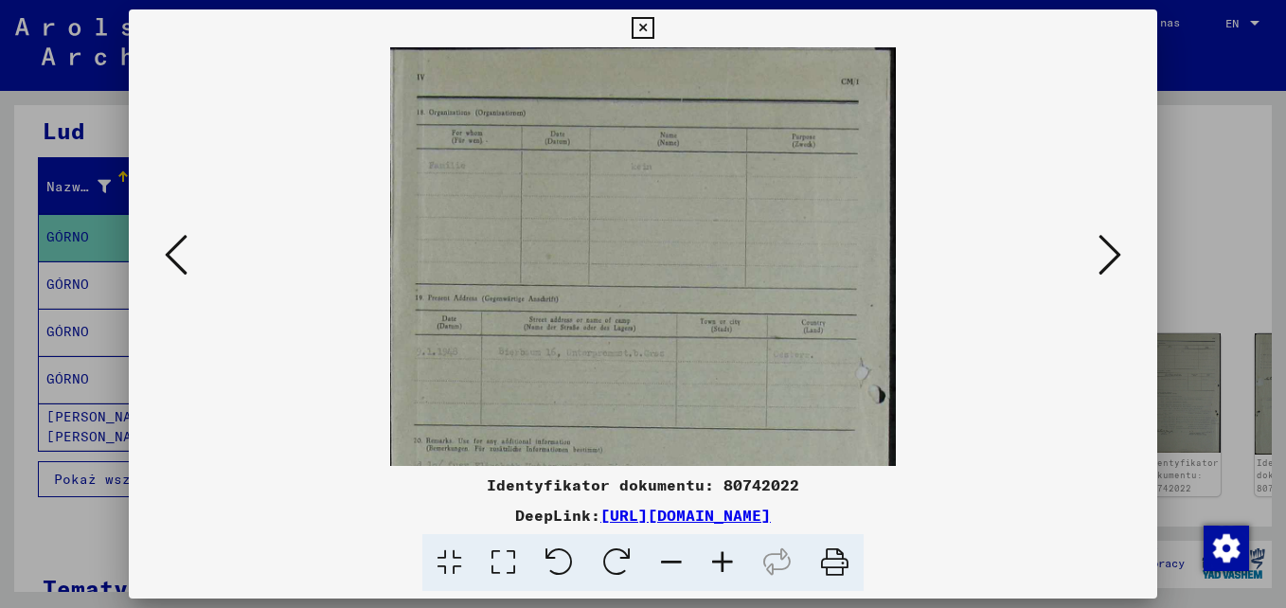
click at [718, 549] on icon at bounding box center [722, 563] width 51 height 58
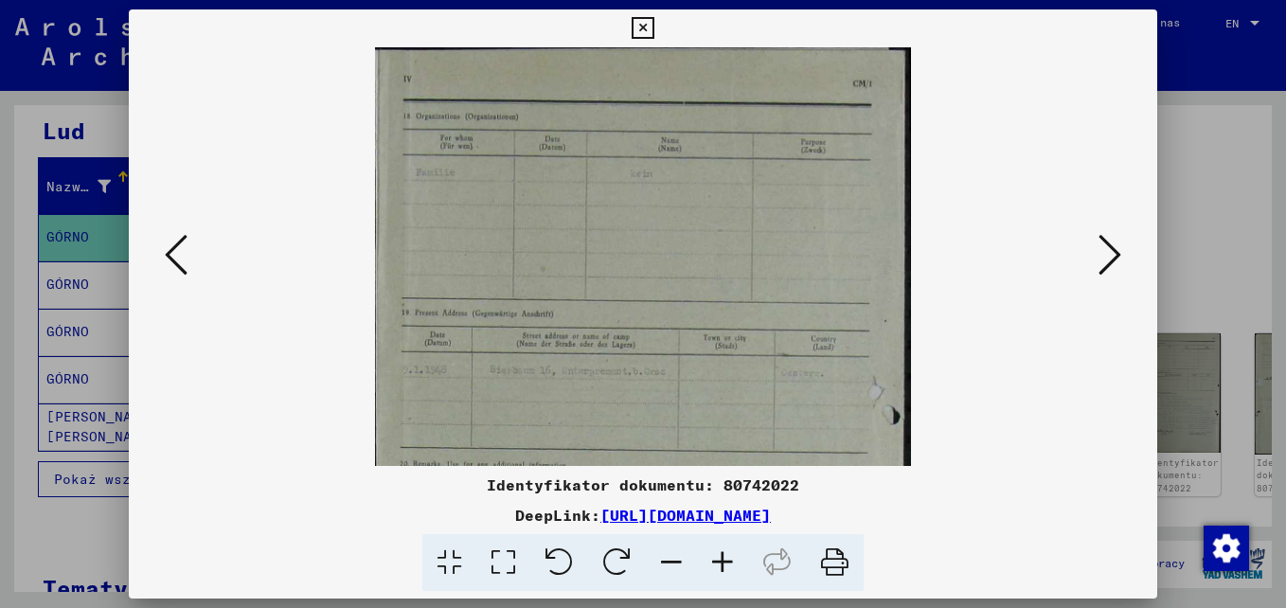
click at [719, 549] on icon at bounding box center [722, 563] width 51 height 58
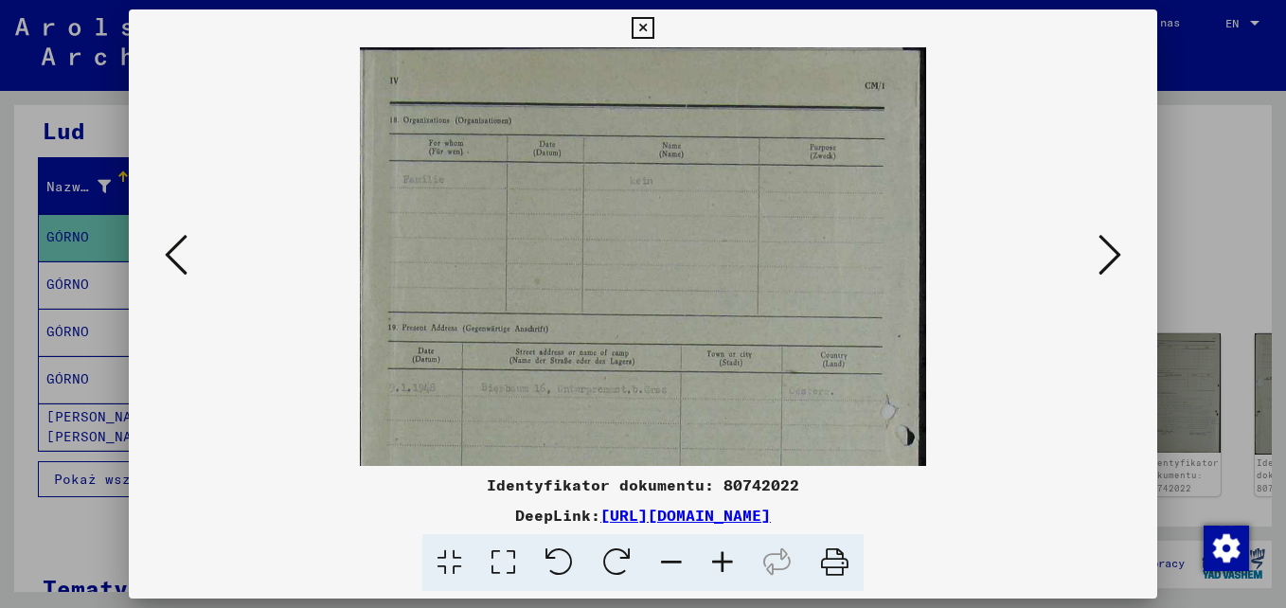
click at [718, 549] on icon at bounding box center [722, 563] width 51 height 58
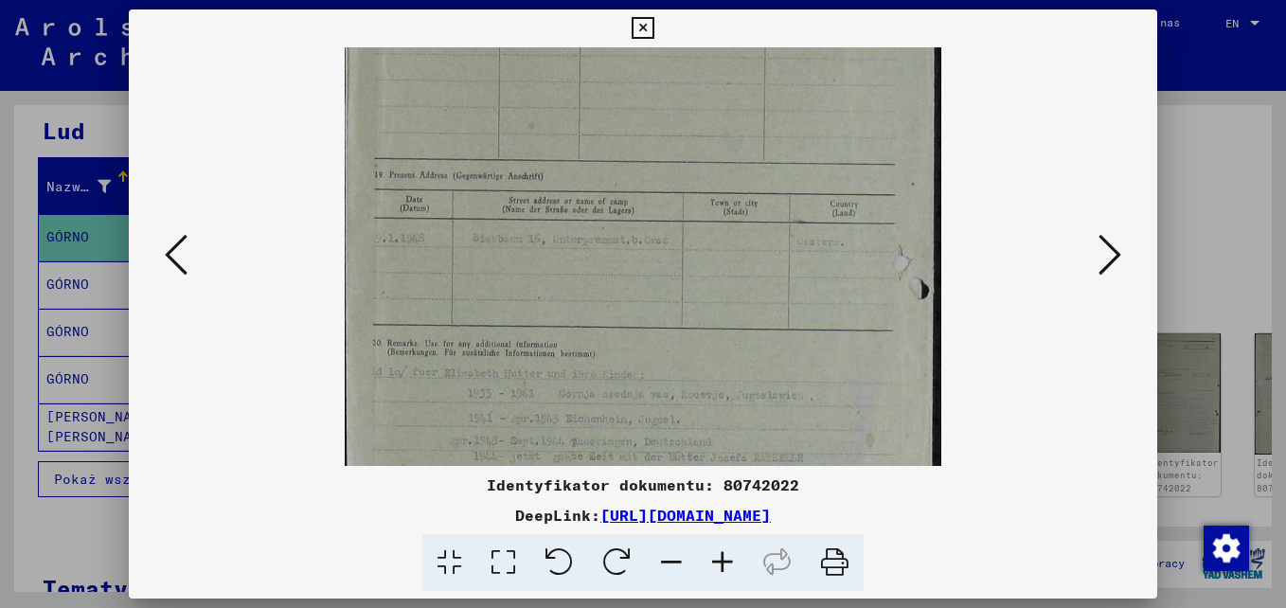
drag, startPoint x: 701, startPoint y: 434, endPoint x: 747, endPoint y: 266, distance: 174.0
click at [747, 266] on img at bounding box center [643, 350] width 597 height 940
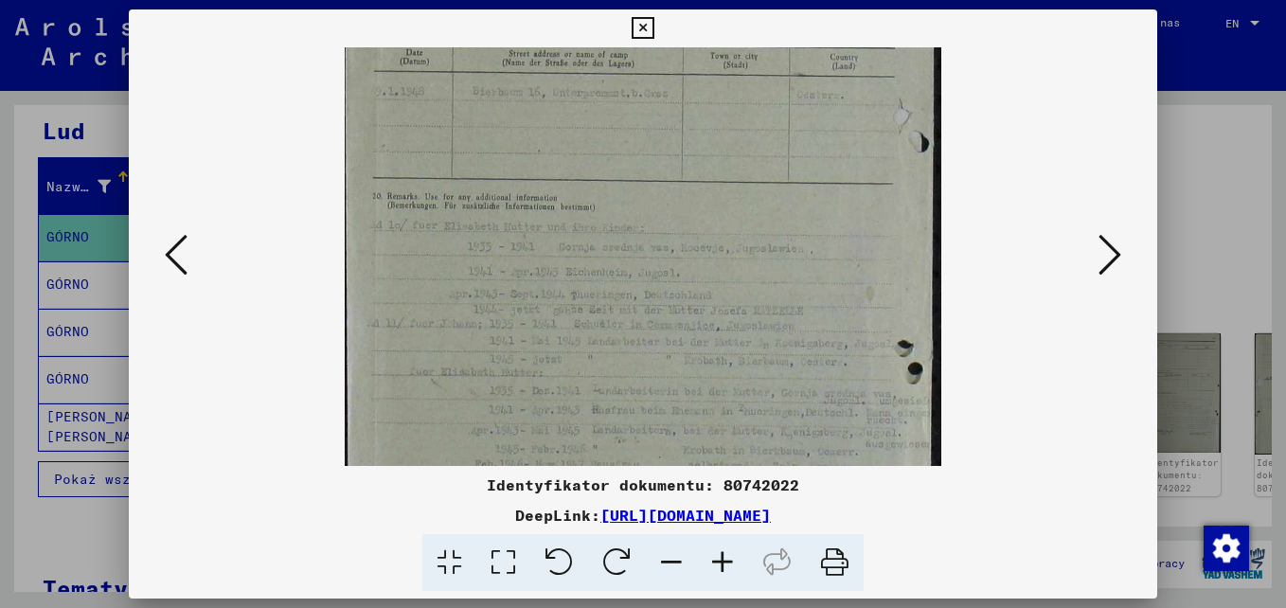
scroll to position [341, 0]
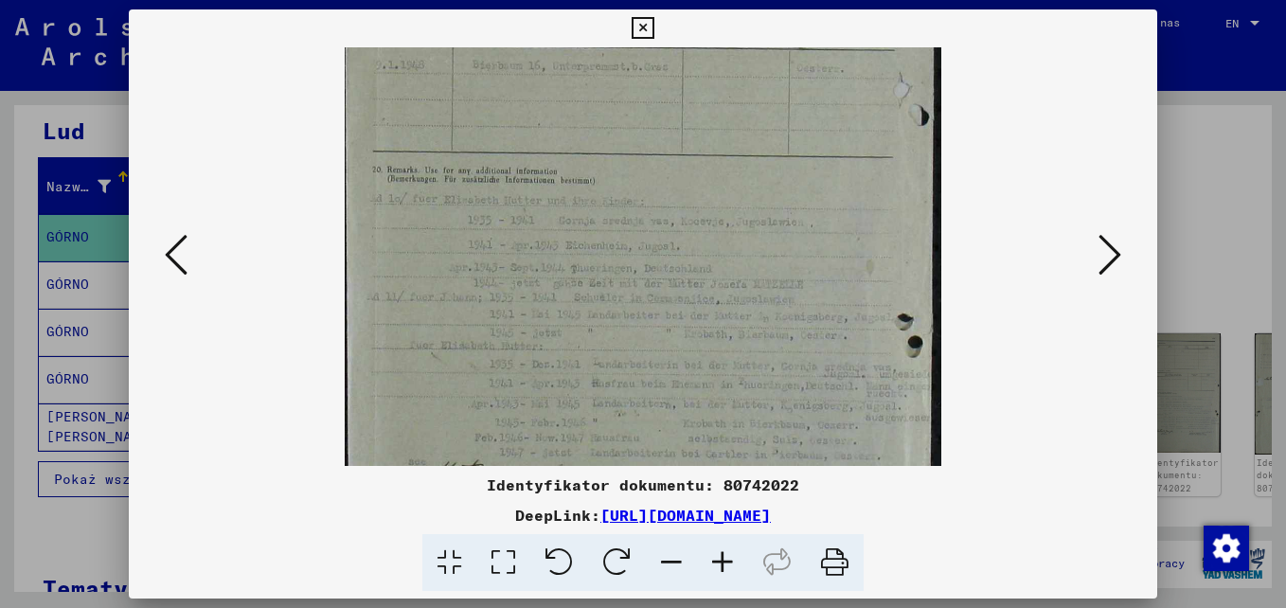
drag, startPoint x: 713, startPoint y: 438, endPoint x: 780, endPoint y: 270, distance: 180.3
click at [780, 270] on img at bounding box center [643, 176] width 597 height 940
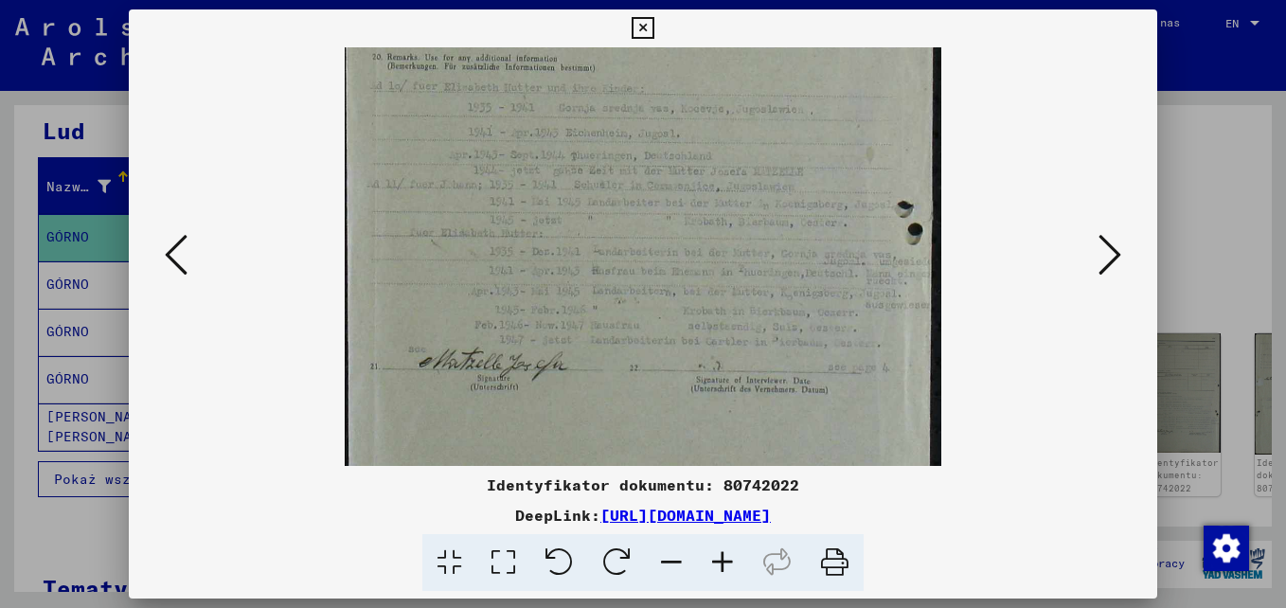
drag, startPoint x: 654, startPoint y: 413, endPoint x: 694, endPoint y: 284, distance: 134.8
click at [694, 284] on img at bounding box center [643, 64] width 597 height 940
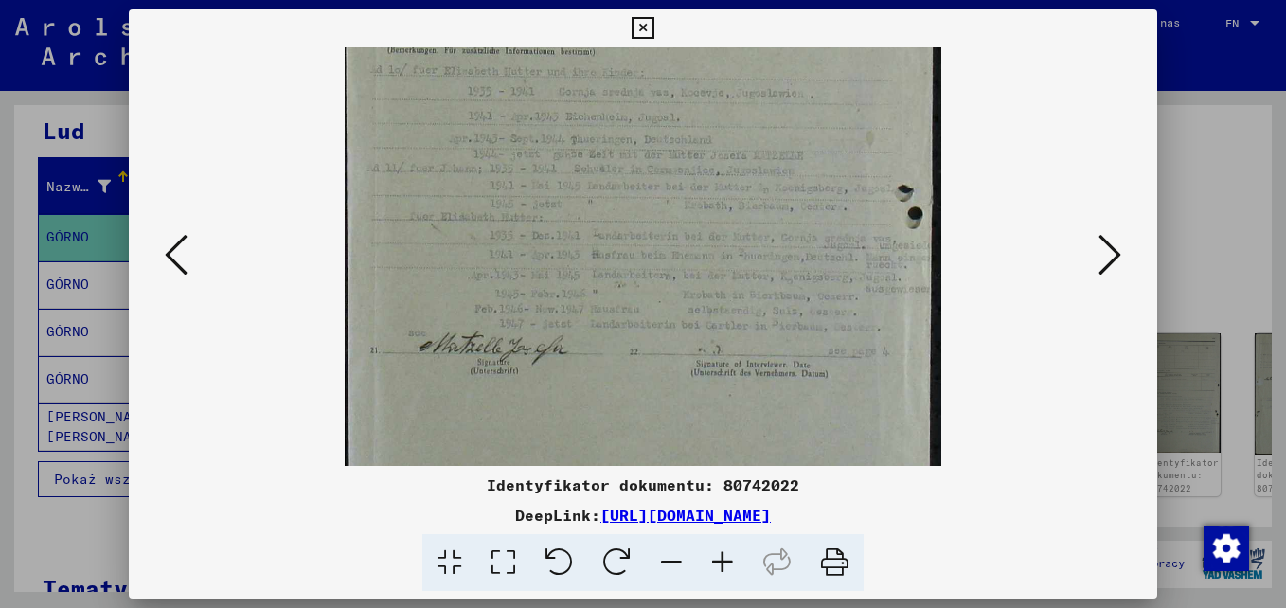
click at [1113, 258] on icon at bounding box center [1110, 254] width 23 height 45
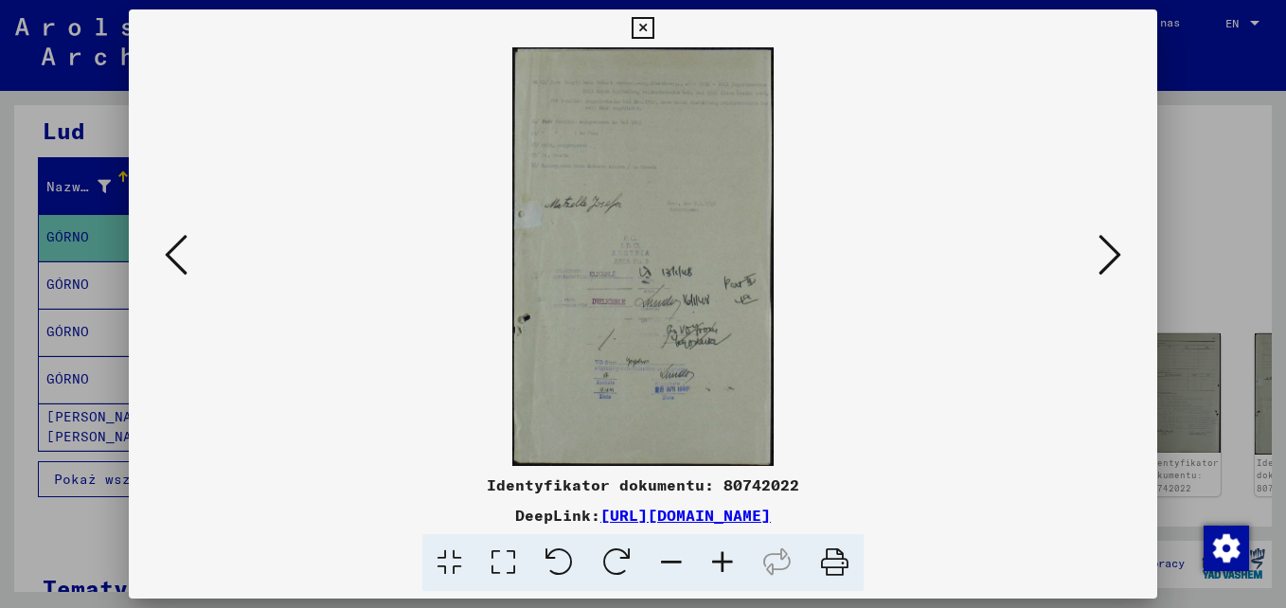
scroll to position [0, 0]
click at [726, 562] on icon at bounding box center [722, 563] width 51 height 58
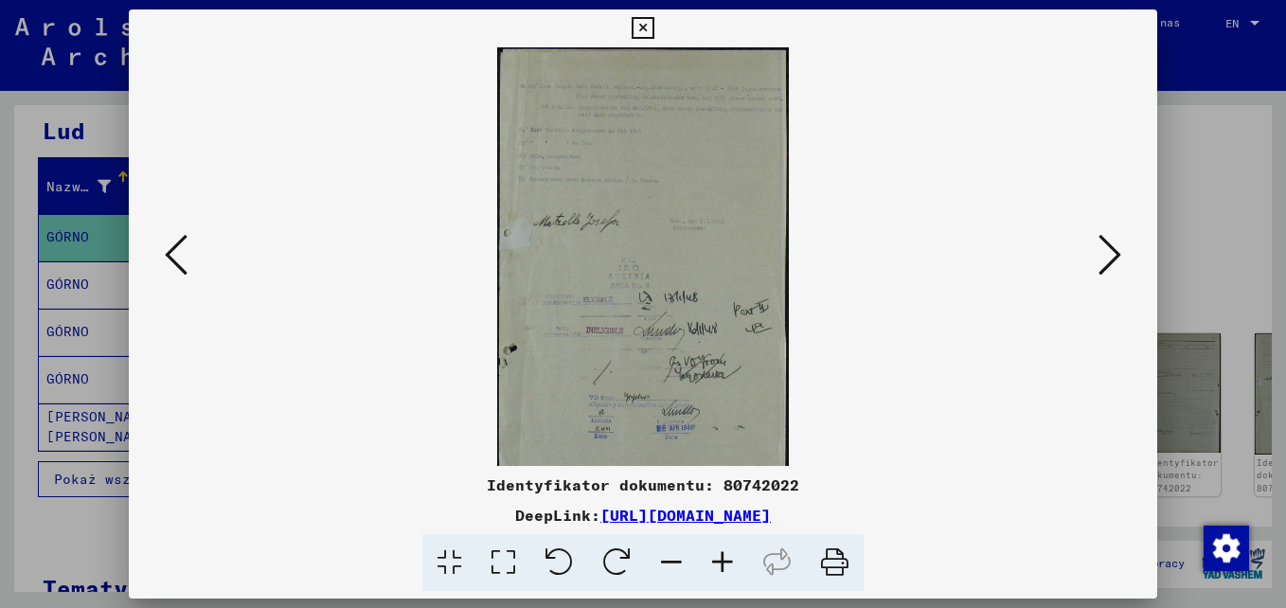
click at [1108, 262] on icon at bounding box center [1110, 254] width 23 height 45
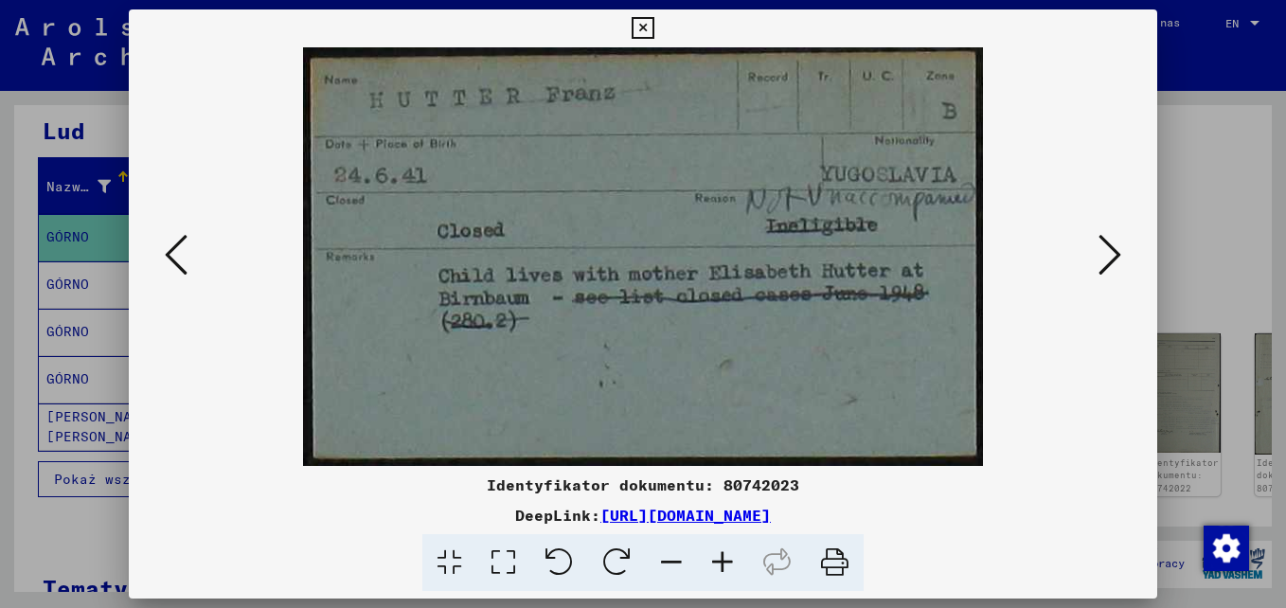
click at [1108, 262] on icon at bounding box center [1110, 254] width 23 height 45
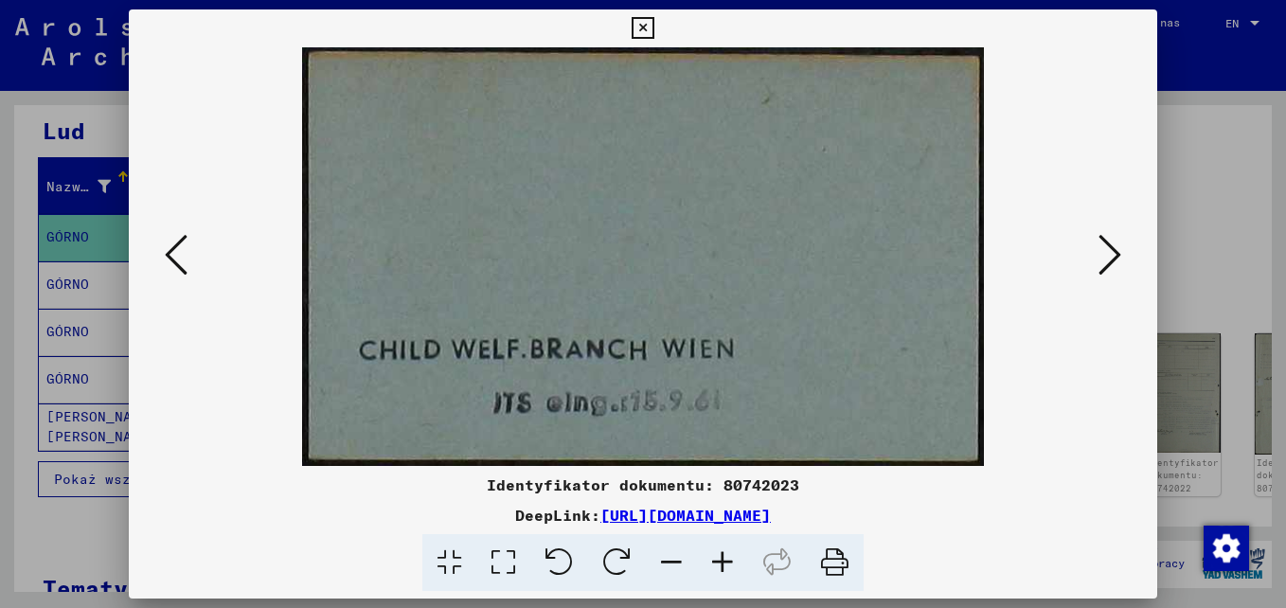
drag, startPoint x: 718, startPoint y: 416, endPoint x: 728, endPoint y: 391, distance: 26.7
click at [728, 391] on img at bounding box center [643, 256] width 683 height 419
drag, startPoint x: 772, startPoint y: 326, endPoint x: 728, endPoint y: 443, distance: 125.3
click at [729, 451] on img at bounding box center [643, 256] width 683 height 419
click at [184, 266] on icon at bounding box center [176, 254] width 23 height 45
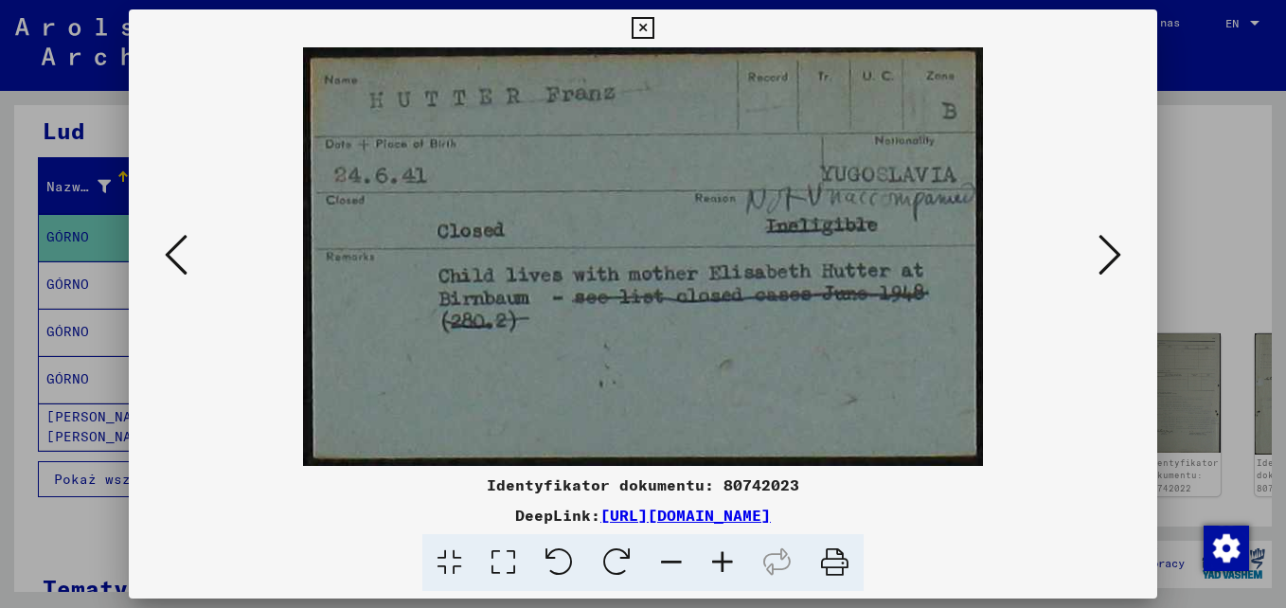
drag, startPoint x: 529, startPoint y: 292, endPoint x: 506, endPoint y: 316, distance: 34.2
click at [506, 316] on img at bounding box center [643, 256] width 680 height 419
drag, startPoint x: 609, startPoint y: 326, endPoint x: 598, endPoint y: 361, distance: 36.8
click at [598, 361] on img at bounding box center [643, 256] width 680 height 419
click at [607, 276] on img at bounding box center [643, 256] width 680 height 419
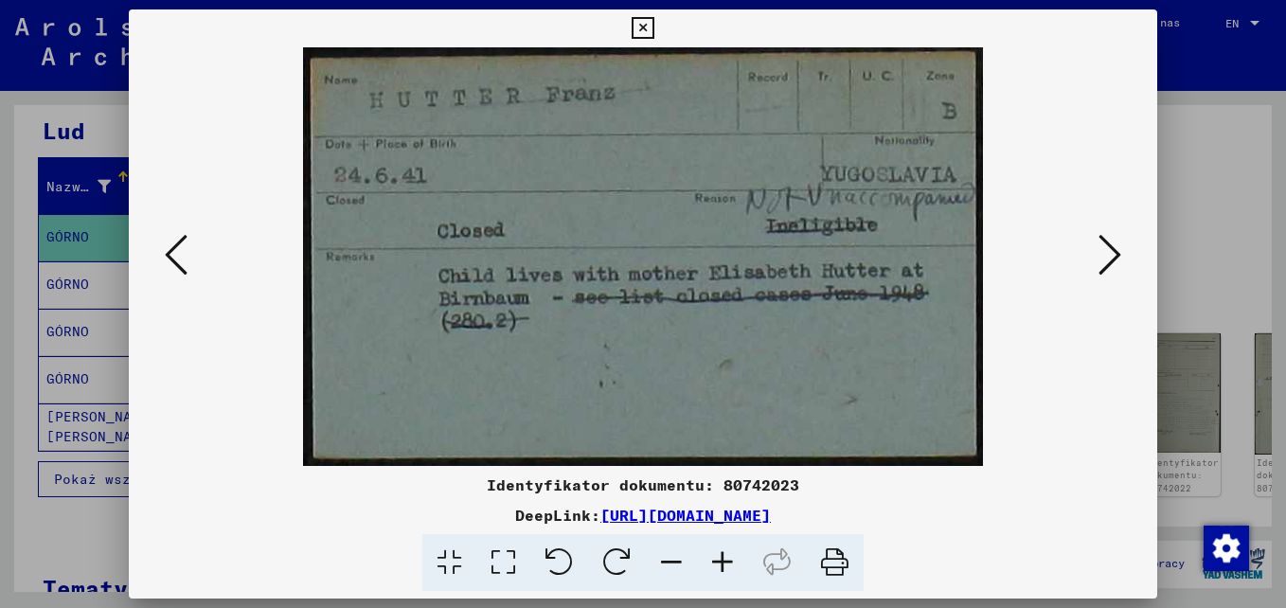
drag, startPoint x: 641, startPoint y: 207, endPoint x: 620, endPoint y: 252, distance: 49.2
click at [620, 252] on img at bounding box center [643, 256] width 680 height 419
click at [172, 258] on icon at bounding box center [176, 254] width 23 height 45
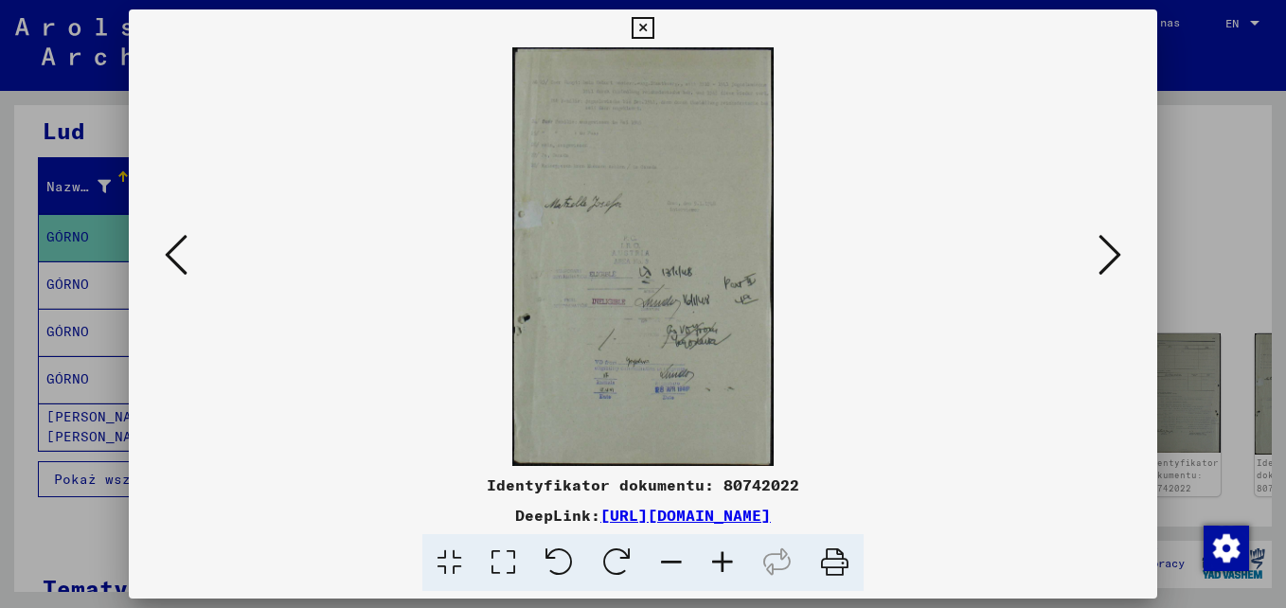
click at [721, 567] on icon at bounding box center [722, 563] width 51 height 58
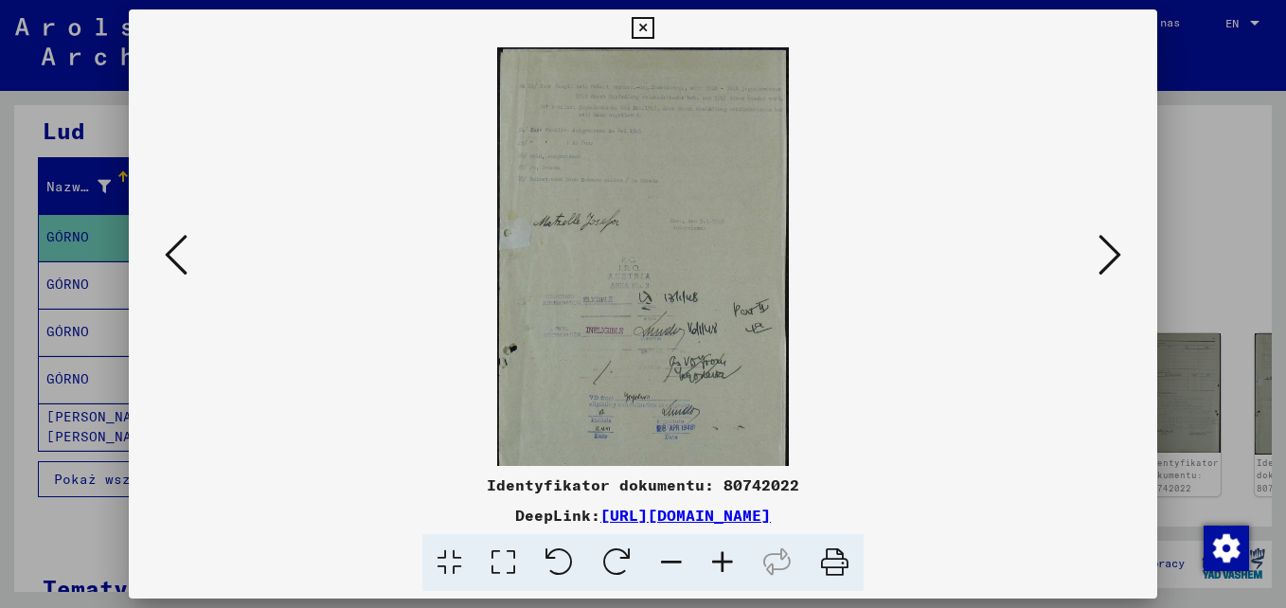
click at [722, 567] on icon at bounding box center [722, 563] width 51 height 58
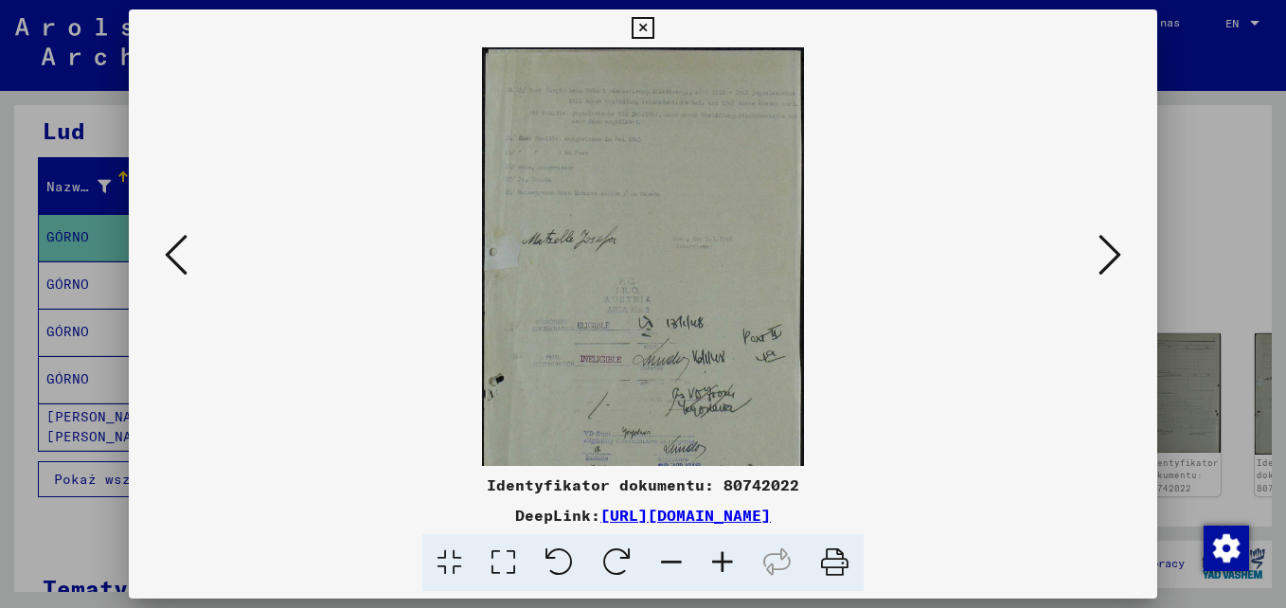
click at [722, 567] on icon at bounding box center [722, 563] width 51 height 58
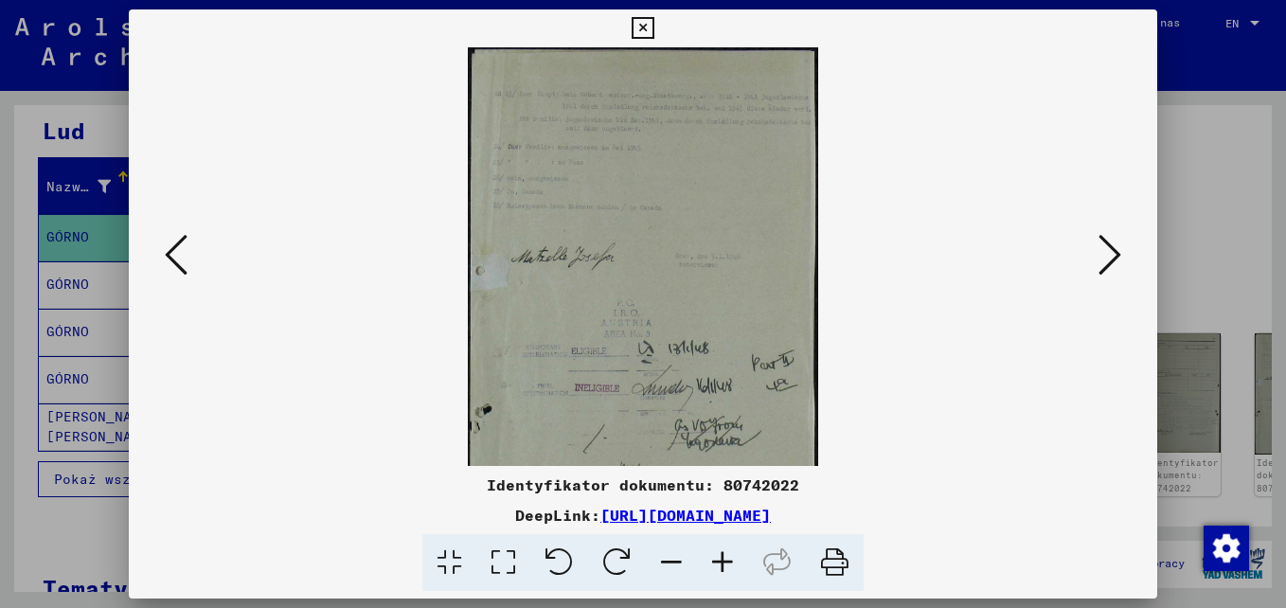
click at [725, 567] on icon at bounding box center [722, 563] width 51 height 58
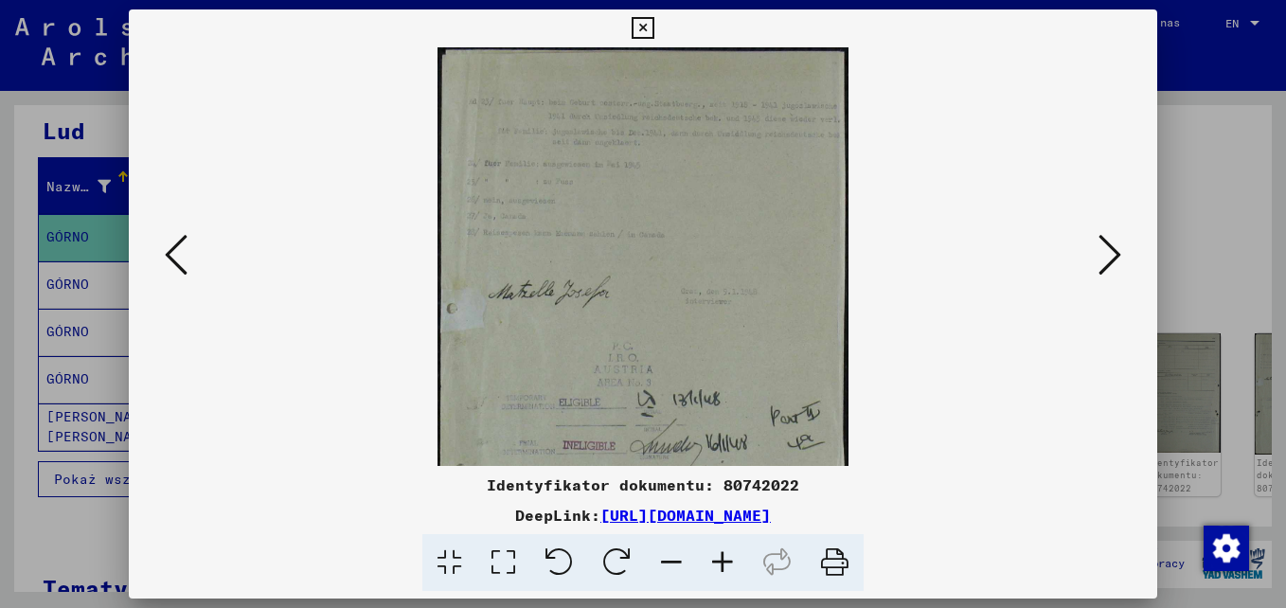
click at [725, 567] on icon at bounding box center [722, 563] width 51 height 58
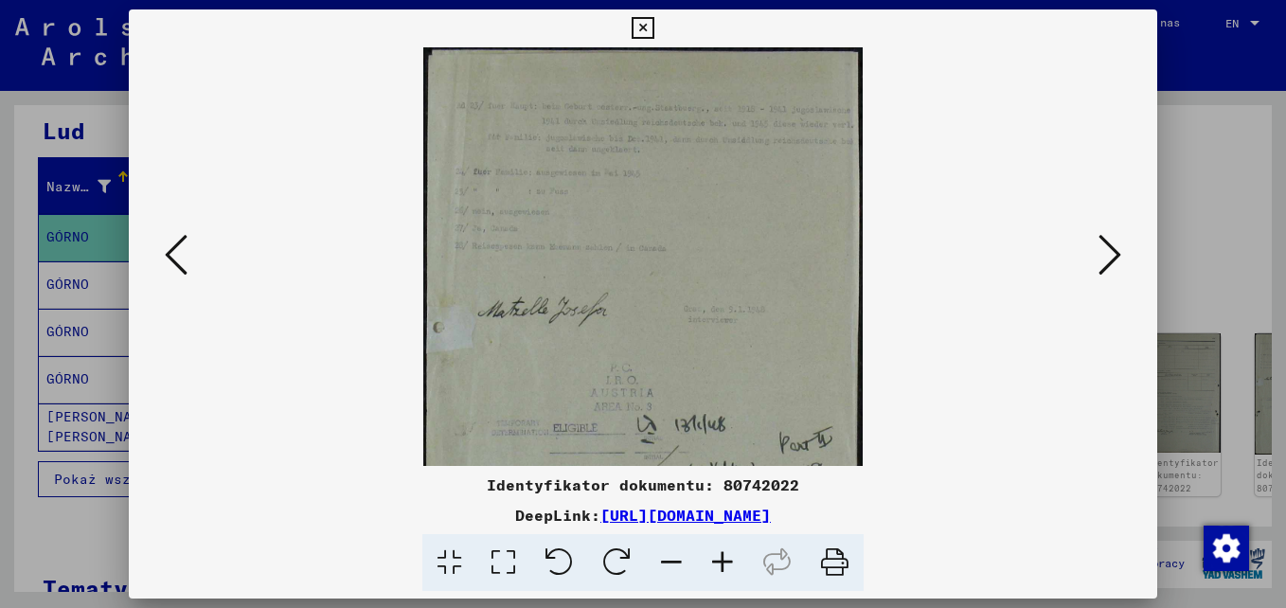
click at [725, 567] on icon at bounding box center [722, 563] width 51 height 58
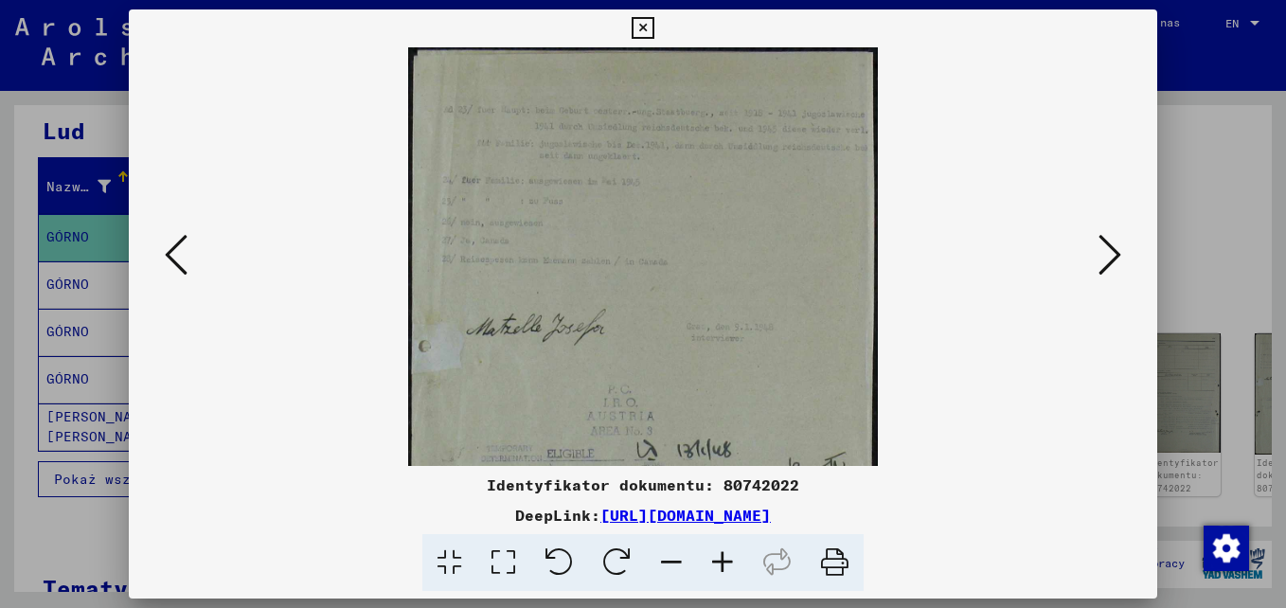
click at [725, 567] on icon at bounding box center [722, 563] width 51 height 58
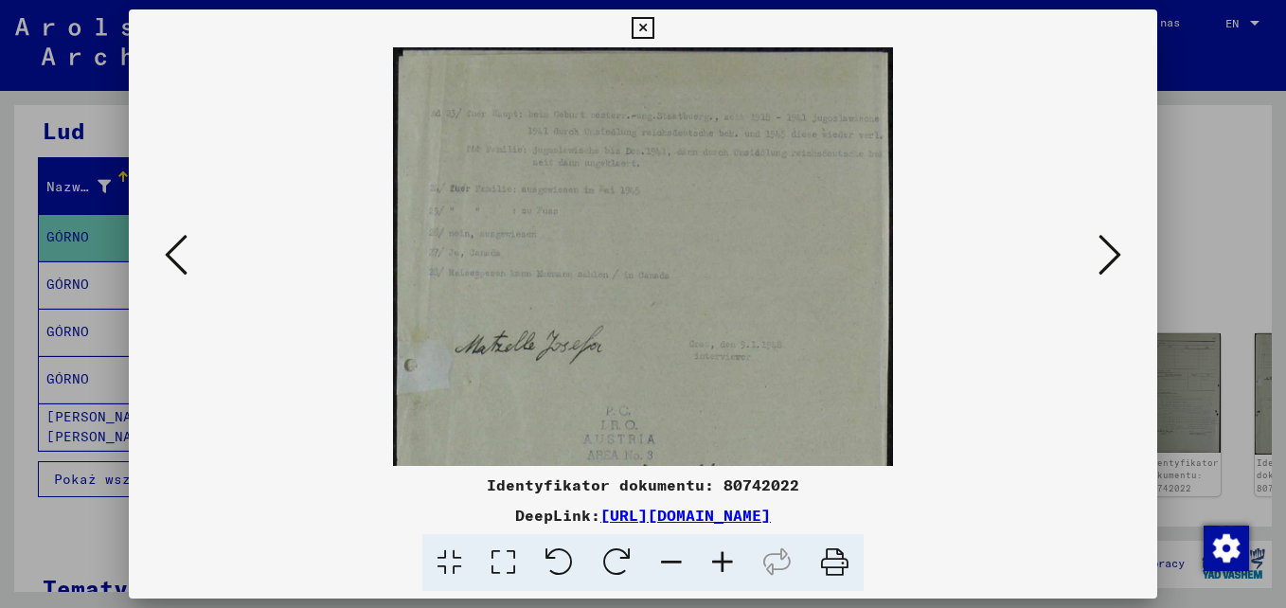
click at [724, 567] on icon at bounding box center [722, 563] width 51 height 58
click at [724, 566] on icon at bounding box center [722, 563] width 51 height 58
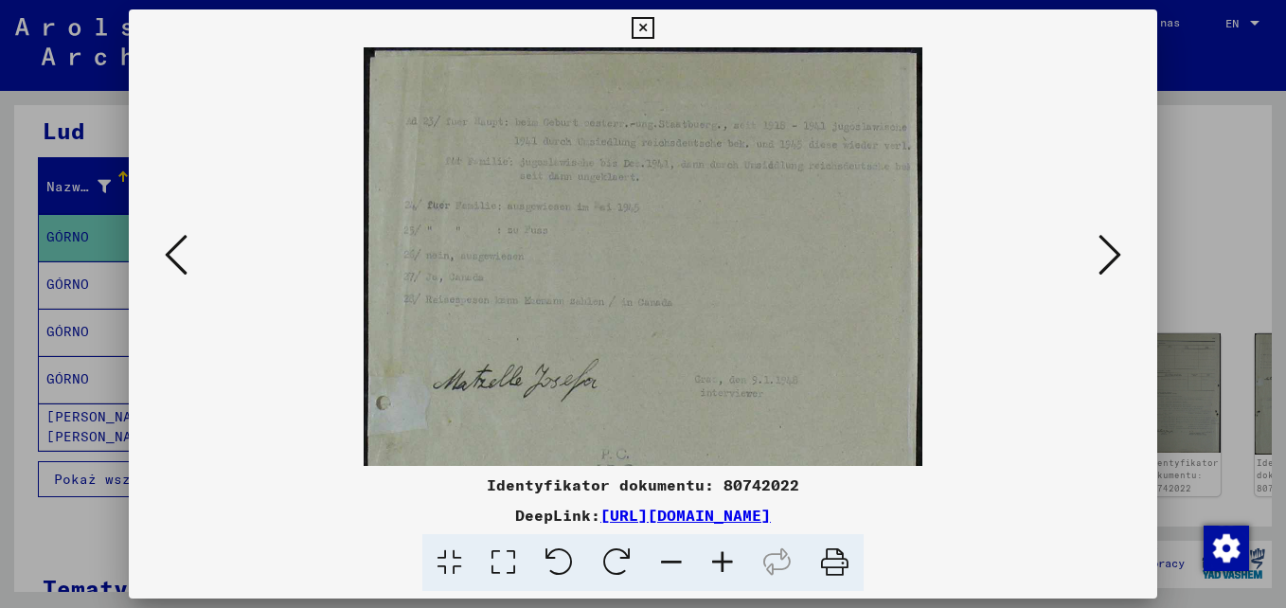
click at [724, 566] on icon at bounding box center [722, 563] width 51 height 58
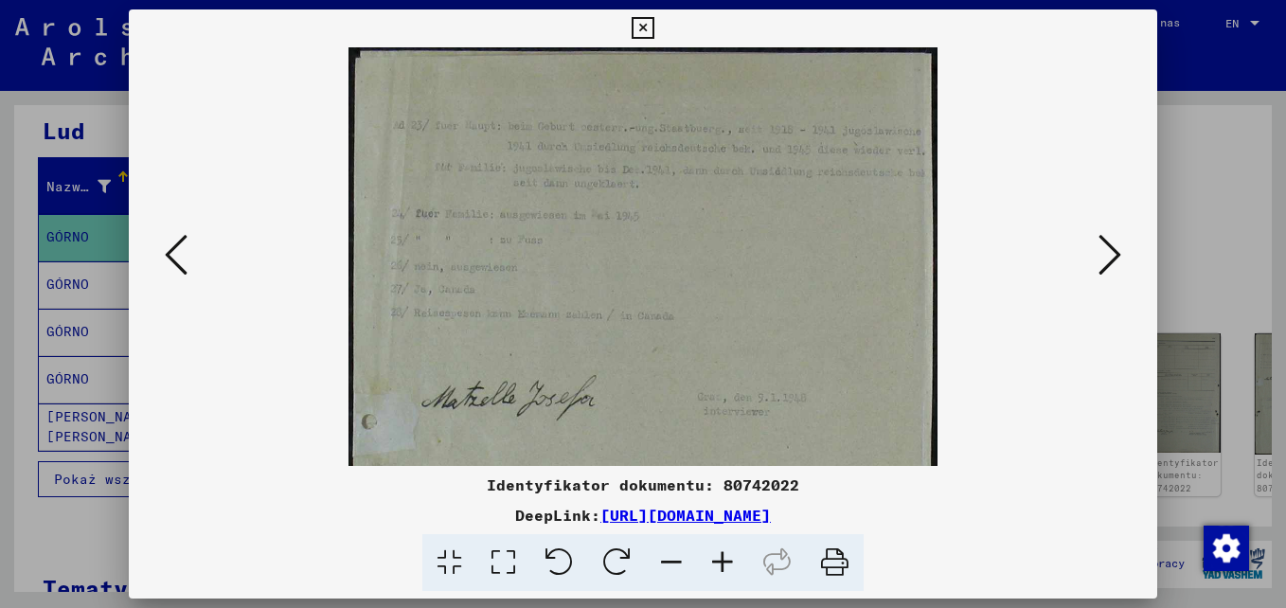
click at [724, 565] on icon at bounding box center [722, 563] width 51 height 58
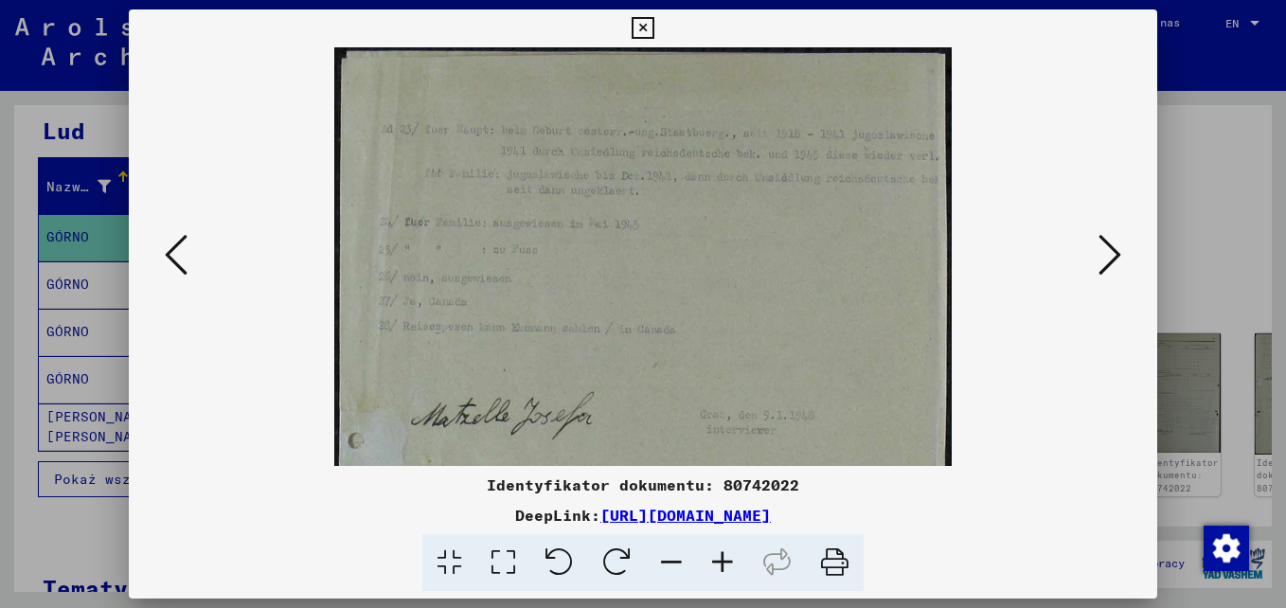
click at [724, 565] on icon at bounding box center [722, 563] width 51 height 58
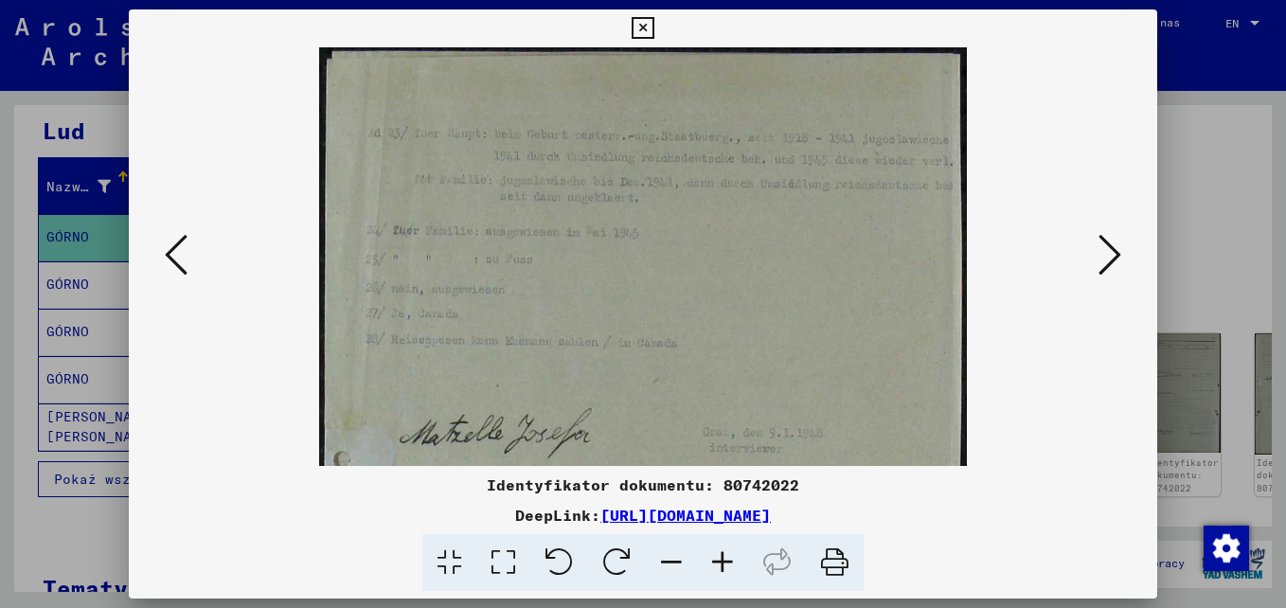
click at [724, 565] on icon at bounding box center [722, 563] width 51 height 58
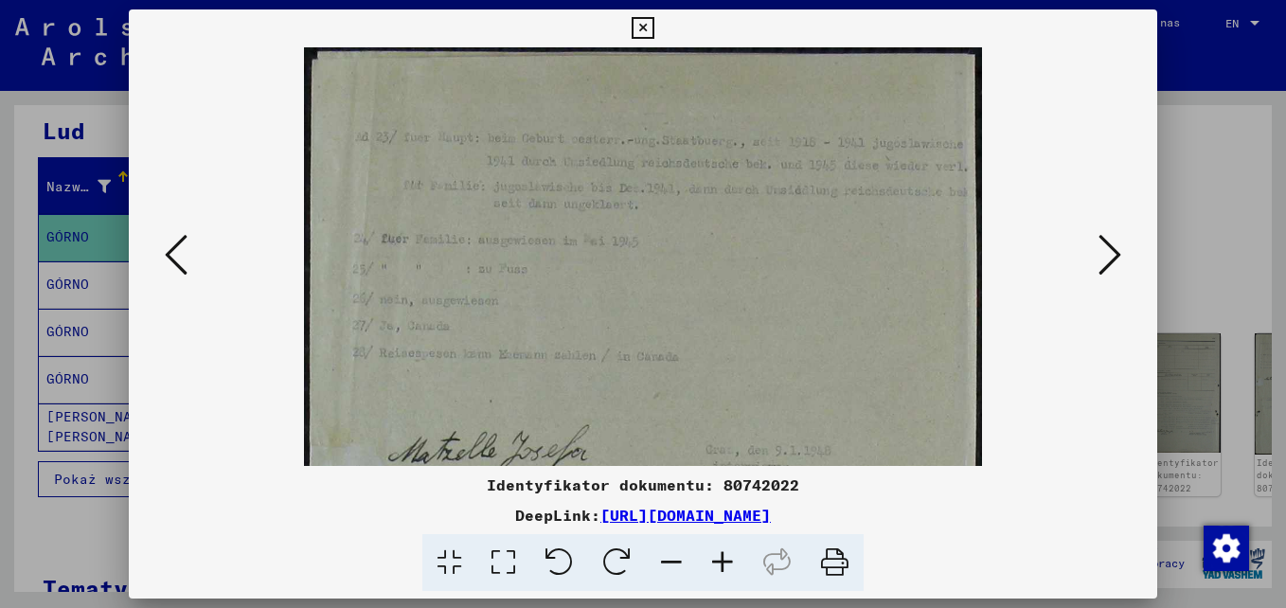
click at [724, 565] on icon at bounding box center [722, 563] width 51 height 58
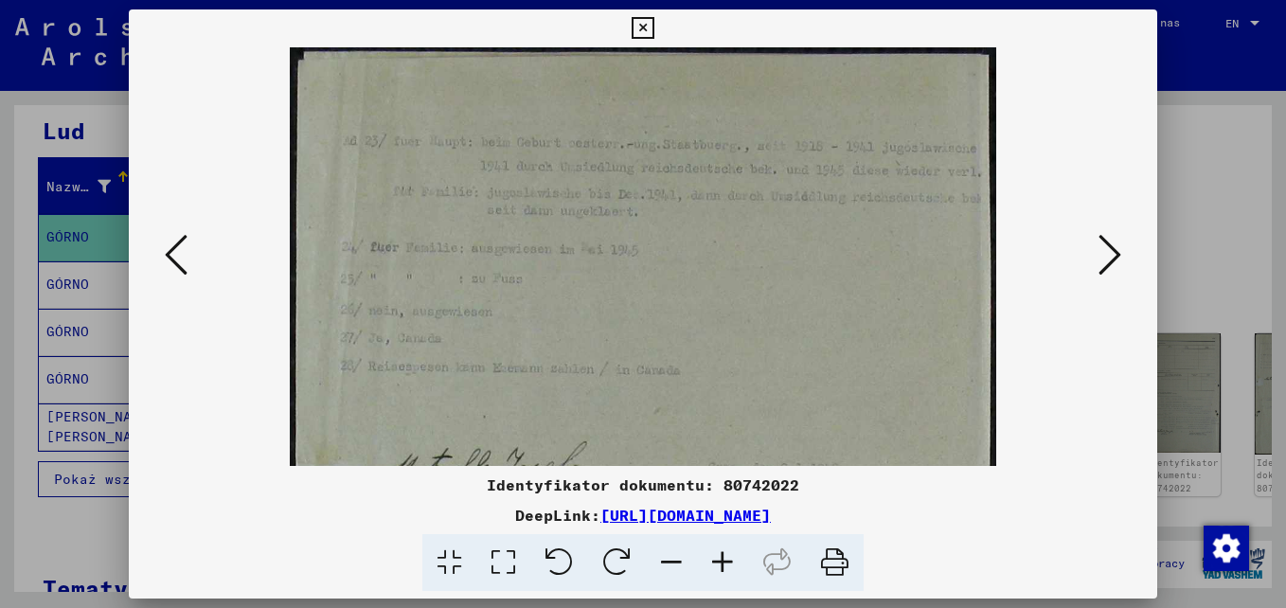
click at [724, 565] on icon at bounding box center [722, 563] width 51 height 58
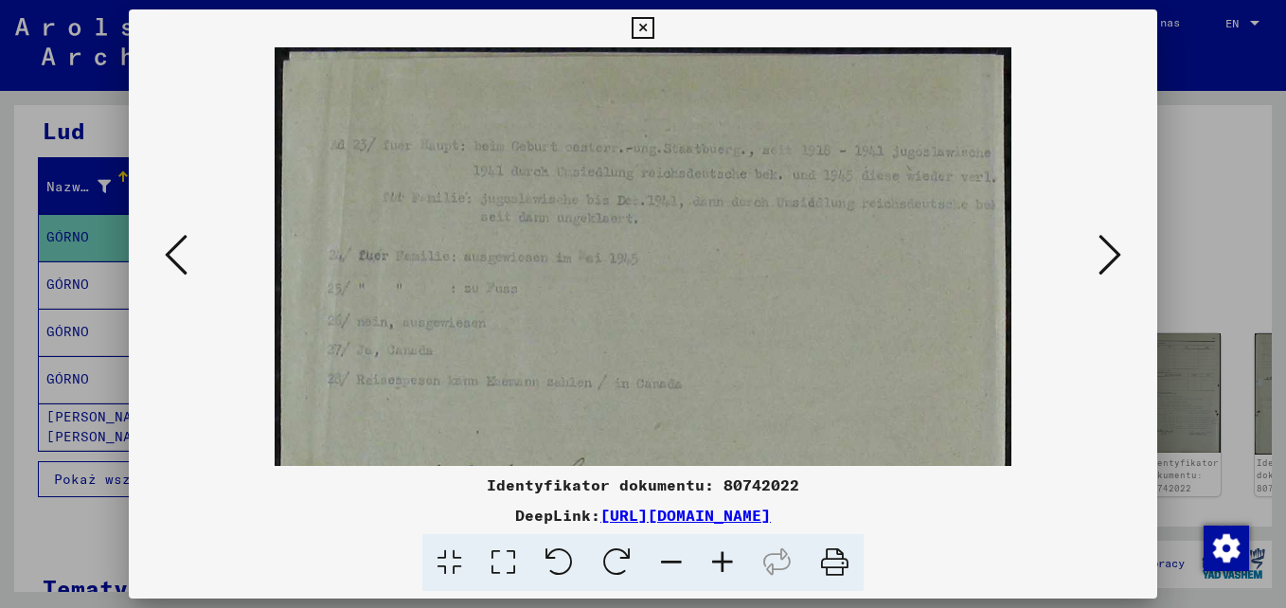
click at [724, 565] on icon at bounding box center [722, 563] width 51 height 58
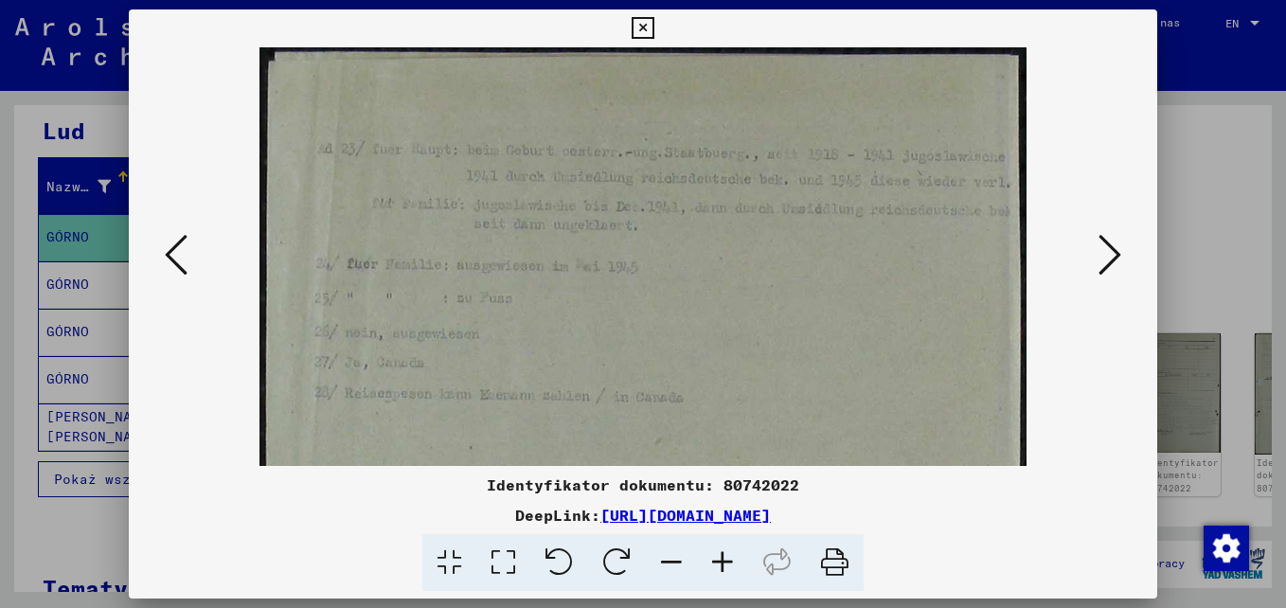
click at [725, 565] on icon at bounding box center [722, 563] width 51 height 58
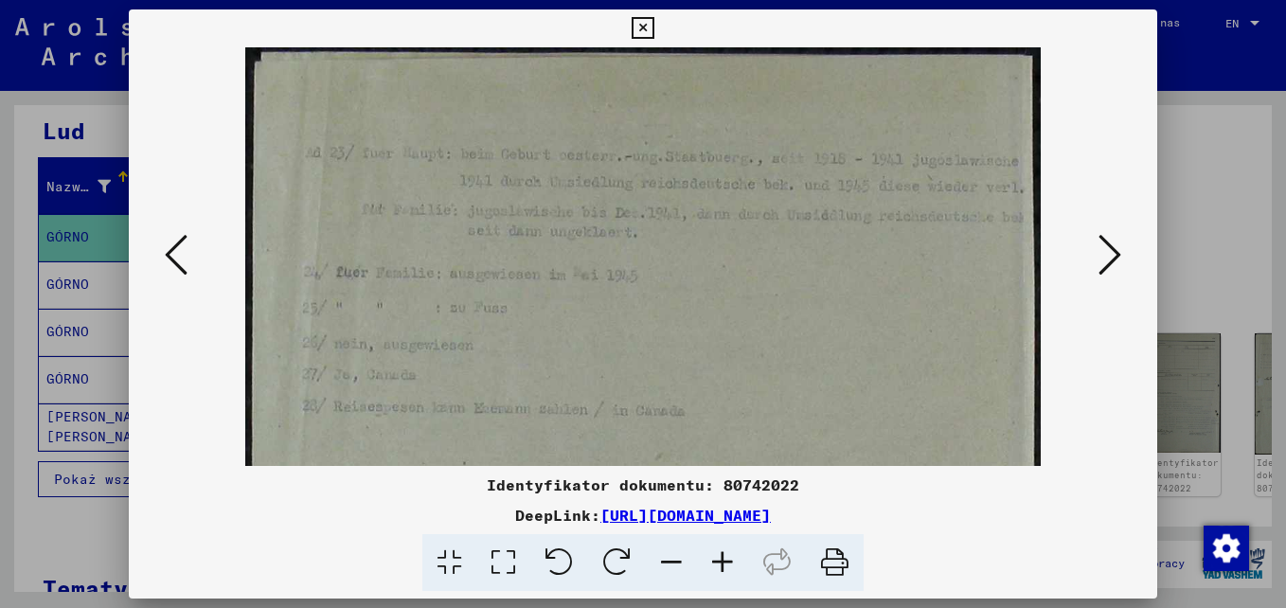
click at [725, 565] on icon at bounding box center [722, 563] width 51 height 58
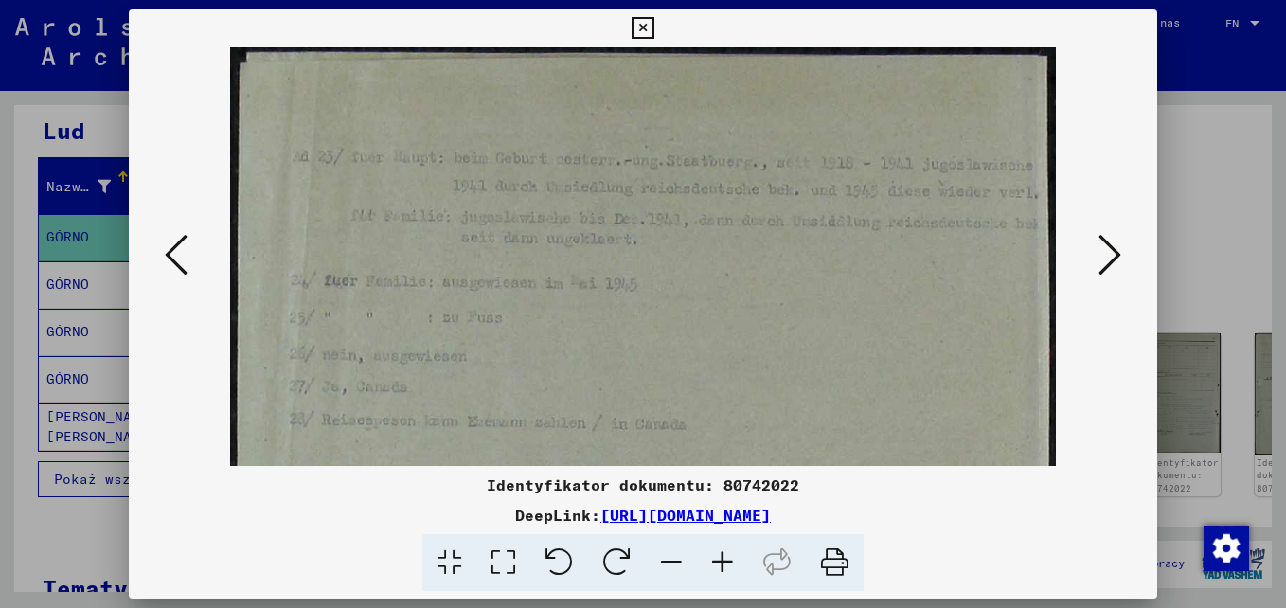
click at [725, 565] on icon at bounding box center [722, 563] width 51 height 58
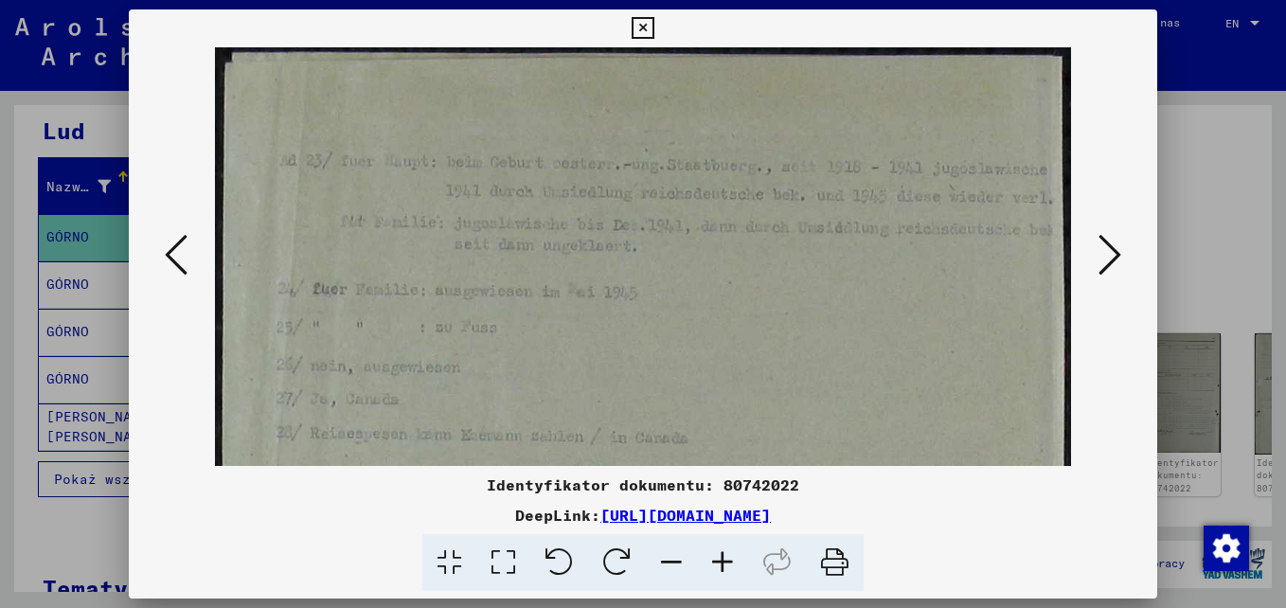
click at [725, 565] on icon at bounding box center [722, 563] width 51 height 58
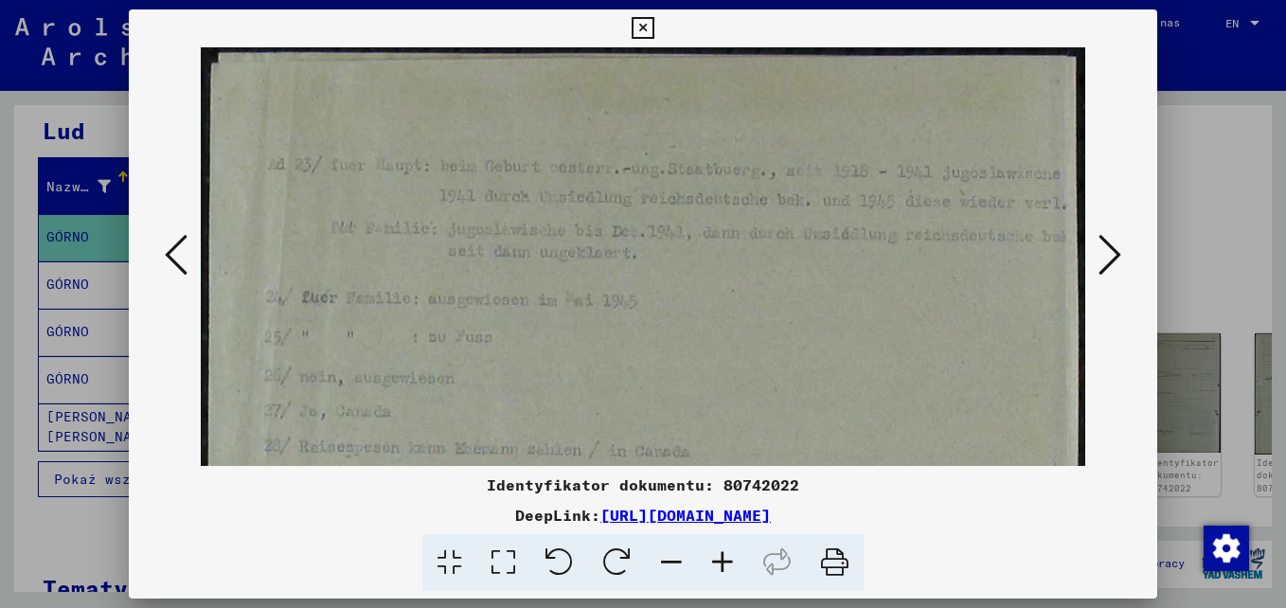
click at [725, 565] on icon at bounding box center [722, 563] width 51 height 58
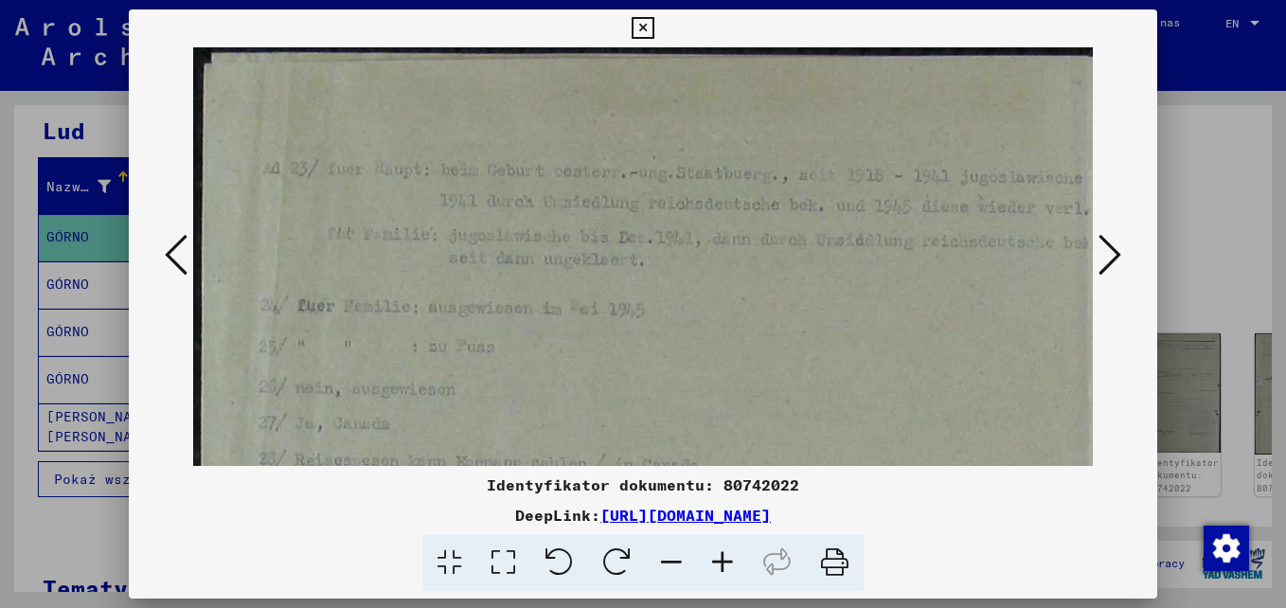
click at [725, 565] on icon at bounding box center [722, 563] width 51 height 58
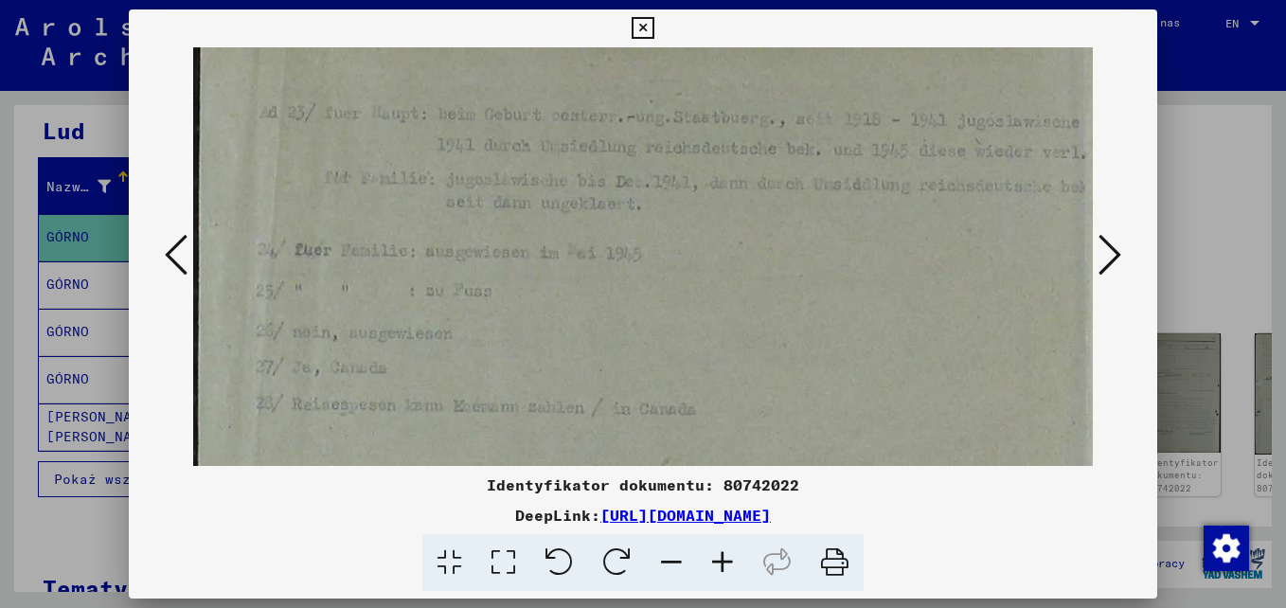
scroll to position [61, 2]
drag, startPoint x: 632, startPoint y: 405, endPoint x: 633, endPoint y: 338, distance: 67.3
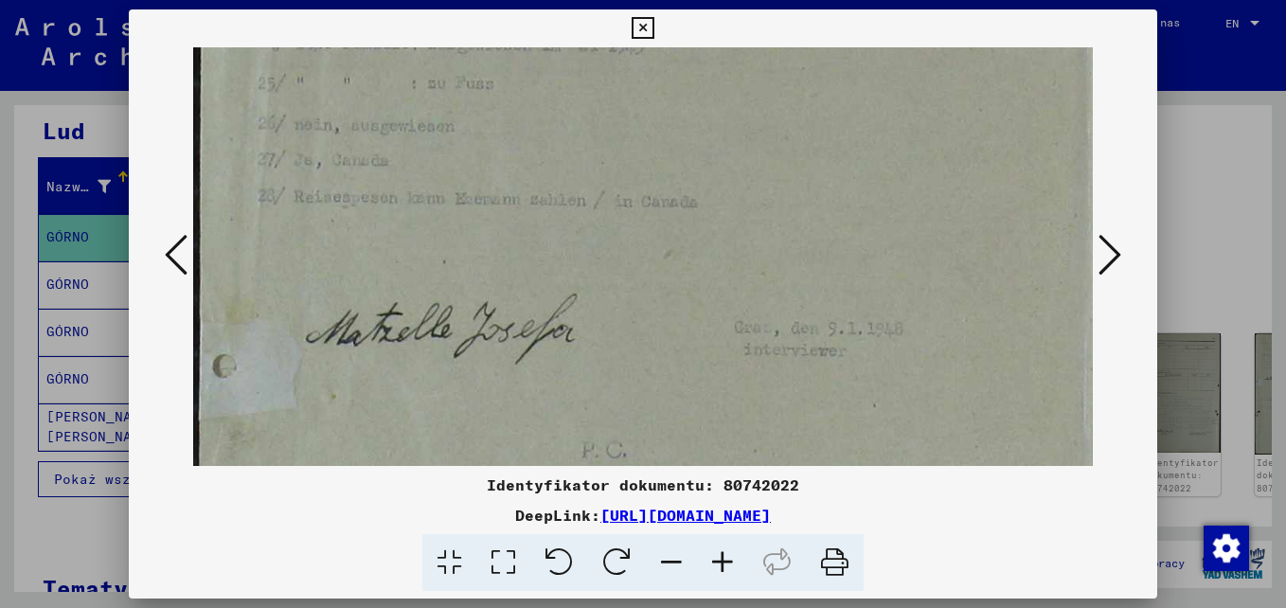
scroll to position [274, 5]
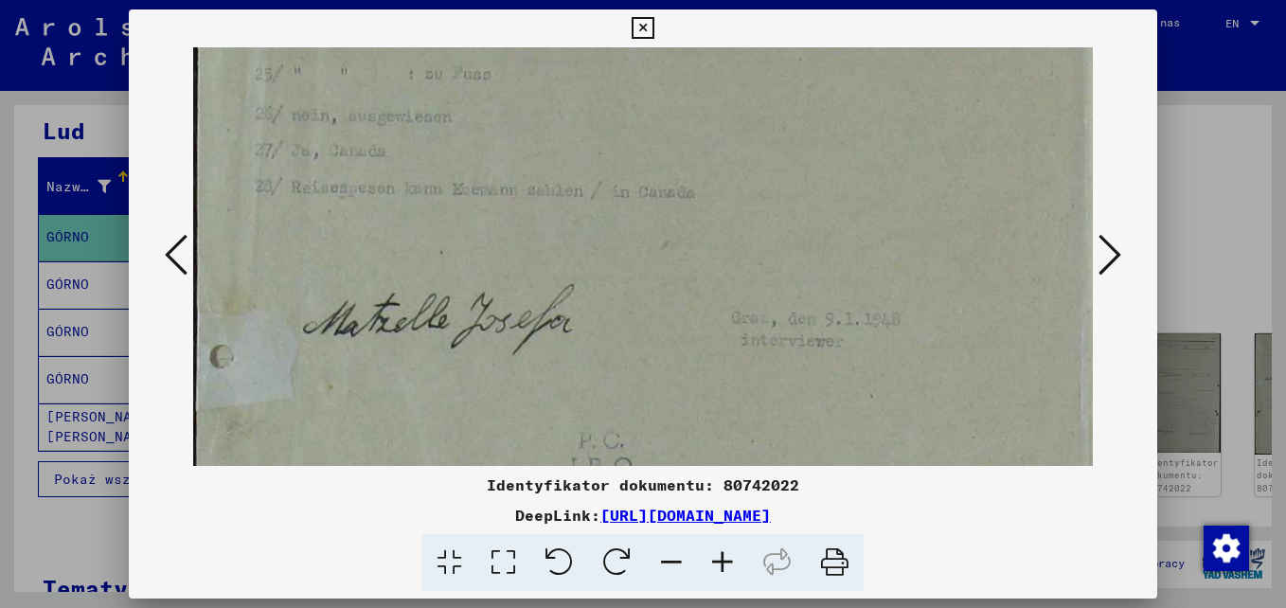
drag, startPoint x: 663, startPoint y: 417, endPoint x: 686, endPoint y: 210, distance: 207.7
click at [686, 210] on img at bounding box center [646, 505] width 915 height 1461
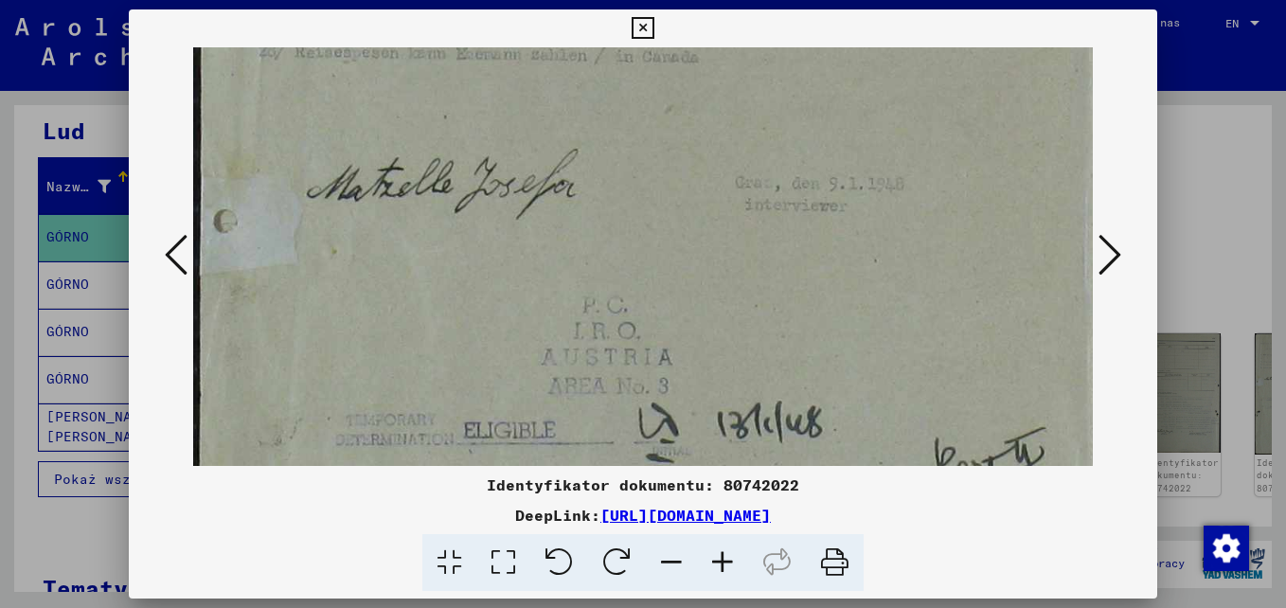
drag, startPoint x: 647, startPoint y: 398, endPoint x: 662, endPoint y: 260, distance: 139.1
click at [662, 260] on img at bounding box center [650, 369] width 915 height 1461
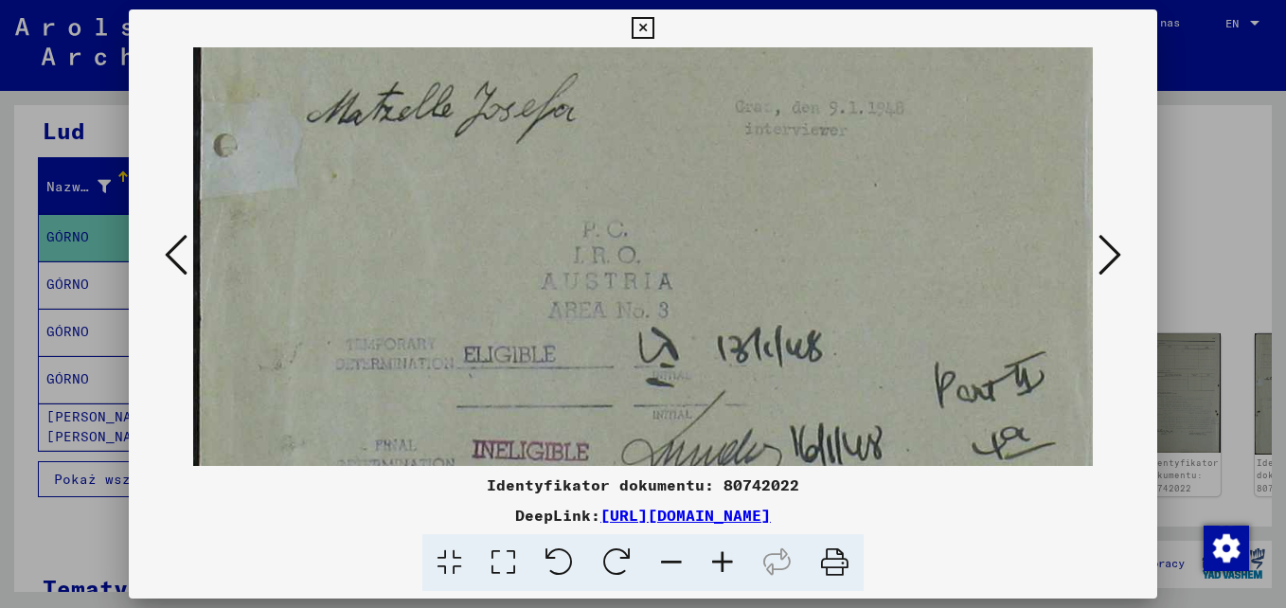
drag, startPoint x: 693, startPoint y: 413, endPoint x: 700, endPoint y: 338, distance: 75.1
click at [700, 338] on img at bounding box center [650, 293] width 915 height 1461
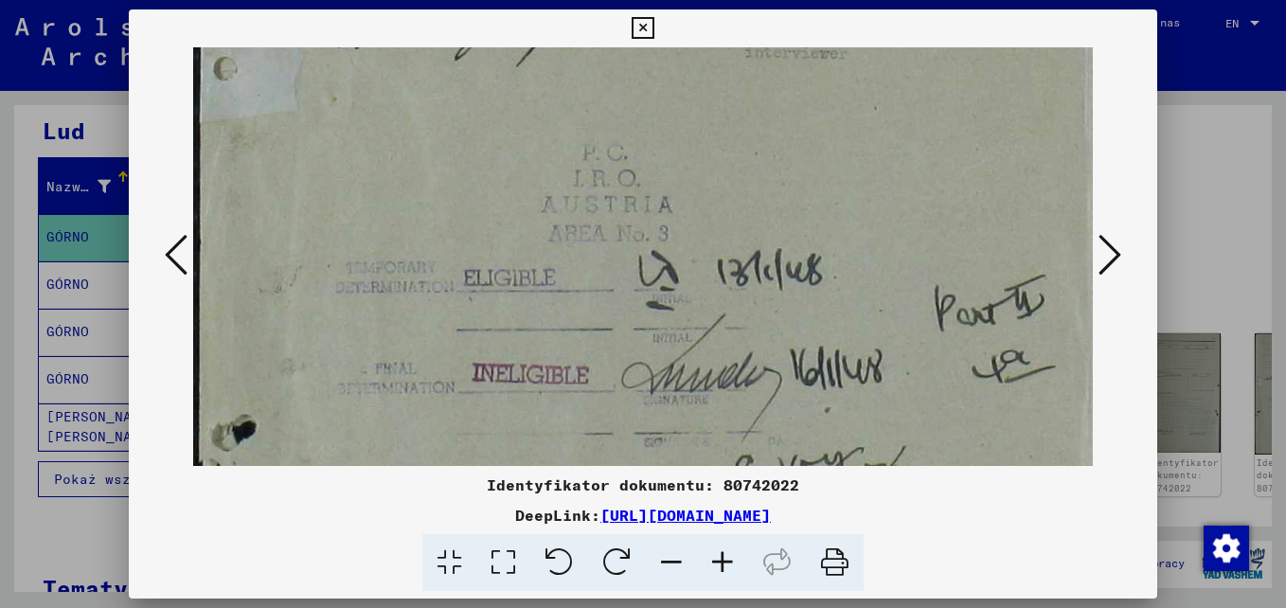
scroll to position [567, 0]
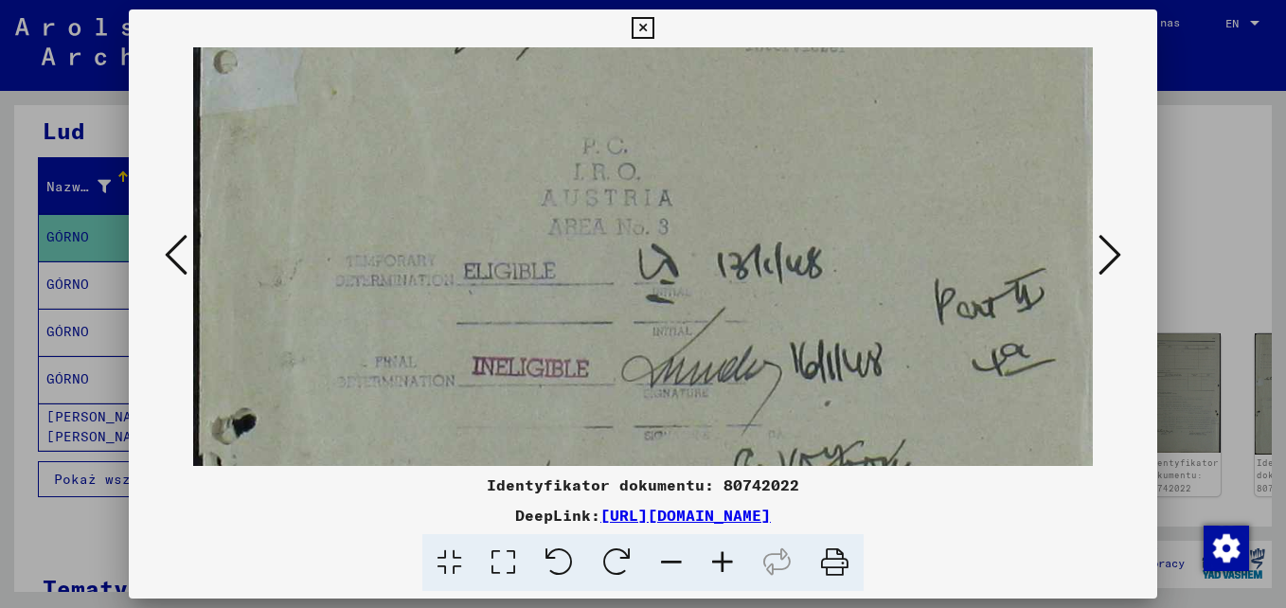
drag, startPoint x: 681, startPoint y: 442, endPoint x: 688, endPoint y: 363, distance: 79.8
click at [688, 363] on img at bounding box center [650, 210] width 915 height 1461
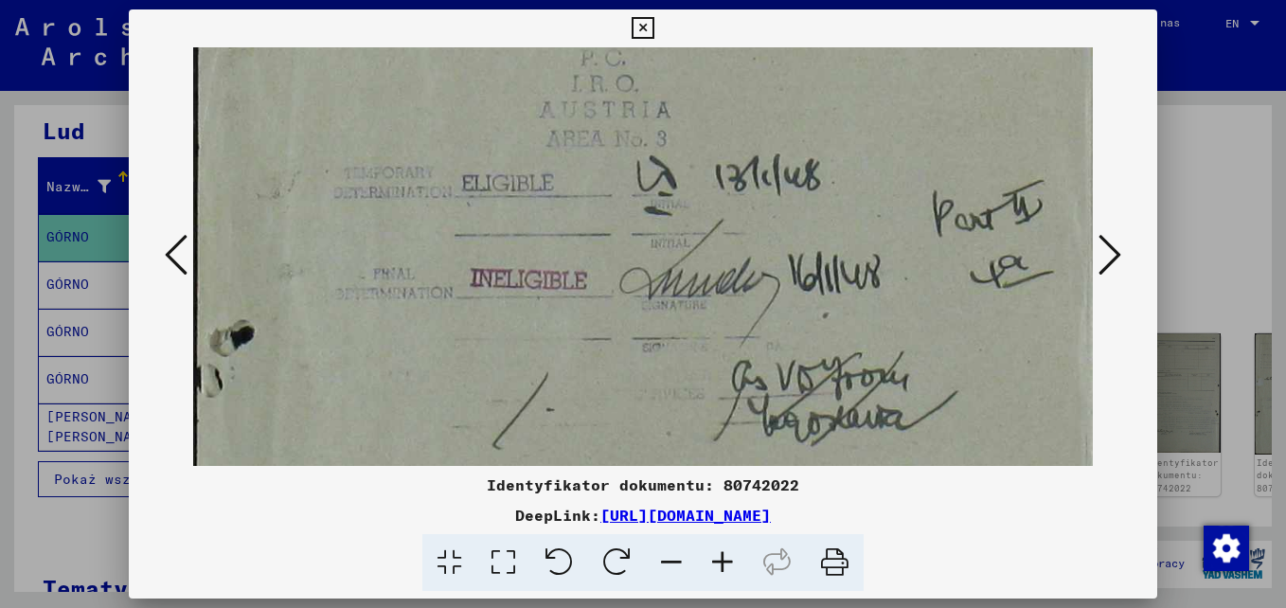
drag, startPoint x: 681, startPoint y: 430, endPoint x: 679, endPoint y: 336, distance: 93.8
click at [679, 336] on img at bounding box center [648, 122] width 915 height 1461
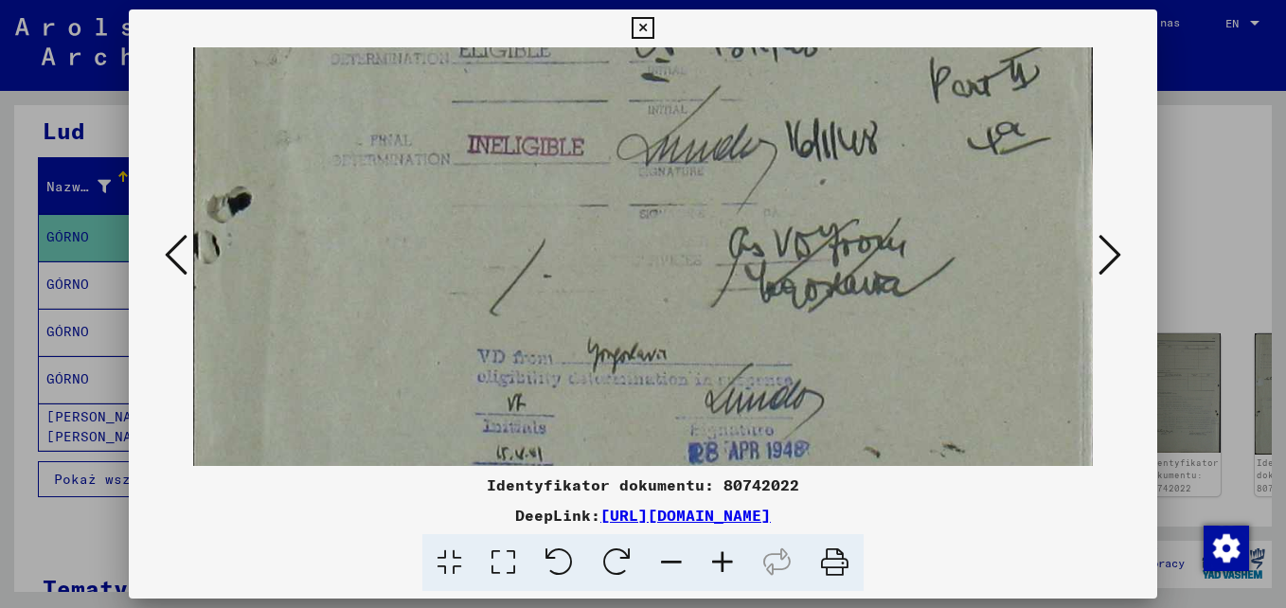
drag, startPoint x: 653, startPoint y: 384, endPoint x: 650, endPoint y: 256, distance: 127.9
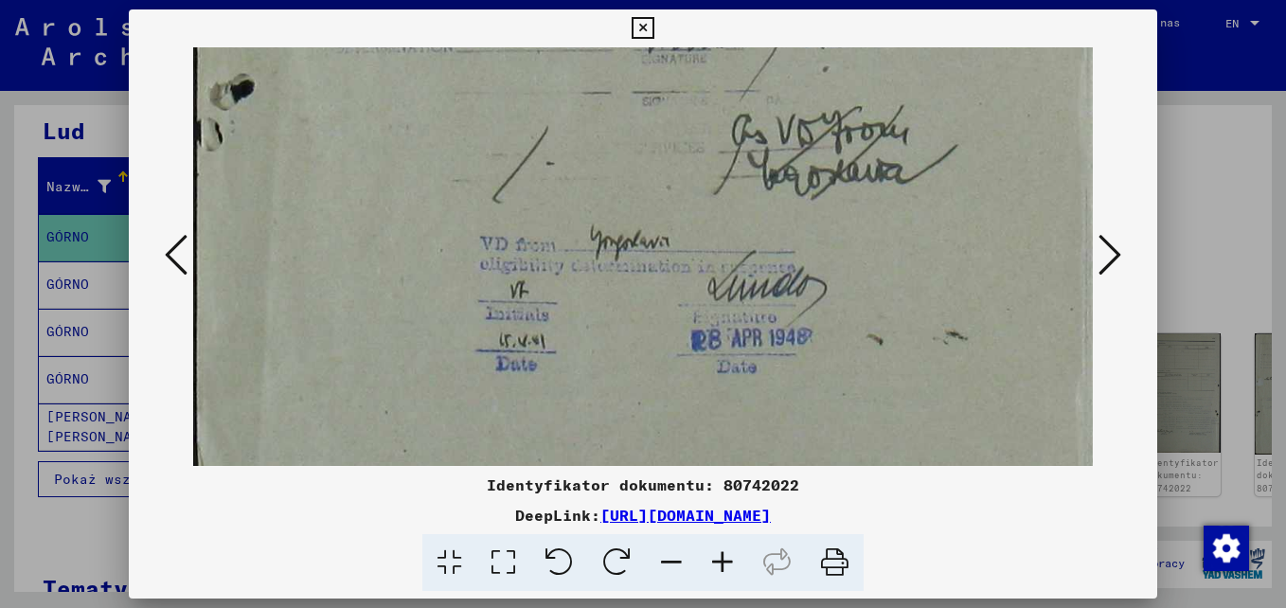
drag, startPoint x: 656, startPoint y: 417, endPoint x: 660, endPoint y: 309, distance: 108.0
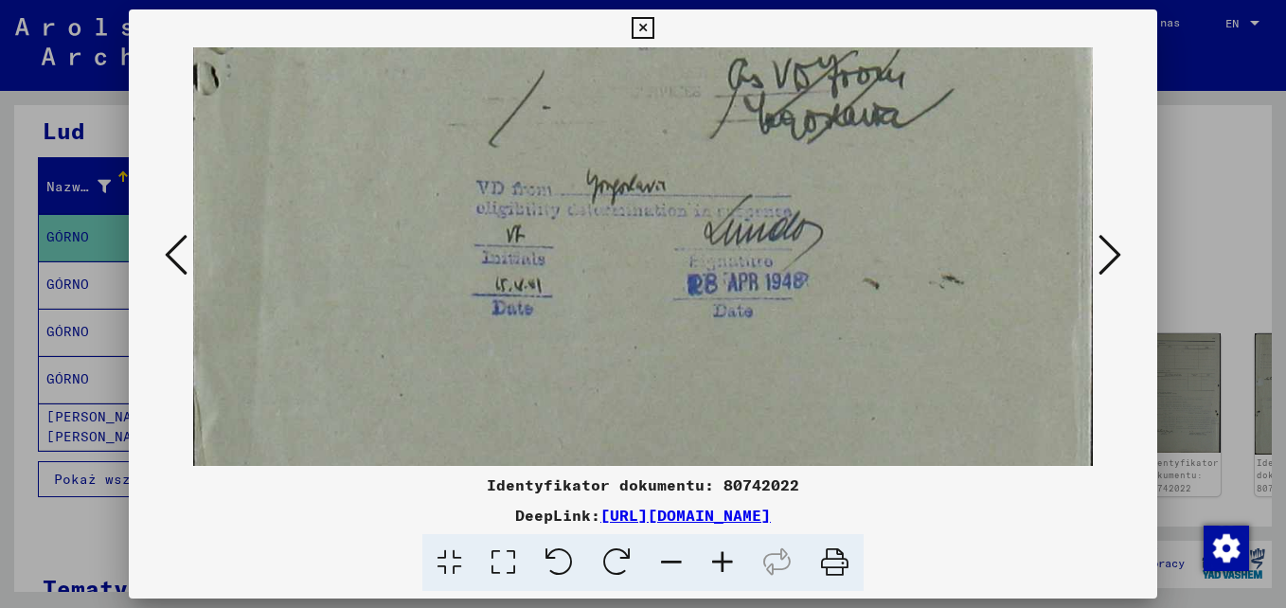
scroll to position [1018, 6]
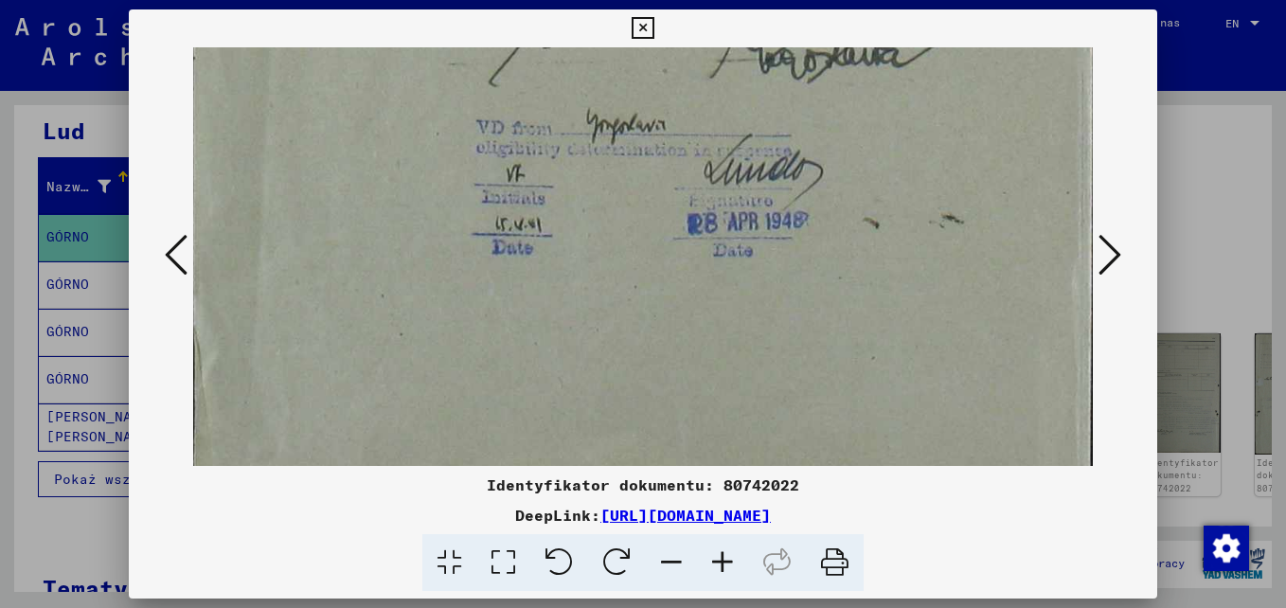
drag, startPoint x: 655, startPoint y: 397, endPoint x: 654, endPoint y: 301, distance: 95.7
click at [1113, 261] on icon at bounding box center [1110, 254] width 23 height 45
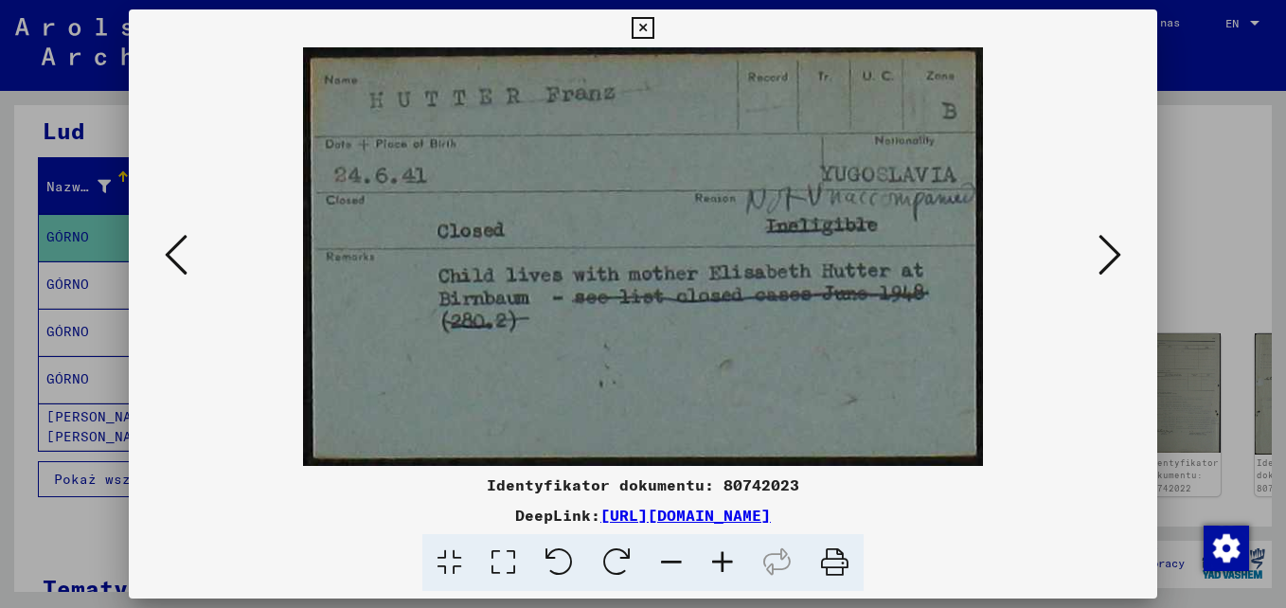
scroll to position [0, 0]
click at [1113, 261] on icon at bounding box center [1110, 254] width 23 height 45
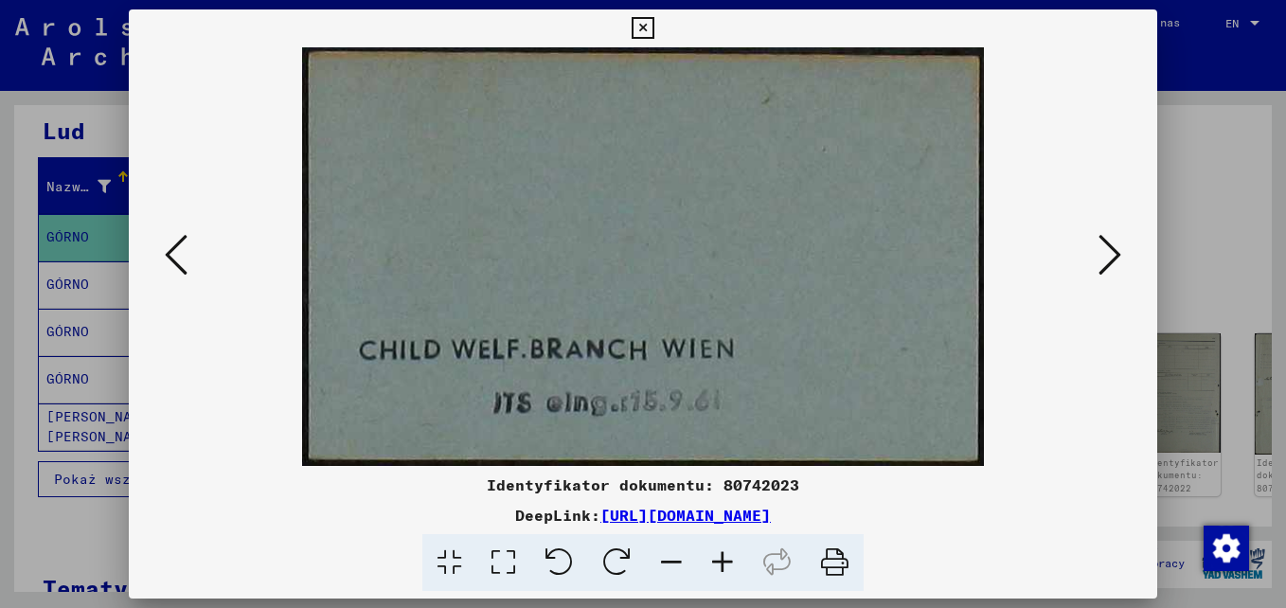
click at [1113, 261] on icon at bounding box center [1110, 254] width 23 height 45
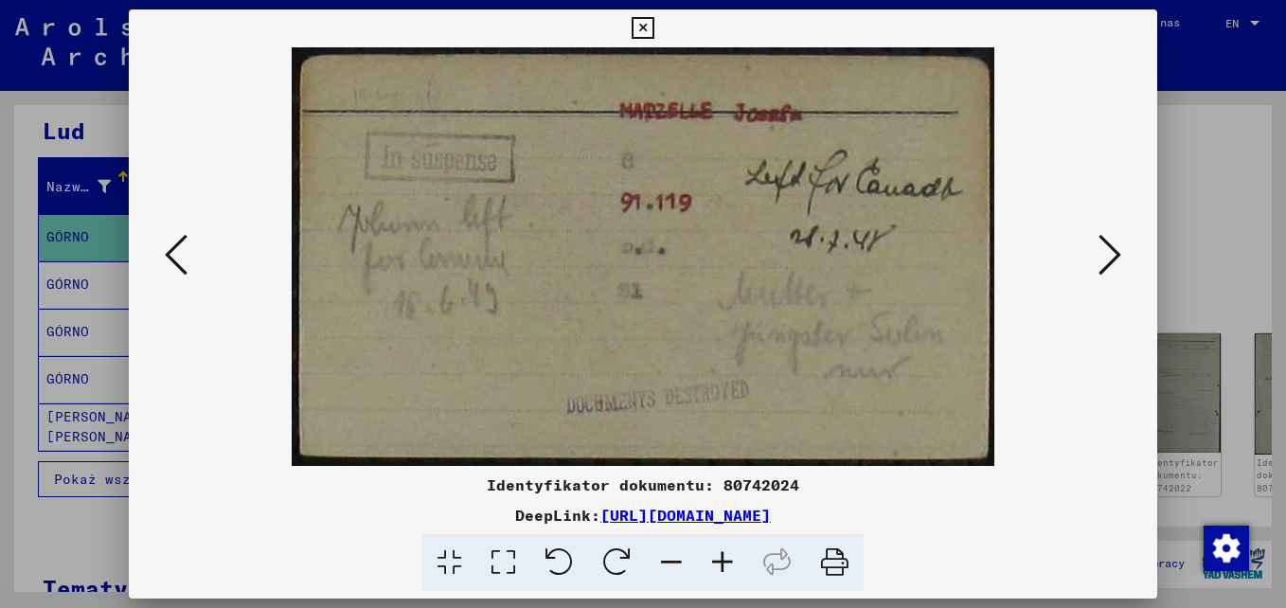
click at [1113, 261] on icon at bounding box center [1110, 254] width 23 height 45
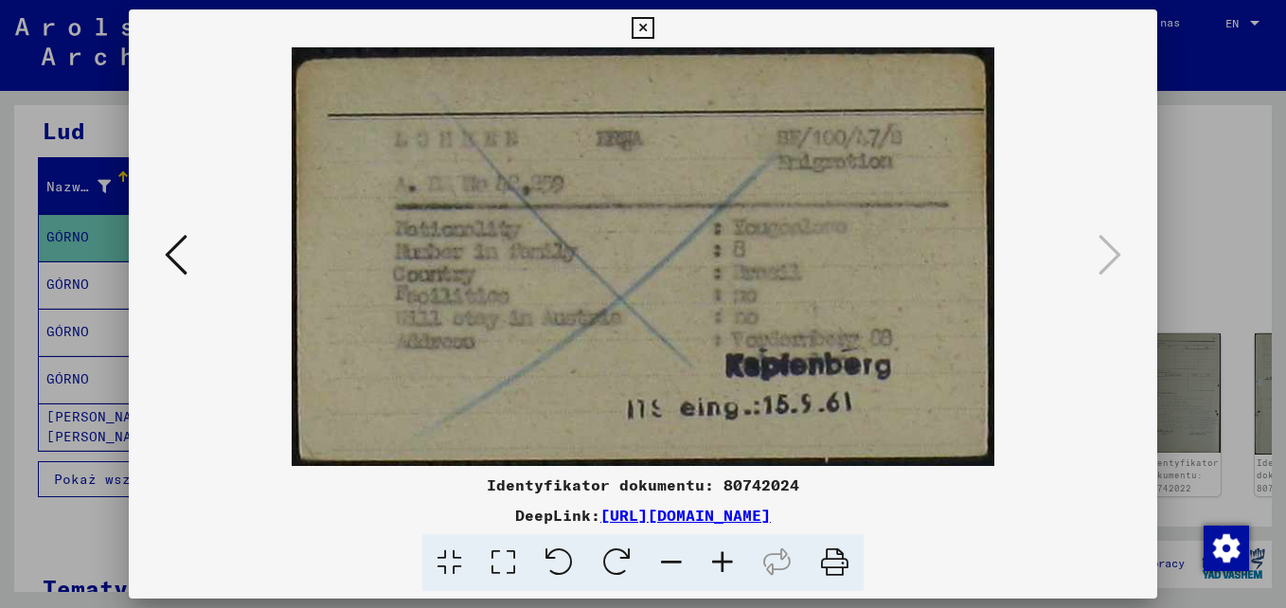
click at [176, 254] on icon at bounding box center [176, 254] width 23 height 45
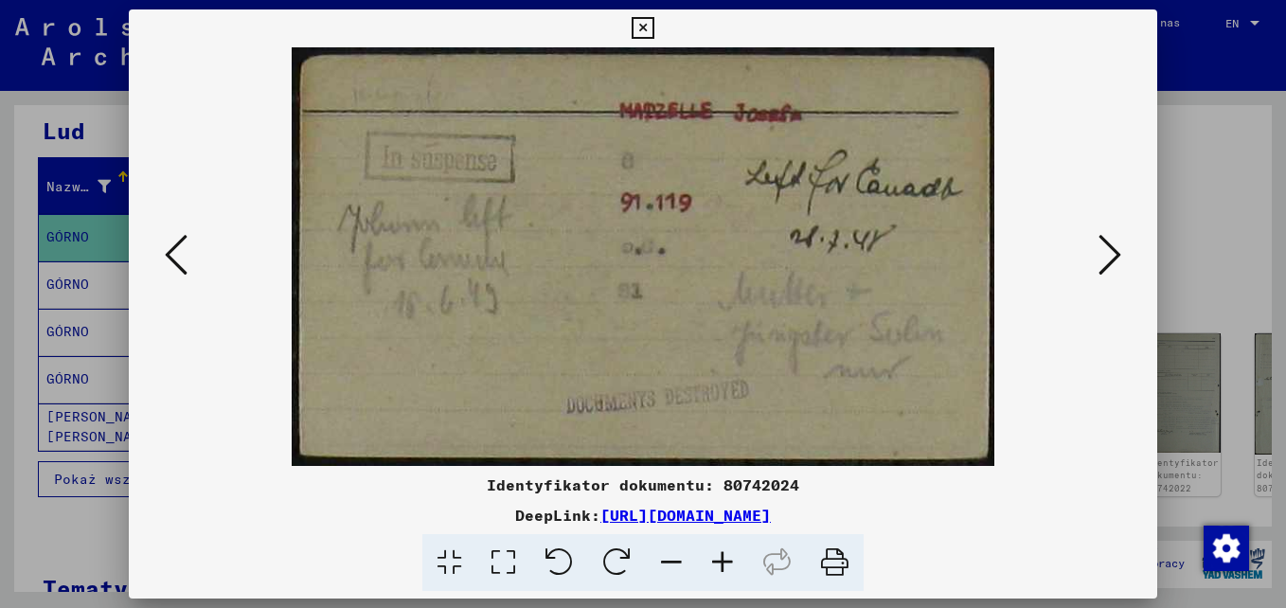
click at [645, 24] on icon at bounding box center [643, 28] width 22 height 23
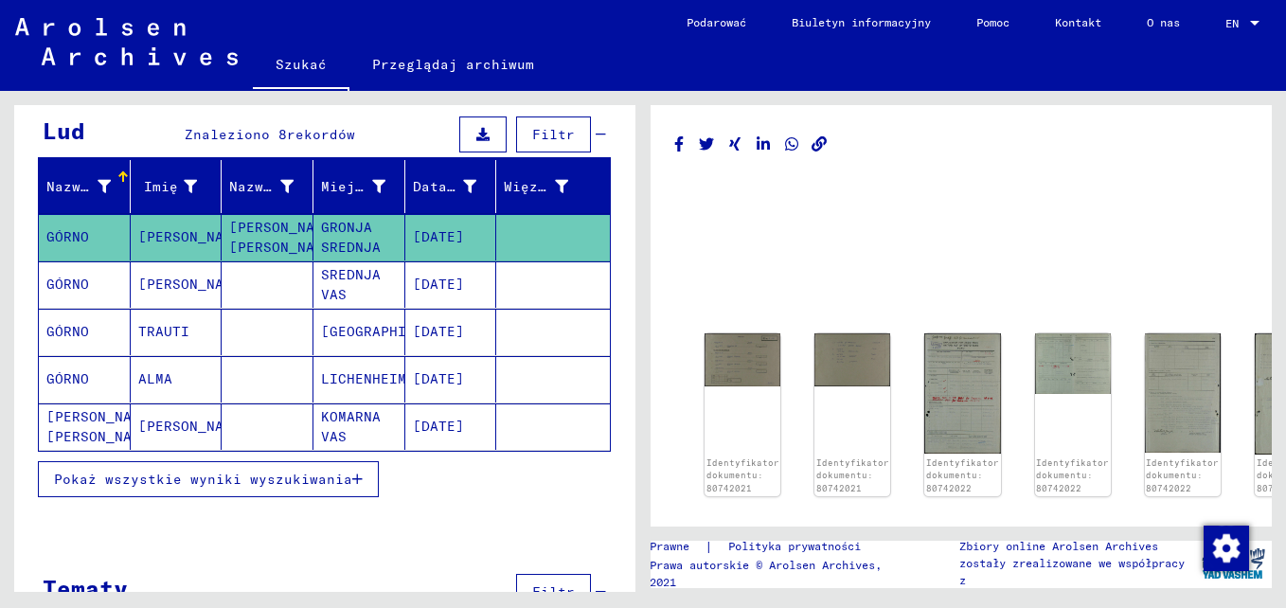
click at [358, 403] on mat-cell "KOMARNA VAS" at bounding box center [360, 426] width 92 height 46
